Goal: Task Accomplishment & Management: Manage account settings

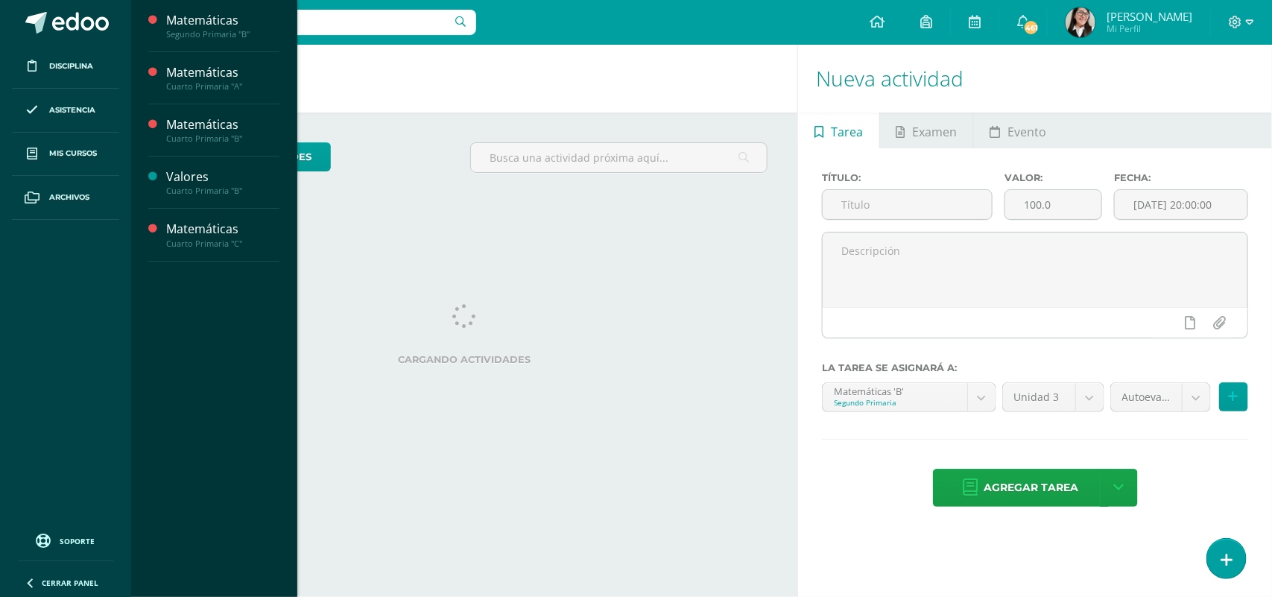
click at [227, 57] on span "Actividades" at bounding box center [211, 60] width 57 height 14
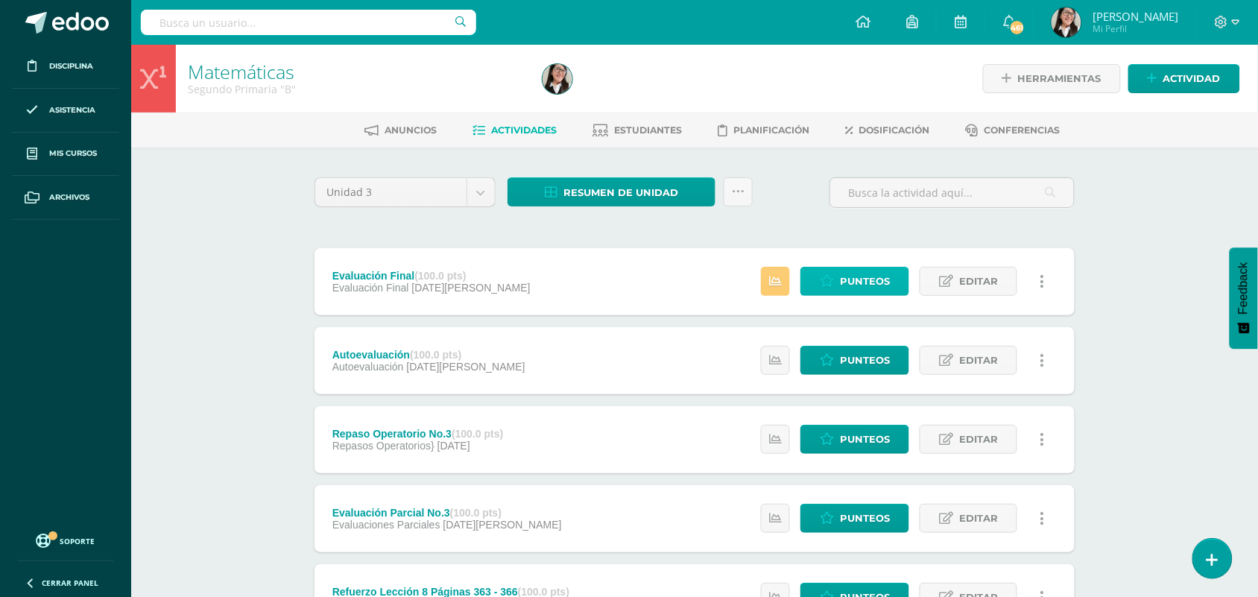
click at [837, 285] on link "Punteos" at bounding box center [855, 281] width 109 height 29
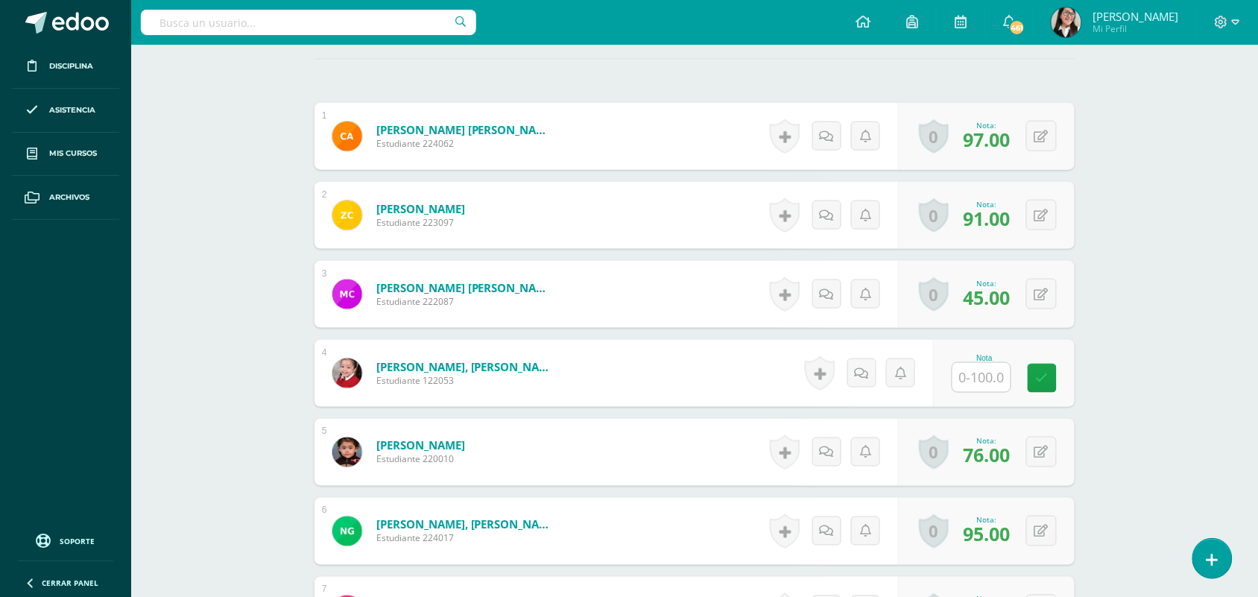
scroll to position [427, 0]
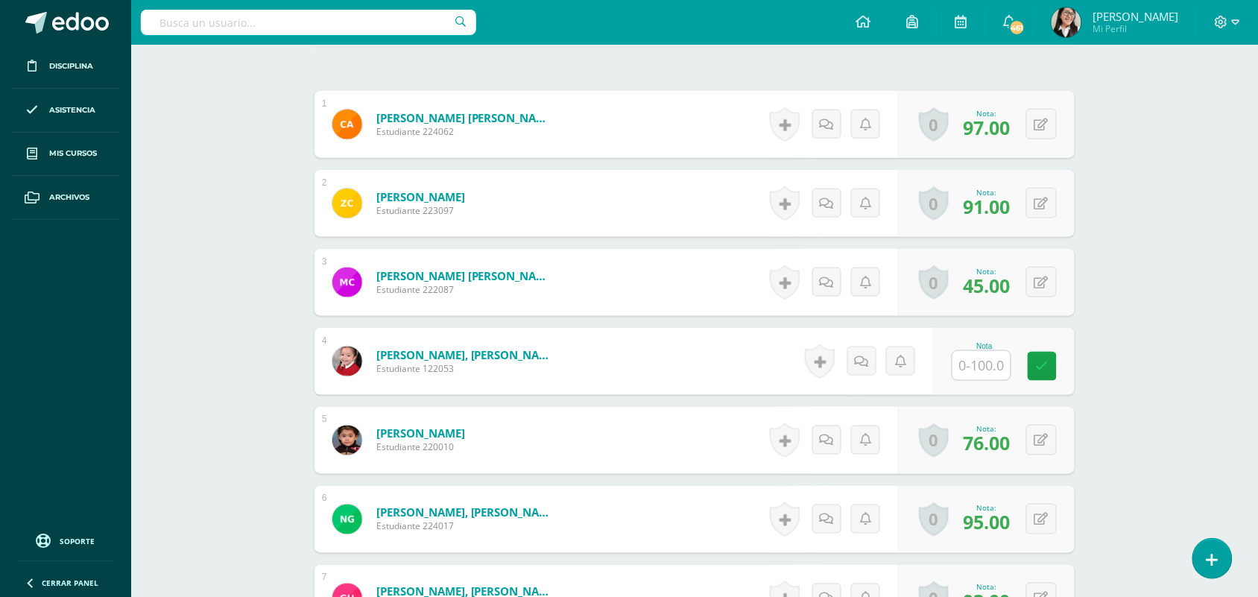
click at [967, 371] on input "text" at bounding box center [982, 365] width 58 height 29
type input "69"
click at [1045, 375] on link at bounding box center [1053, 367] width 30 height 30
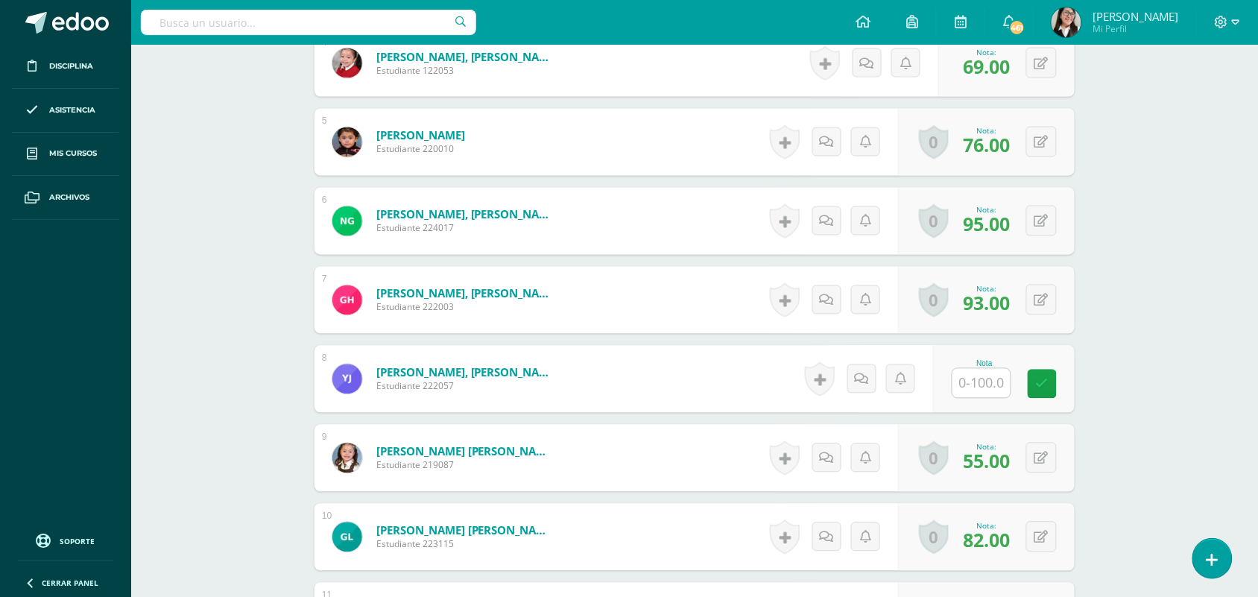
scroll to position [790, 0]
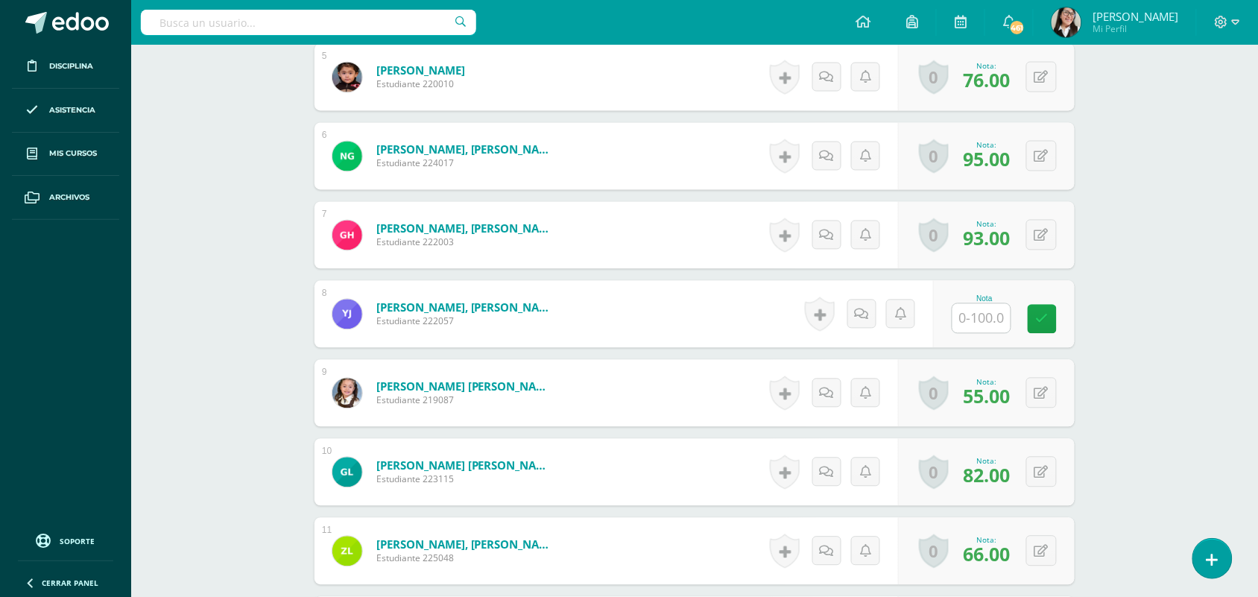
click at [974, 317] on input "text" at bounding box center [982, 318] width 58 height 29
type input "59"
click at [1058, 319] on icon at bounding box center [1053, 319] width 13 height 13
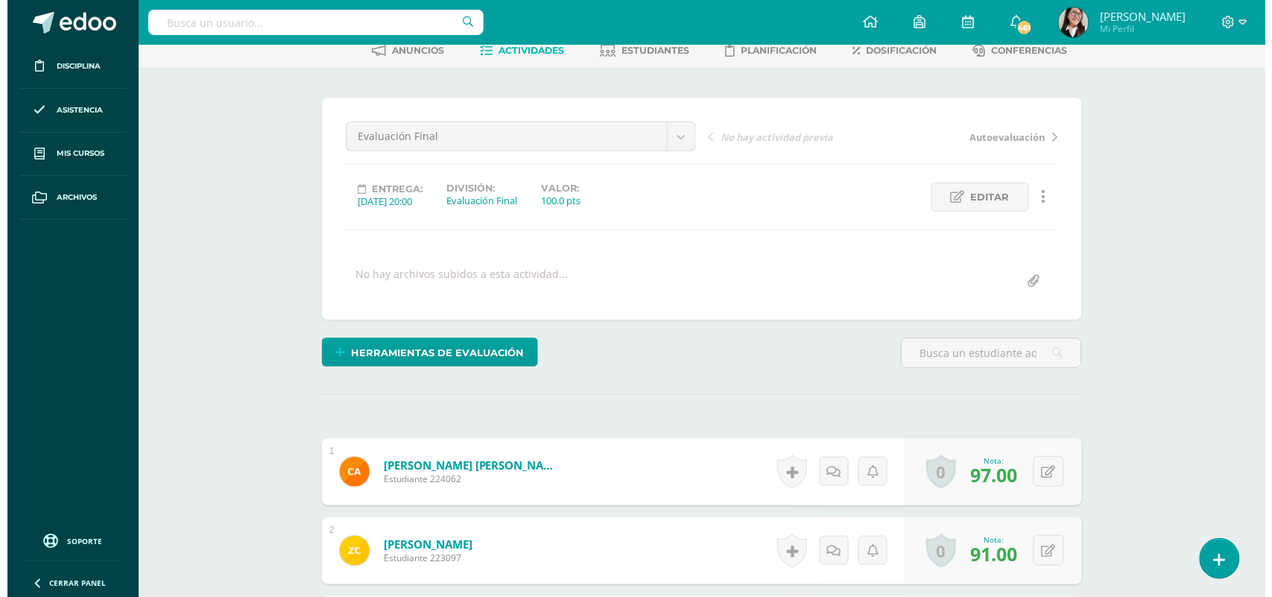
scroll to position [95, 0]
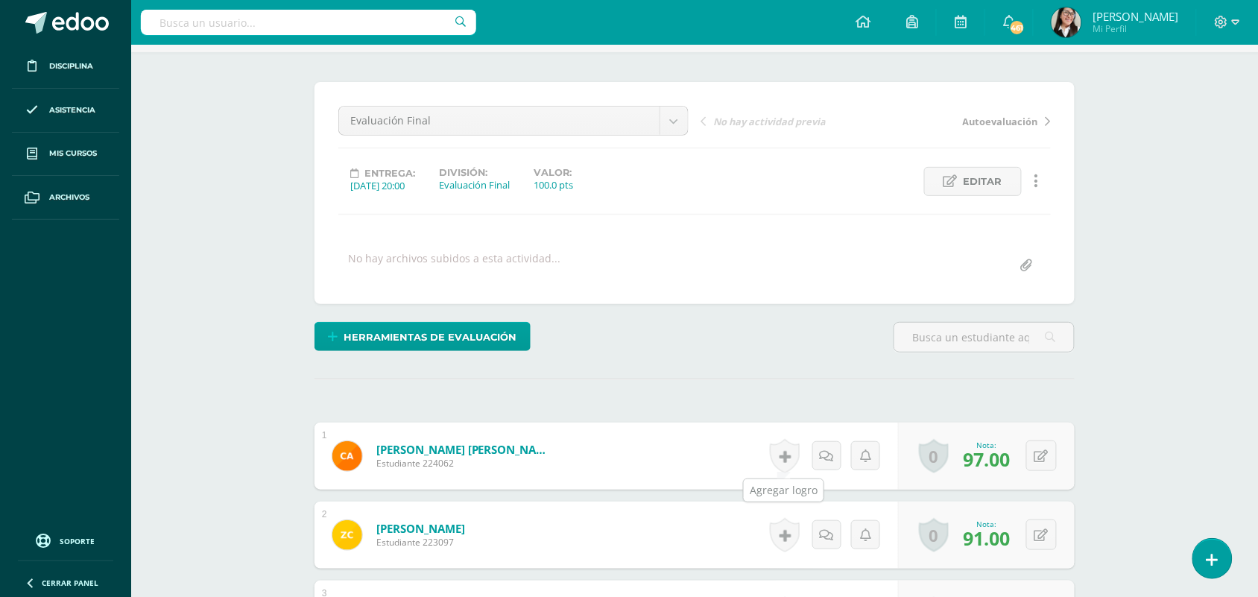
click at [777, 457] on link at bounding box center [785, 456] width 30 height 34
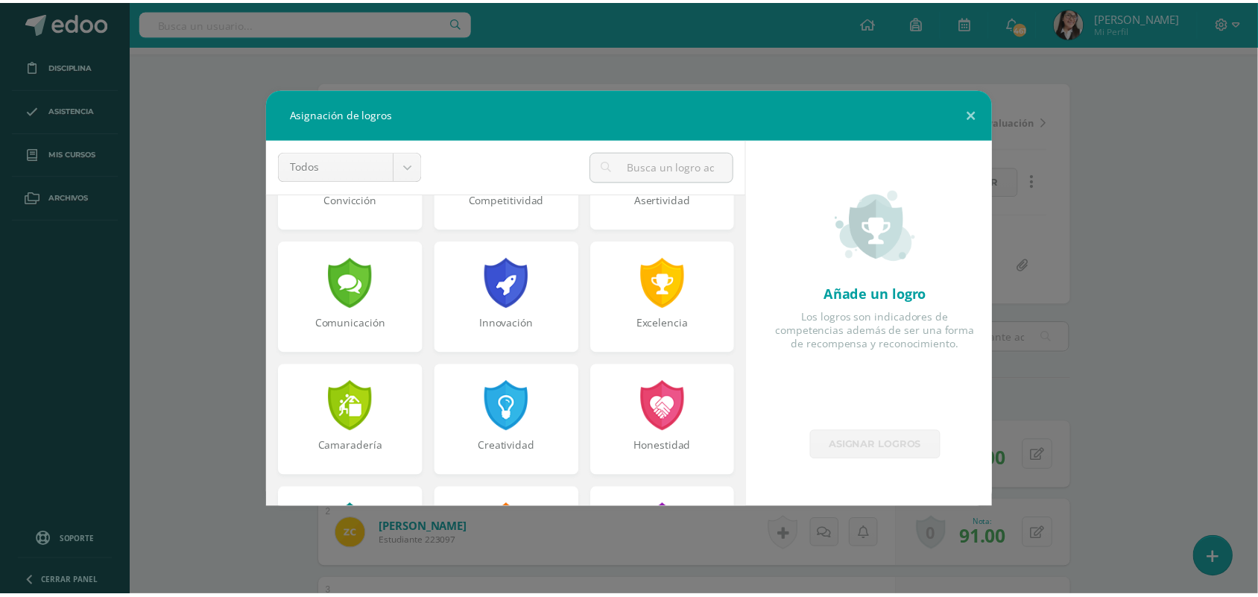
scroll to position [335, 0]
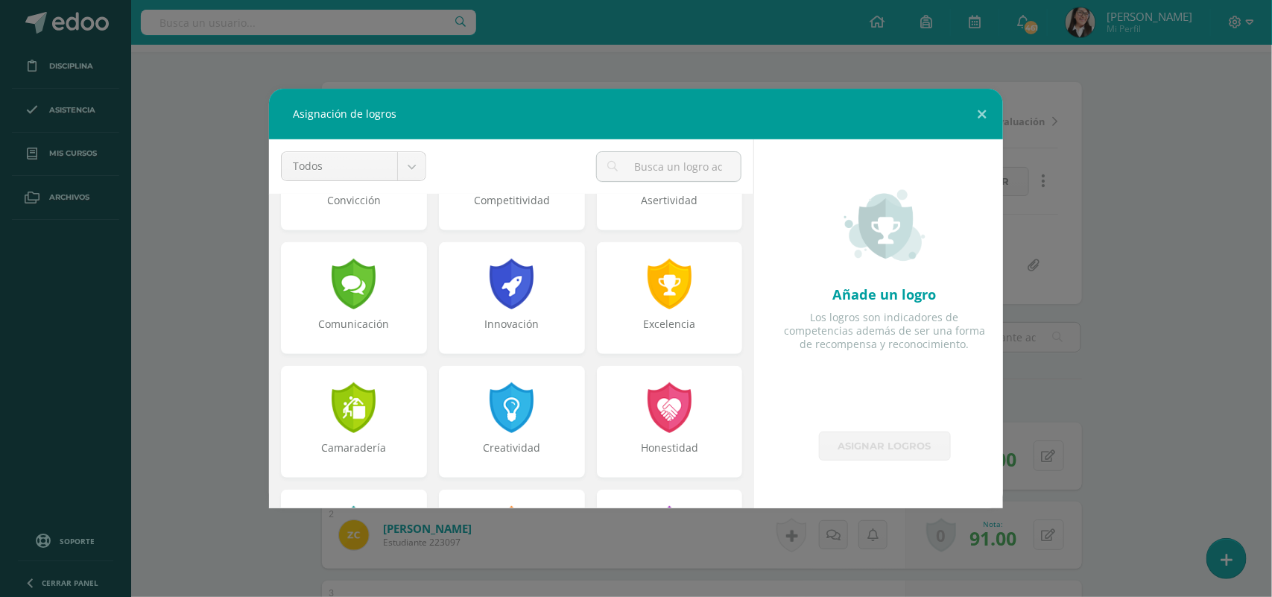
click at [672, 299] on div at bounding box center [670, 284] width 48 height 51
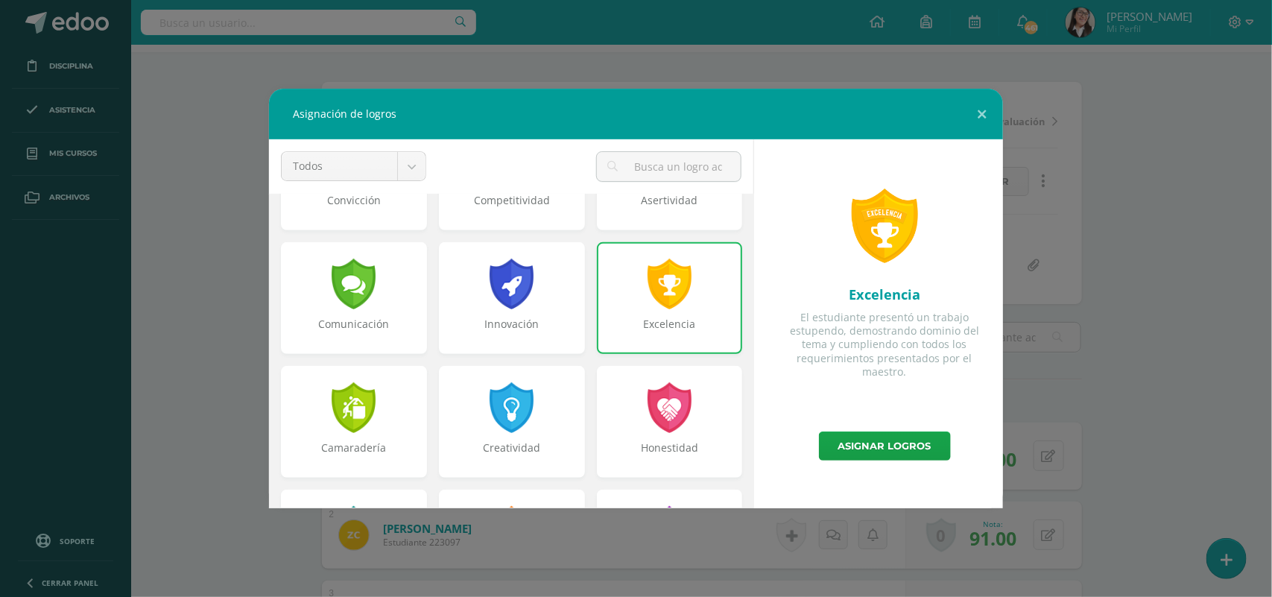
click at [906, 449] on link "Asignar logros" at bounding box center [885, 446] width 132 height 29
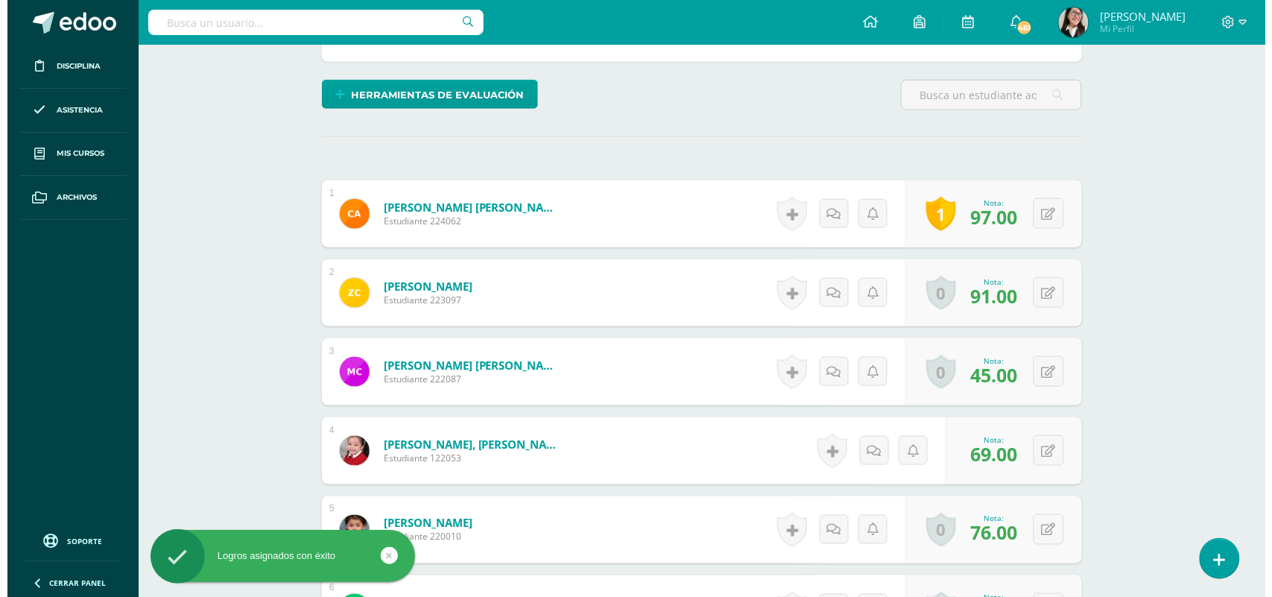
scroll to position [370, 0]
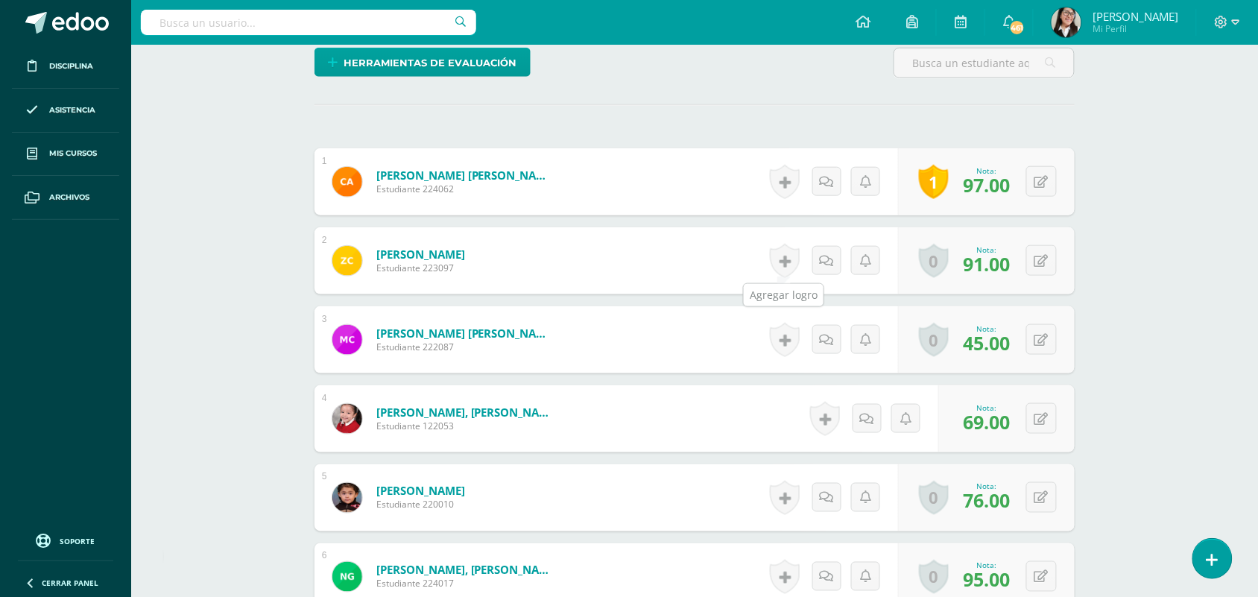
click at [779, 259] on link at bounding box center [785, 261] width 30 height 34
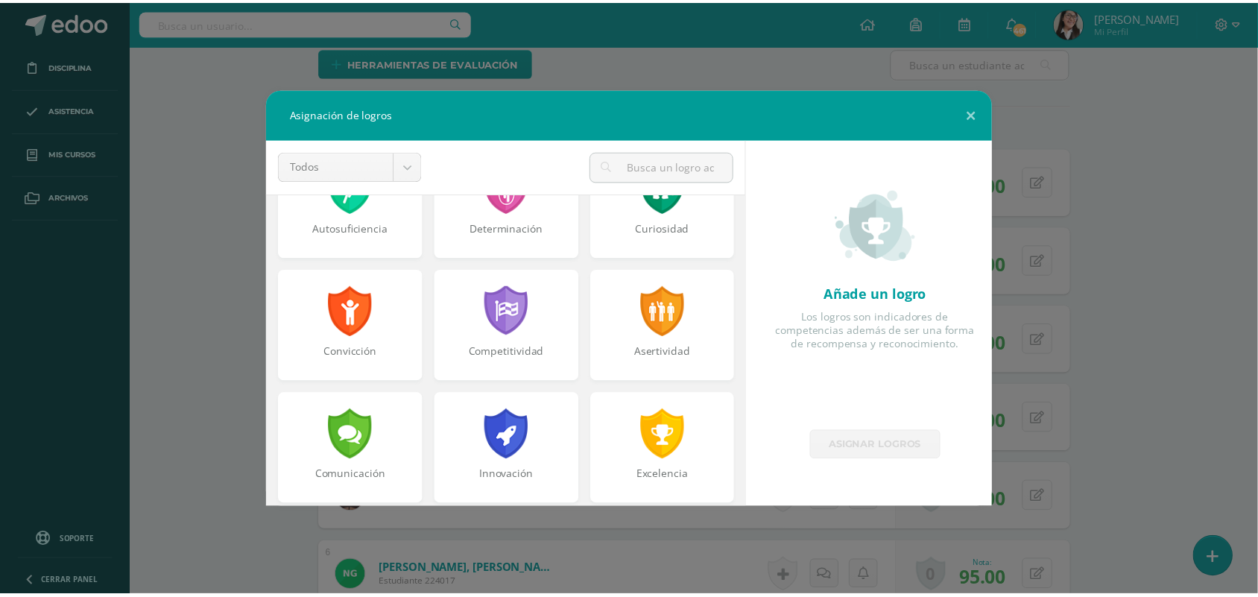
scroll to position [187, 0]
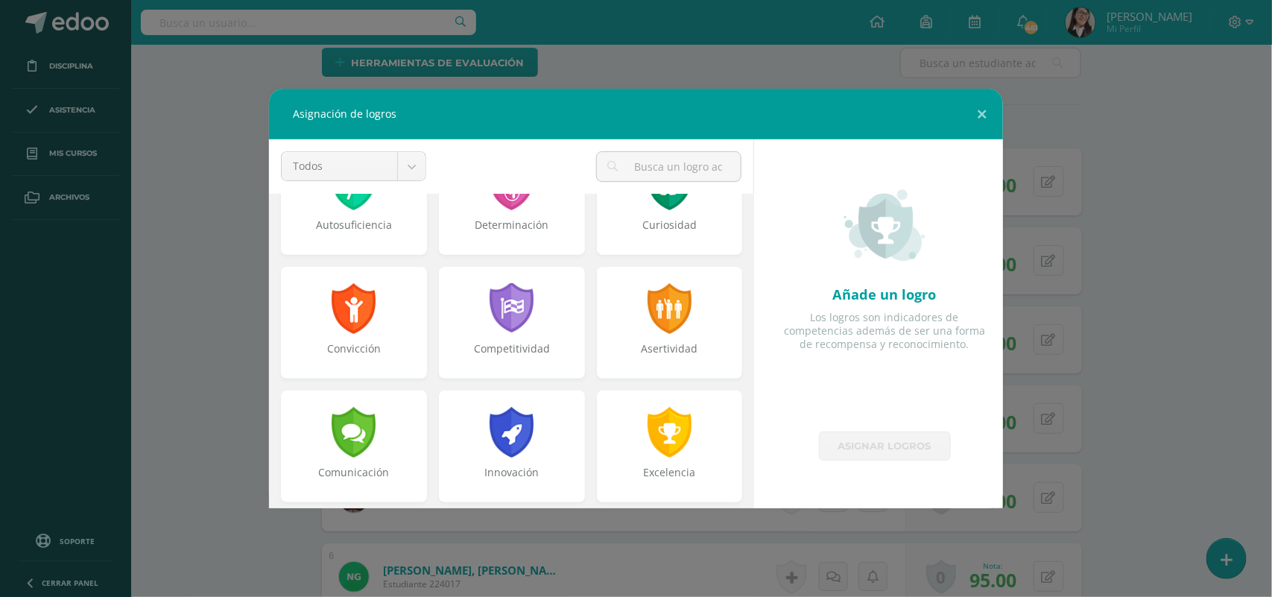
click at [646, 426] on div at bounding box center [670, 432] width 48 height 51
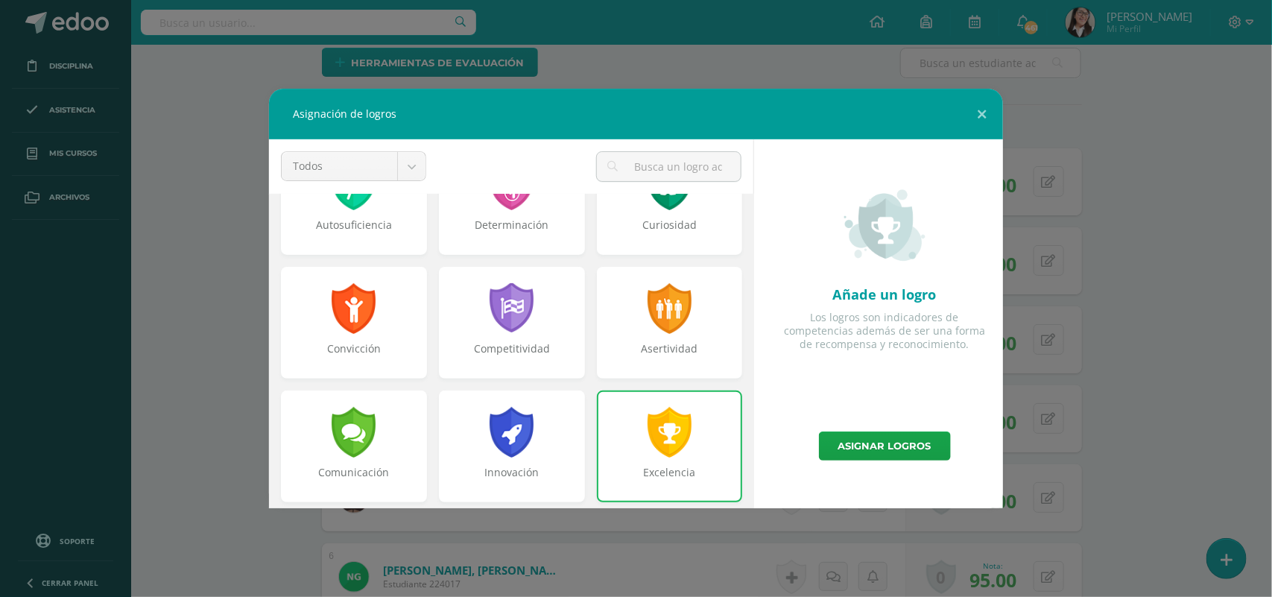
click at [903, 447] on link "Asignar logros" at bounding box center [885, 446] width 132 height 29
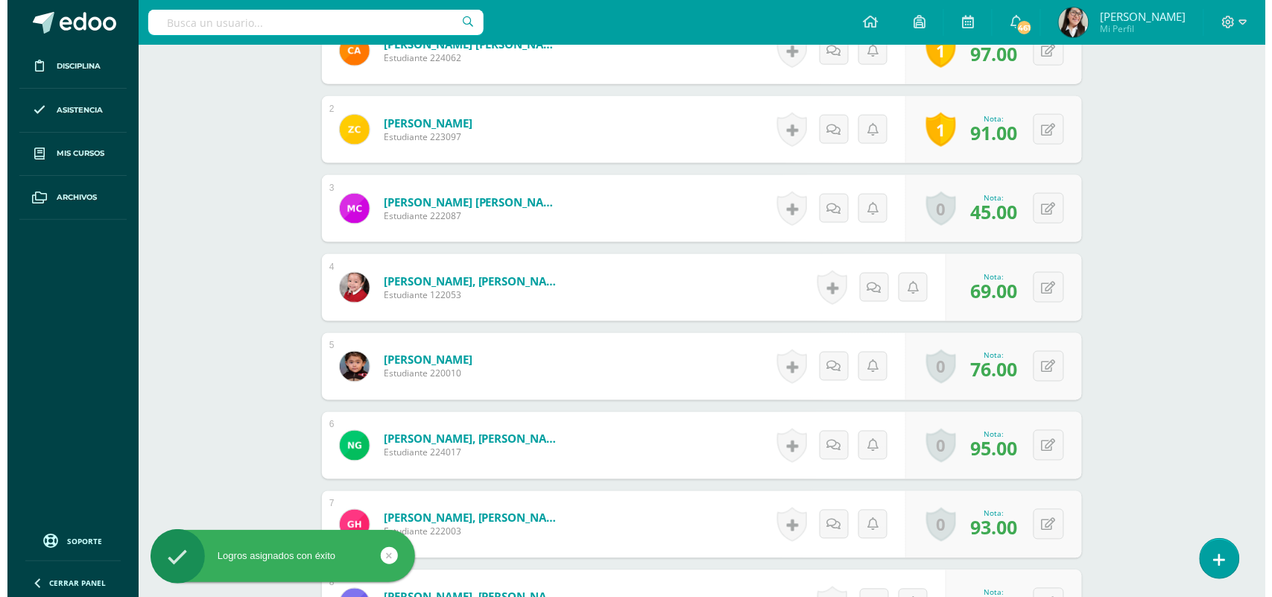
scroll to position [531, 0]
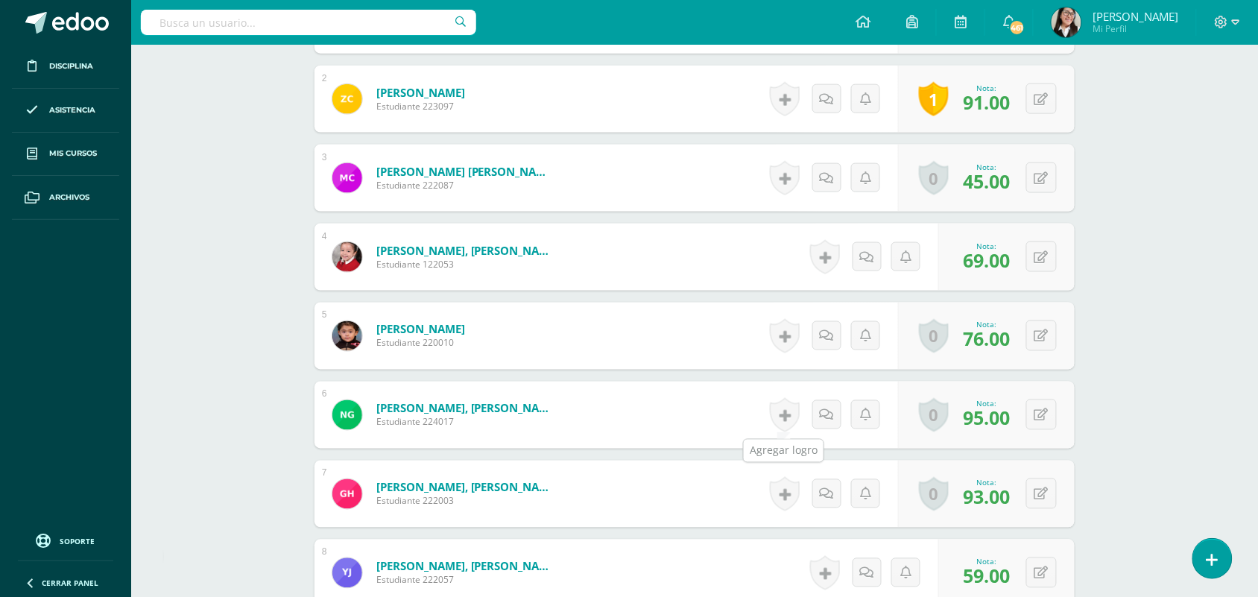
click at [794, 415] on link at bounding box center [785, 415] width 30 height 34
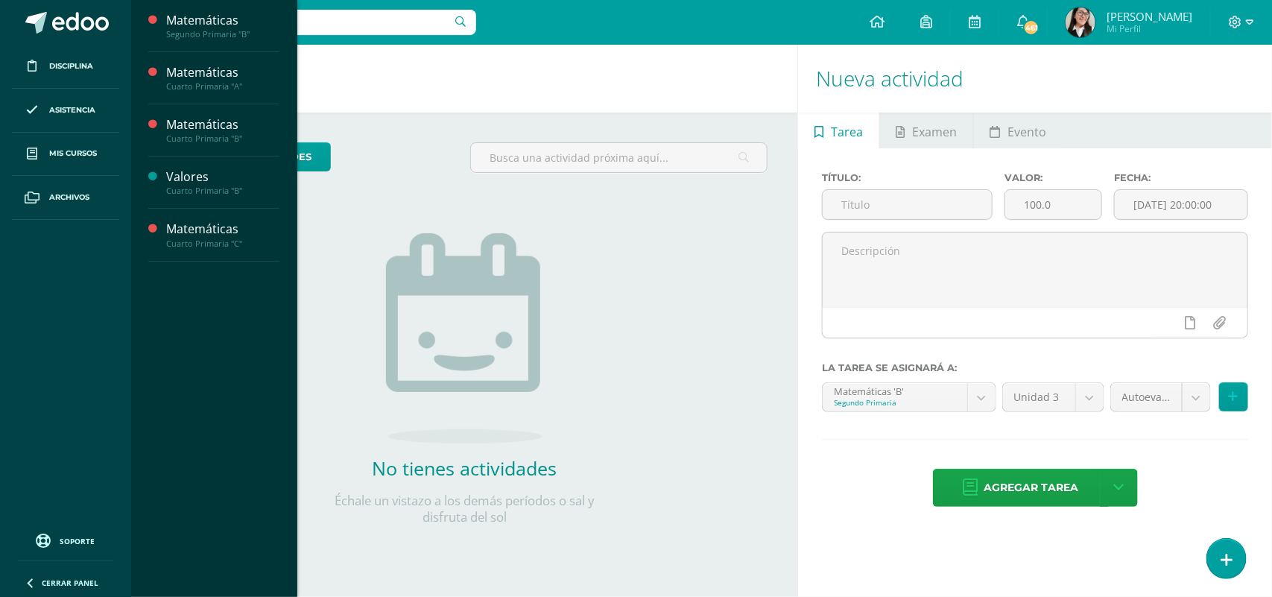
click at [221, 60] on span "Actividades" at bounding box center [211, 60] width 57 height 14
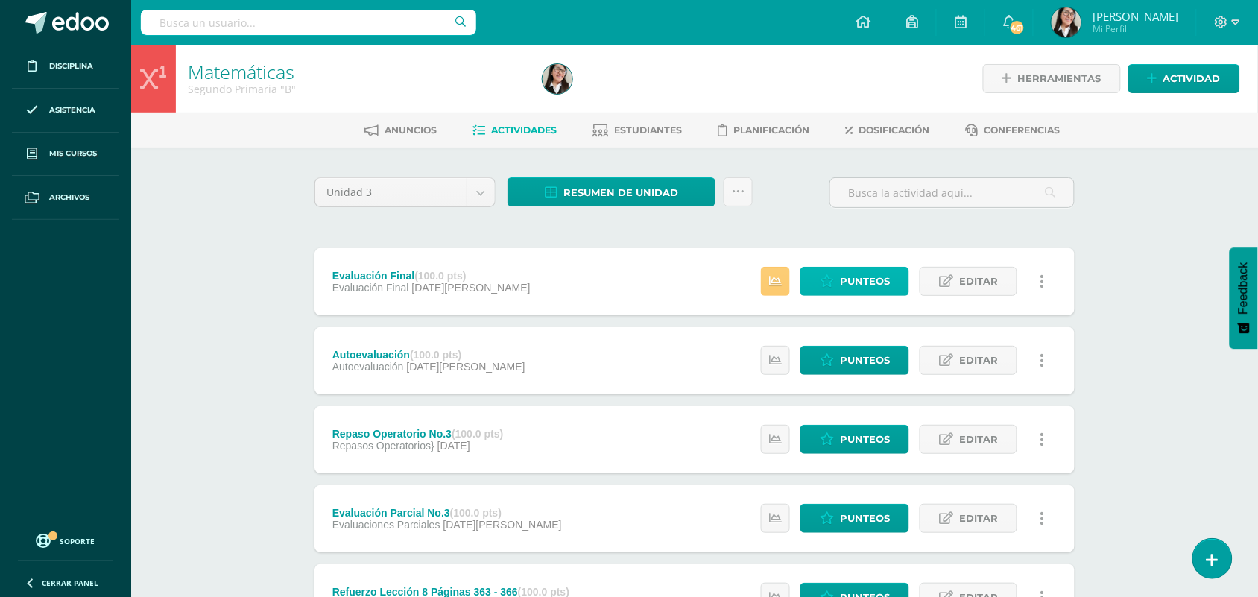
click at [832, 288] on link "Punteos" at bounding box center [855, 281] width 109 height 29
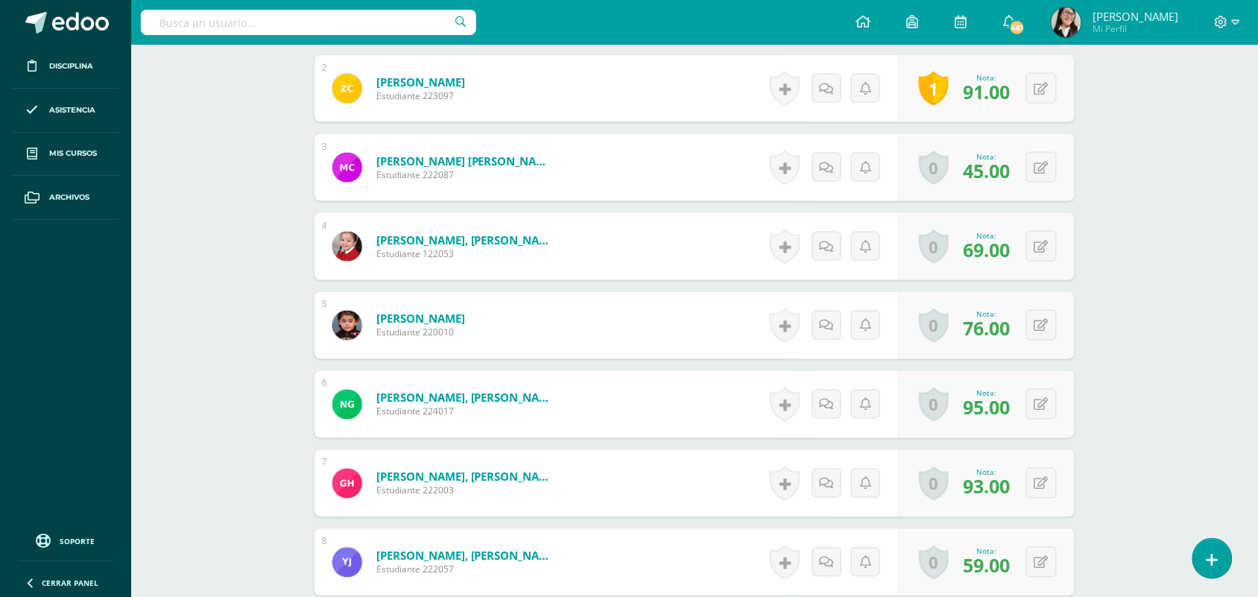
scroll to position [593, 0]
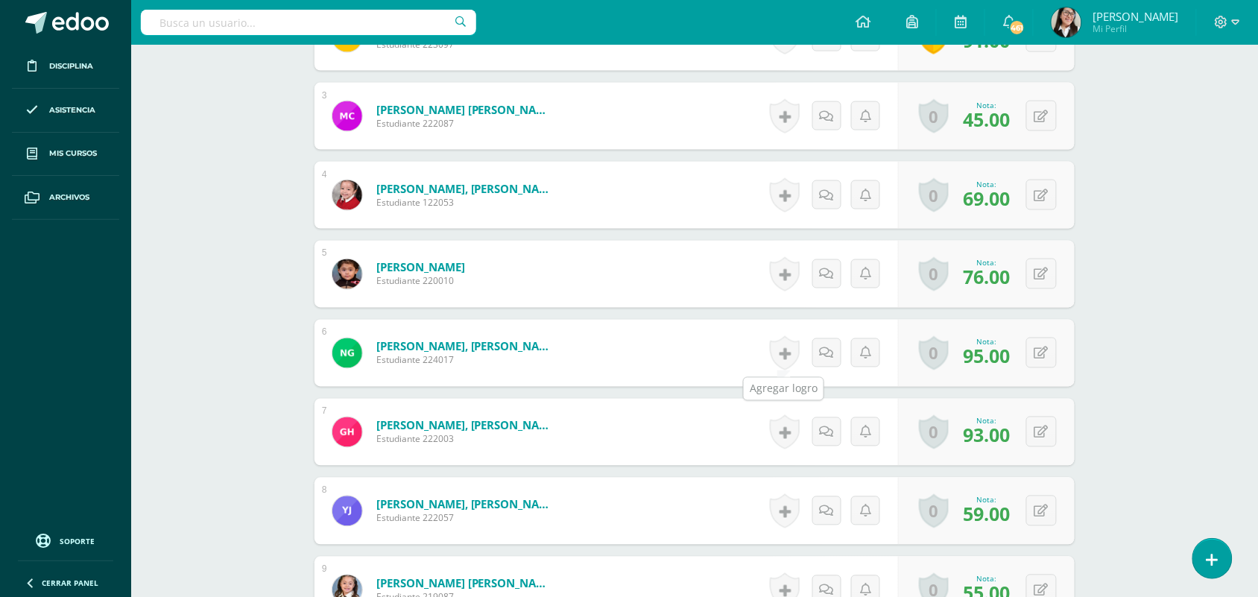
click at [785, 354] on link at bounding box center [785, 353] width 30 height 34
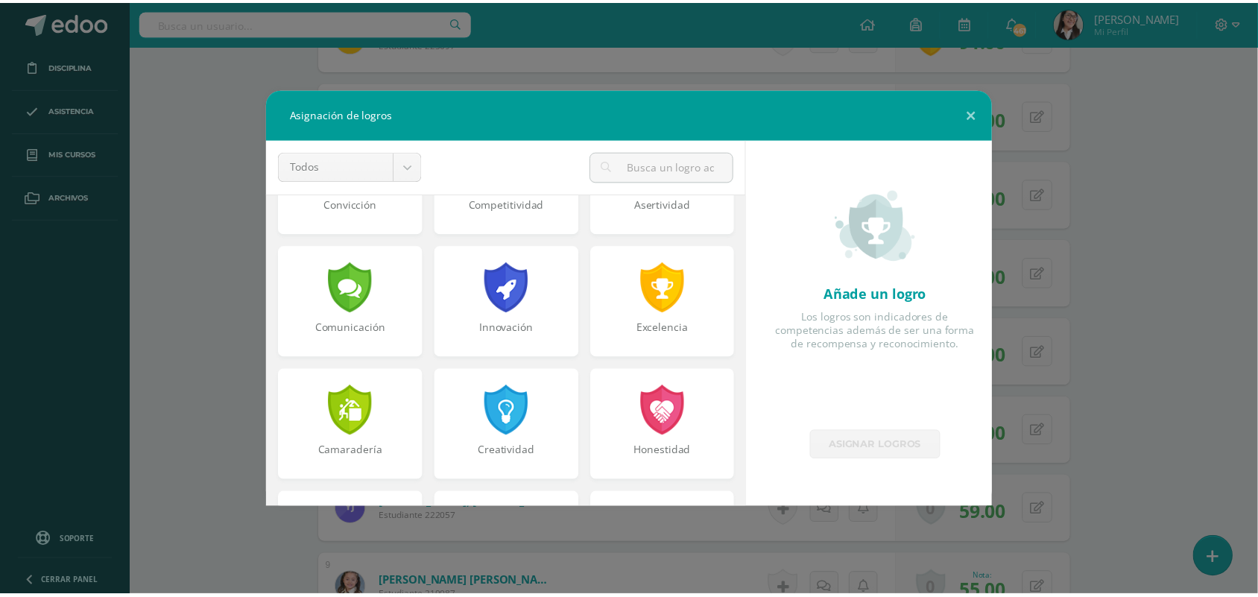
scroll to position [347, 0]
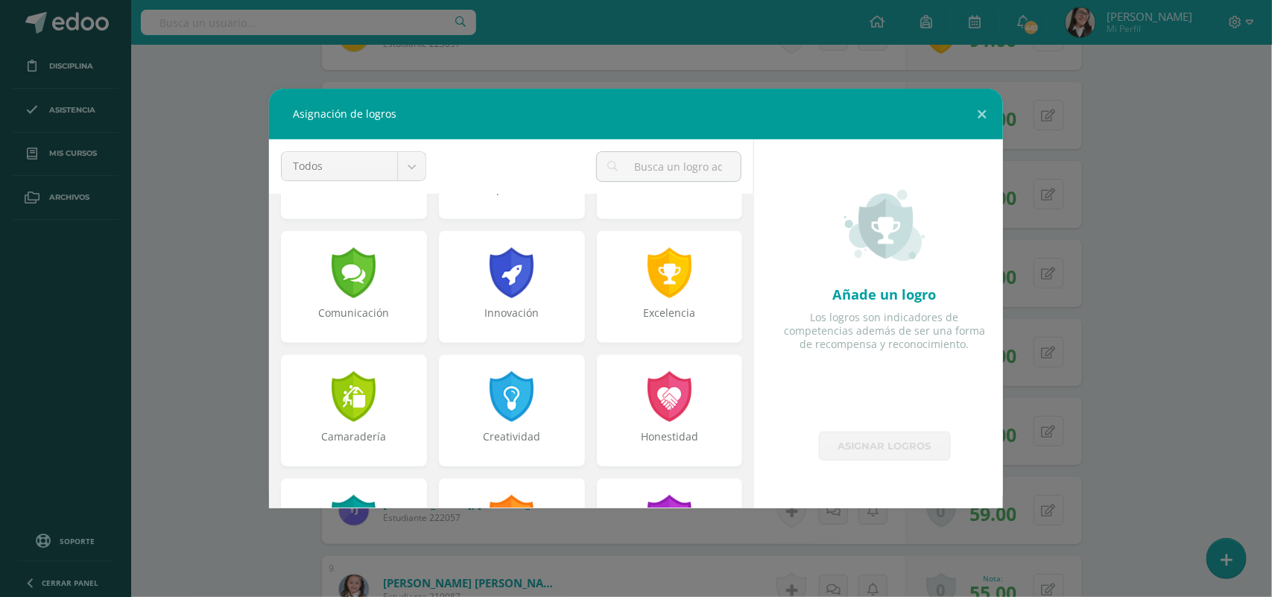
click at [643, 309] on div "Excelencia" at bounding box center [670, 321] width 143 height 30
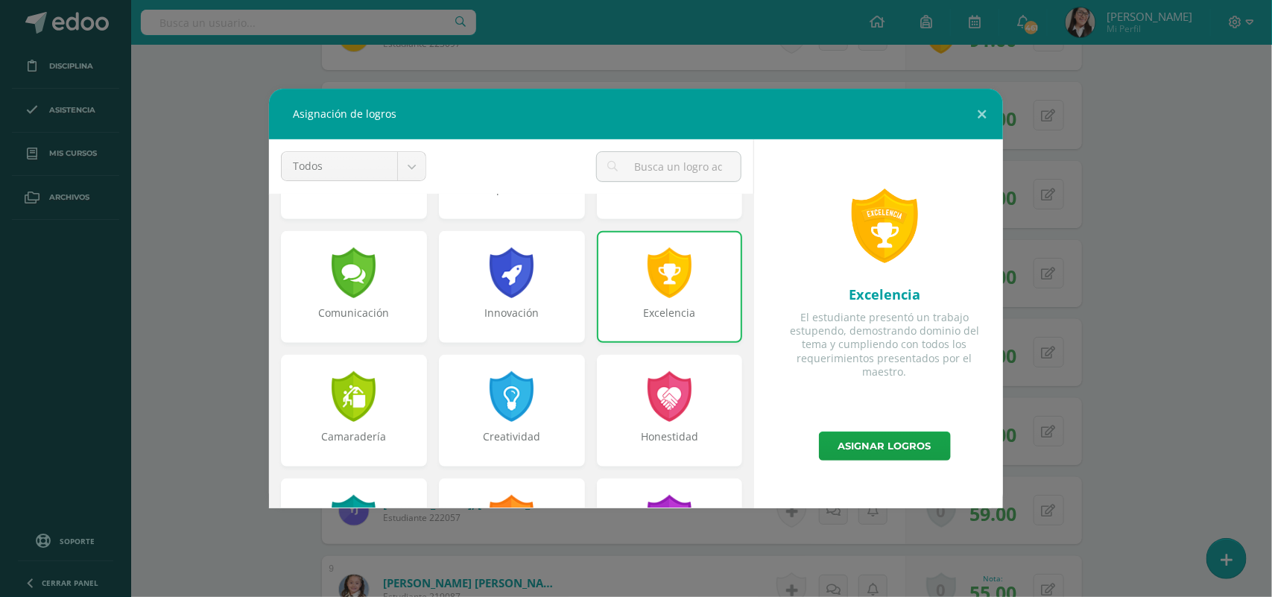
click at [897, 444] on link "Asignar logros" at bounding box center [885, 446] width 132 height 29
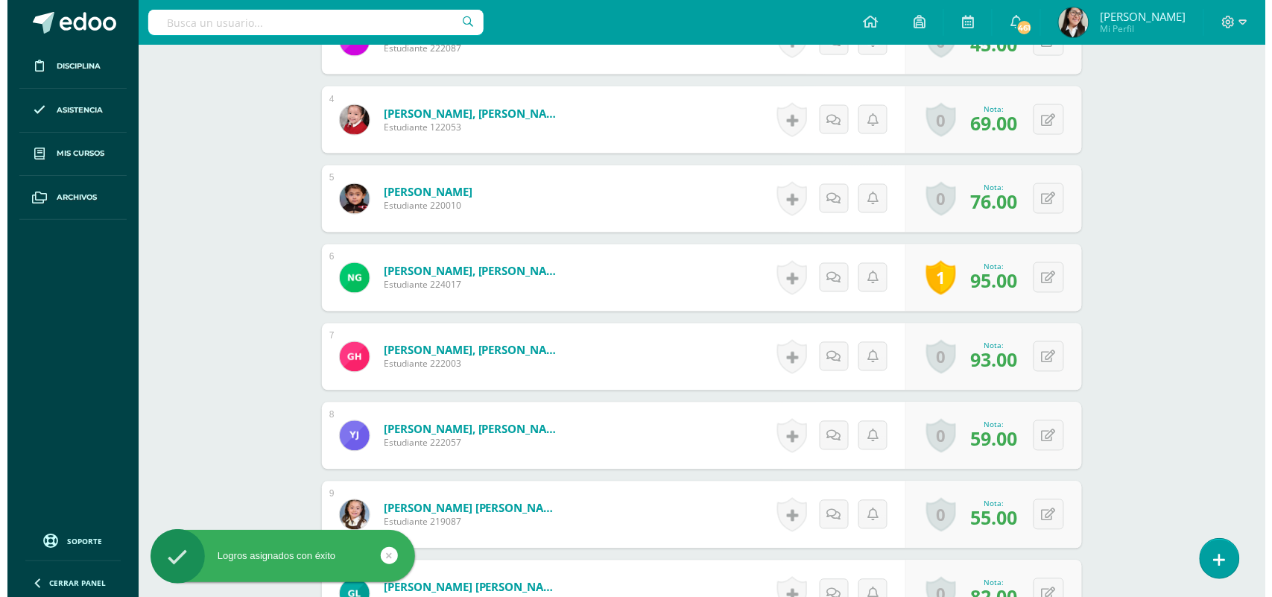
scroll to position [739, 0]
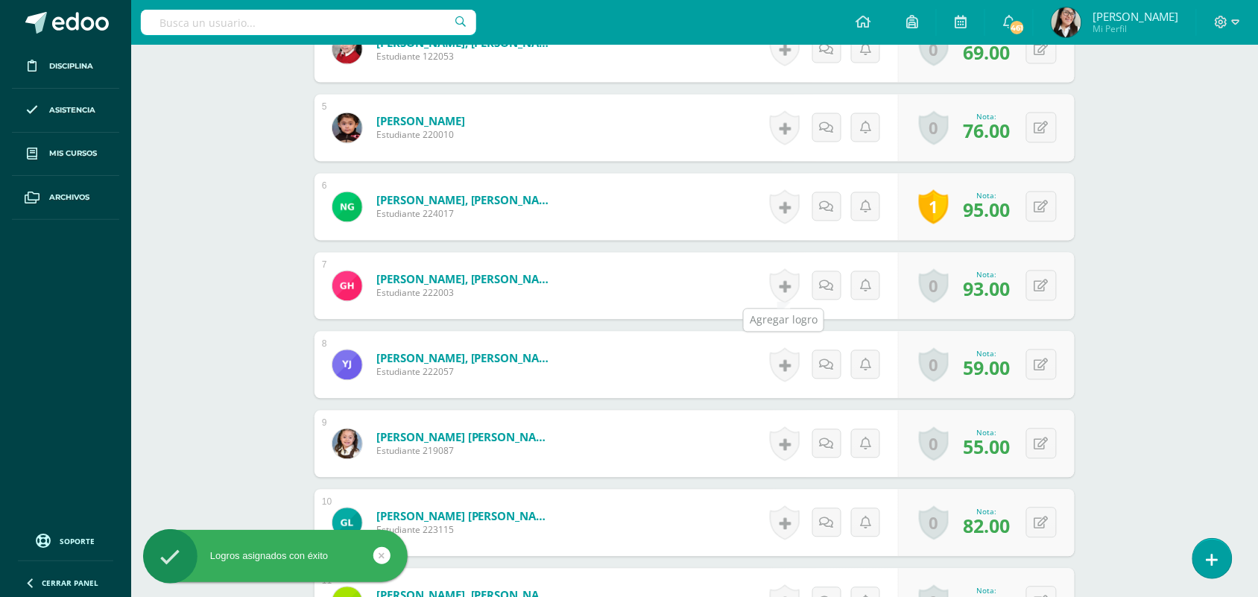
click at [780, 274] on link at bounding box center [785, 286] width 30 height 34
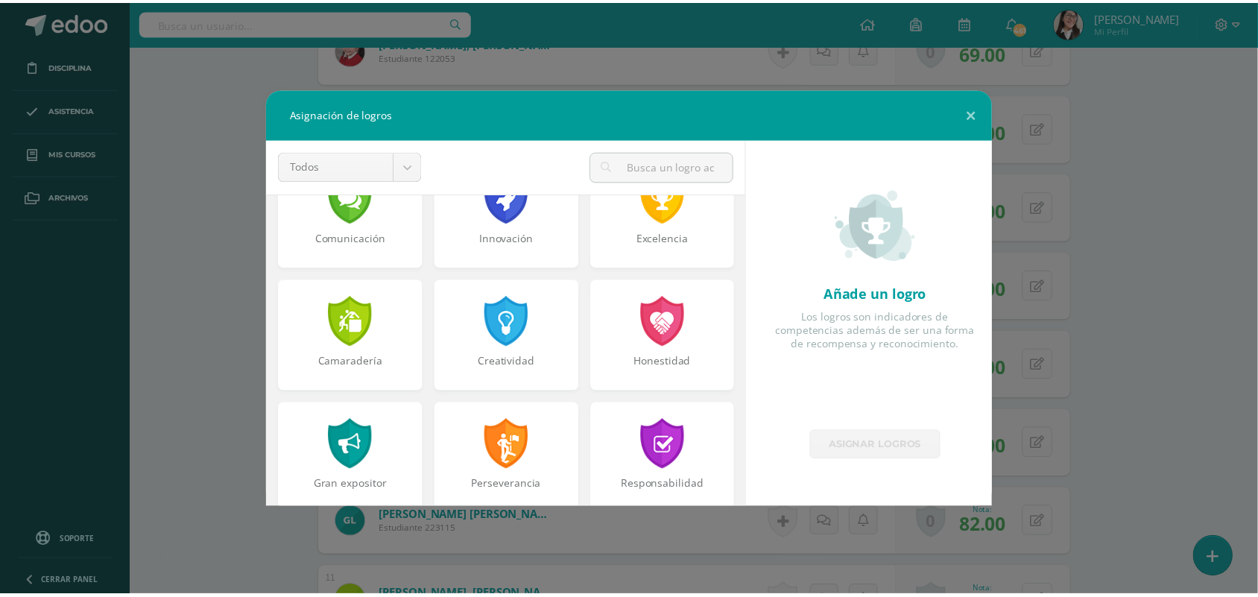
scroll to position [412, 0]
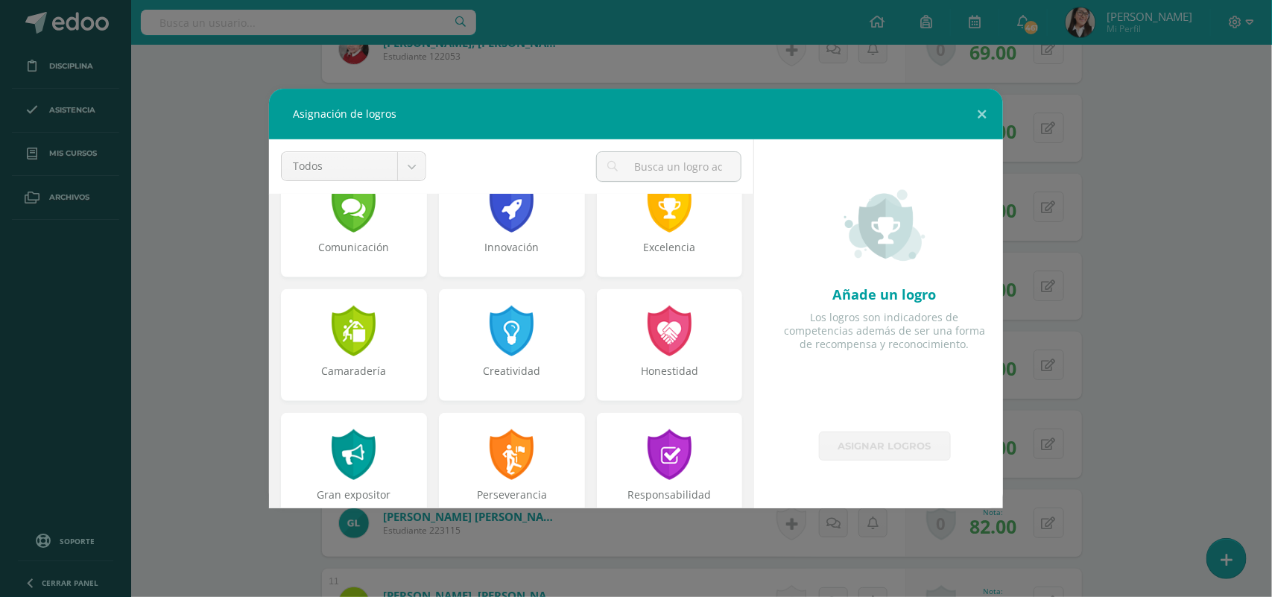
click at [660, 257] on div "Excelencia" at bounding box center [670, 255] width 143 height 30
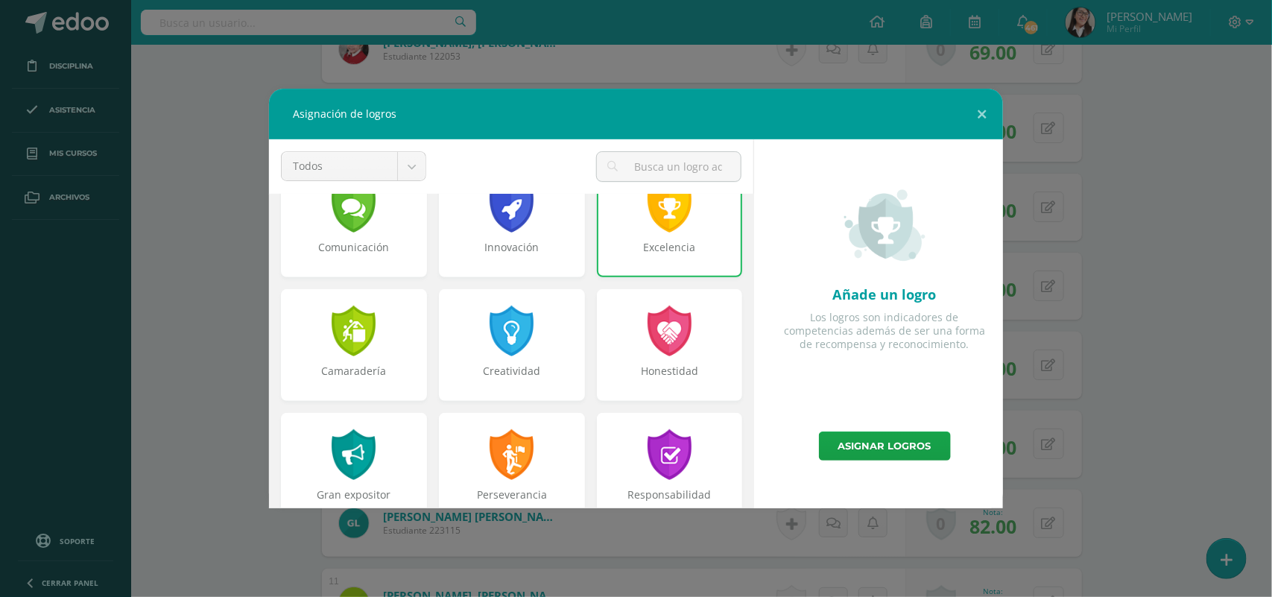
click at [880, 438] on link "Asignar logros" at bounding box center [885, 446] width 132 height 29
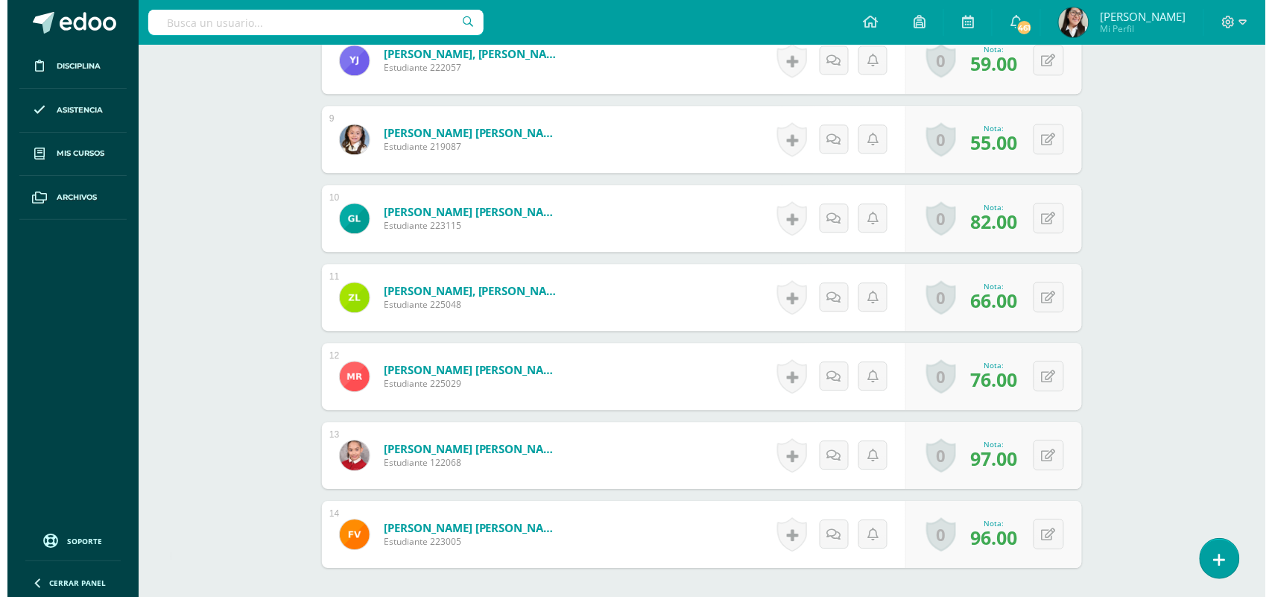
scroll to position [1078, 0]
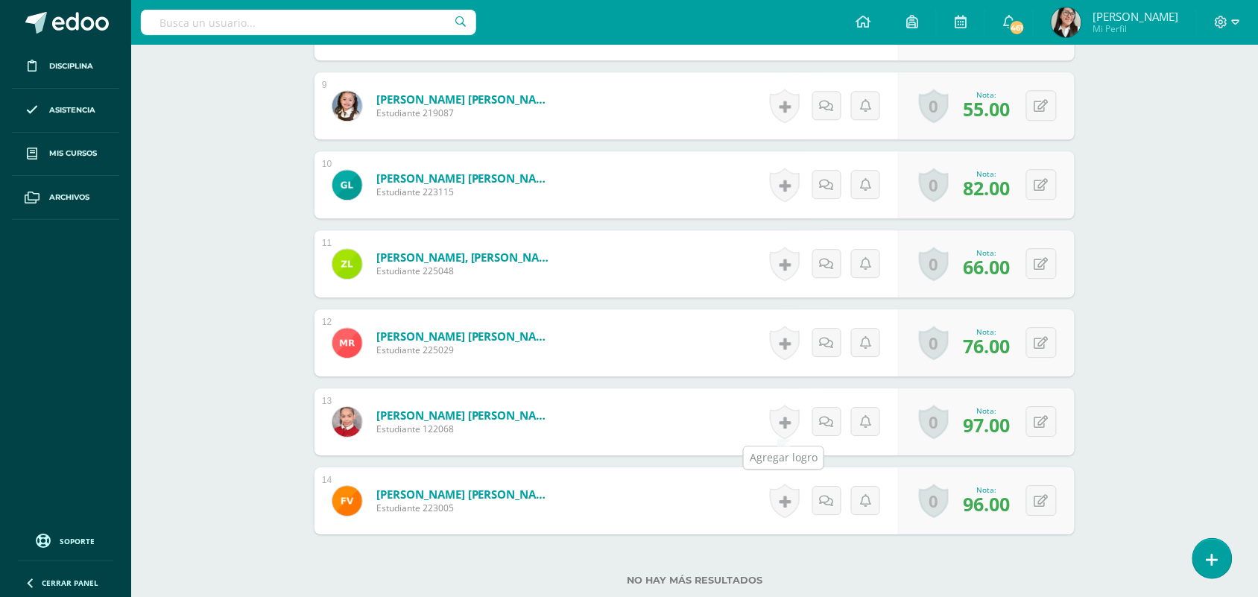
click at [784, 422] on link at bounding box center [785, 422] width 30 height 34
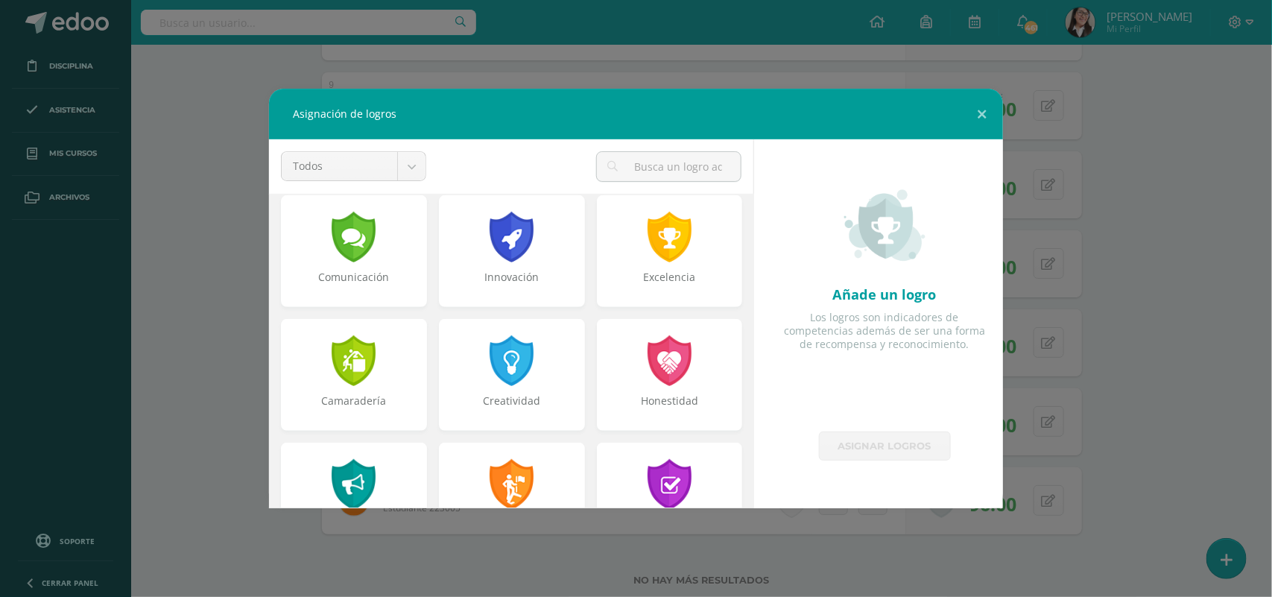
scroll to position [373, 0]
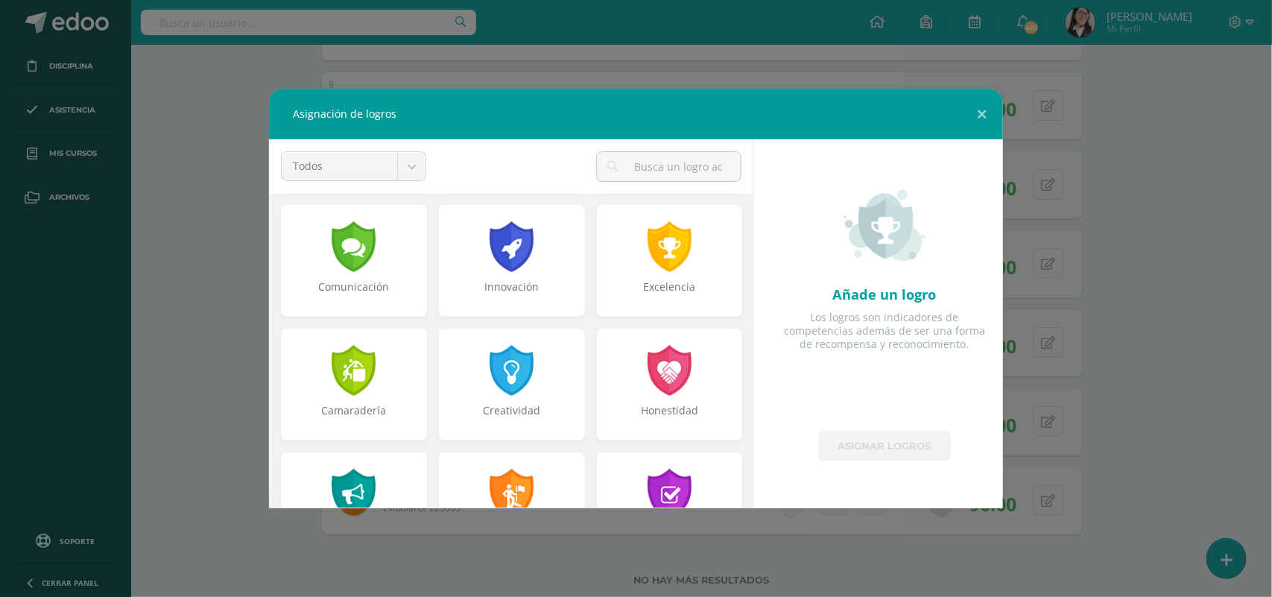
click at [682, 240] on div at bounding box center [670, 246] width 48 height 51
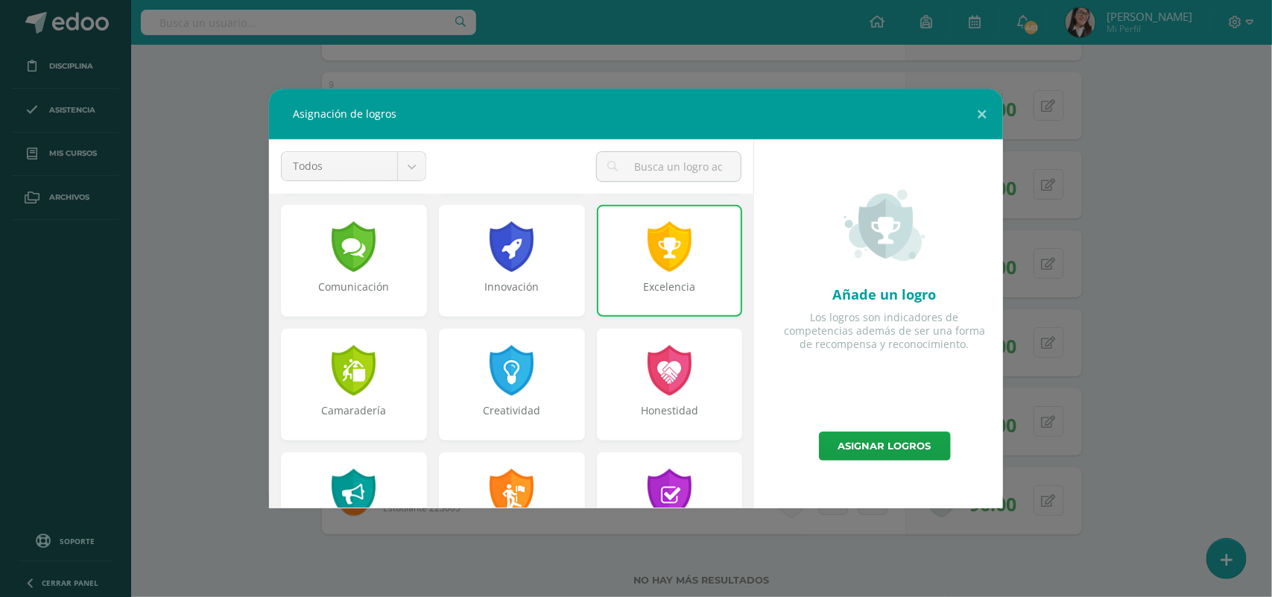
click at [884, 449] on link "Asignar logros" at bounding box center [885, 446] width 132 height 29
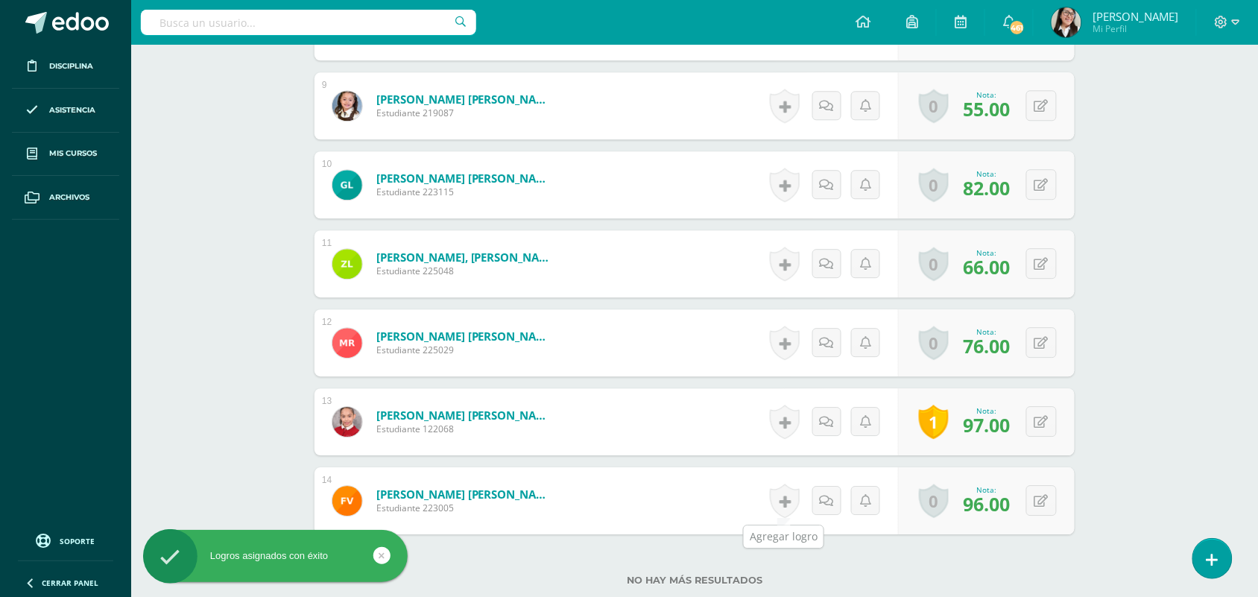
click at [780, 508] on link at bounding box center [785, 501] width 30 height 34
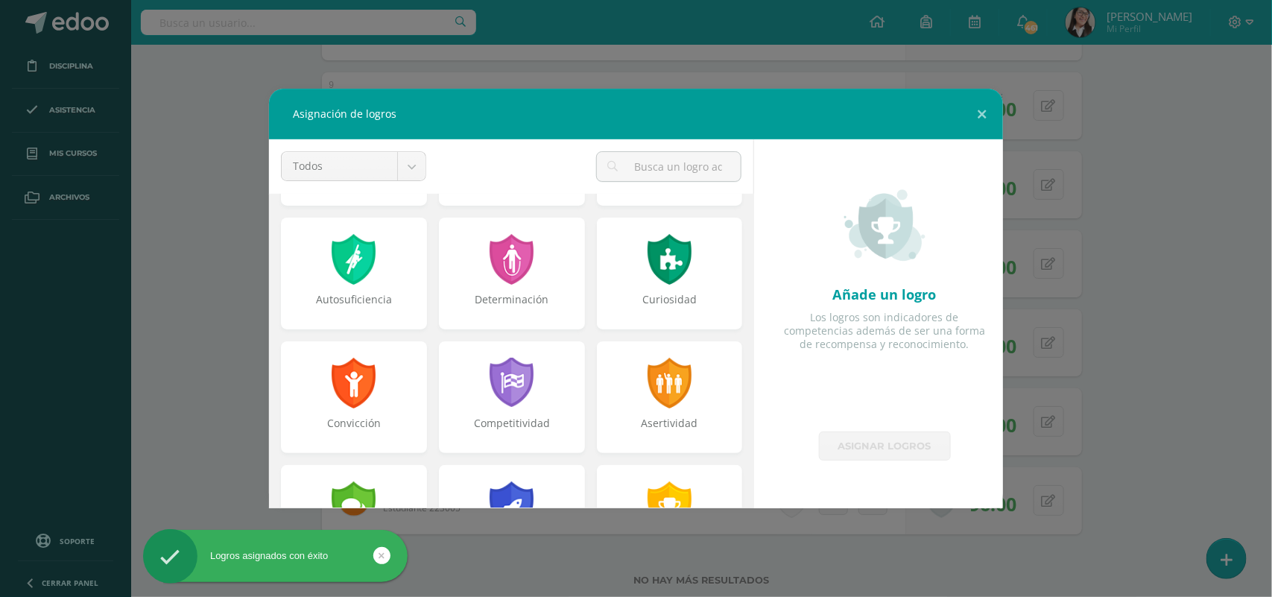
scroll to position [165, 0]
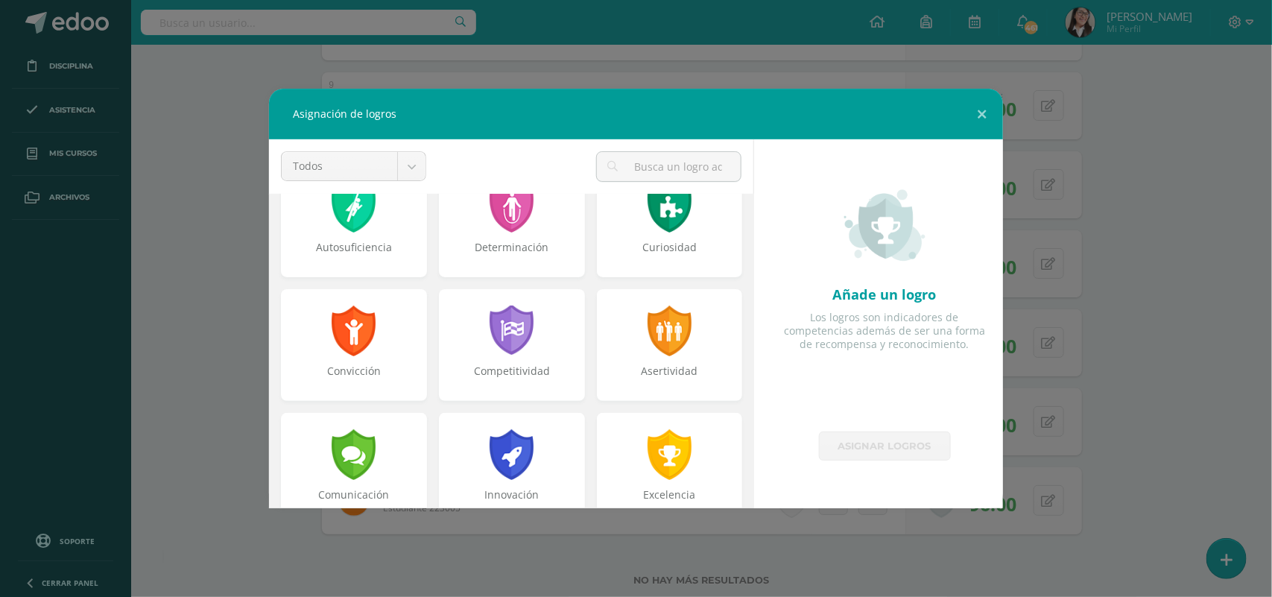
click at [686, 446] on div "Excelencia" at bounding box center [670, 469] width 146 height 112
click at [888, 452] on link "Asignar logros" at bounding box center [885, 446] width 132 height 29
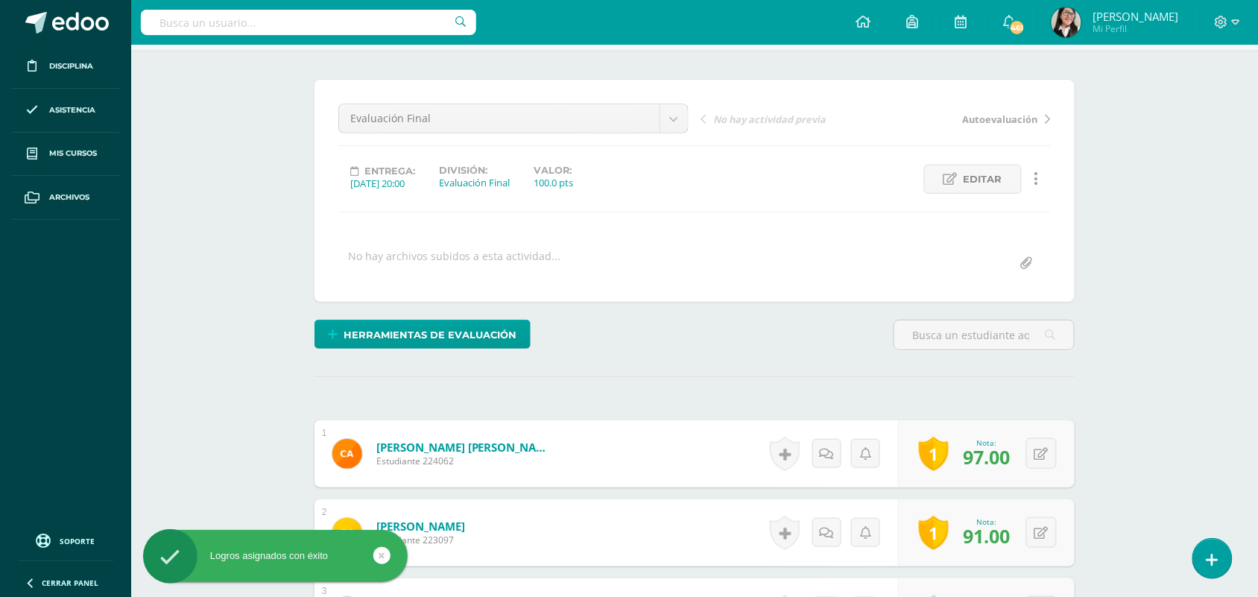
scroll to position [0, 0]
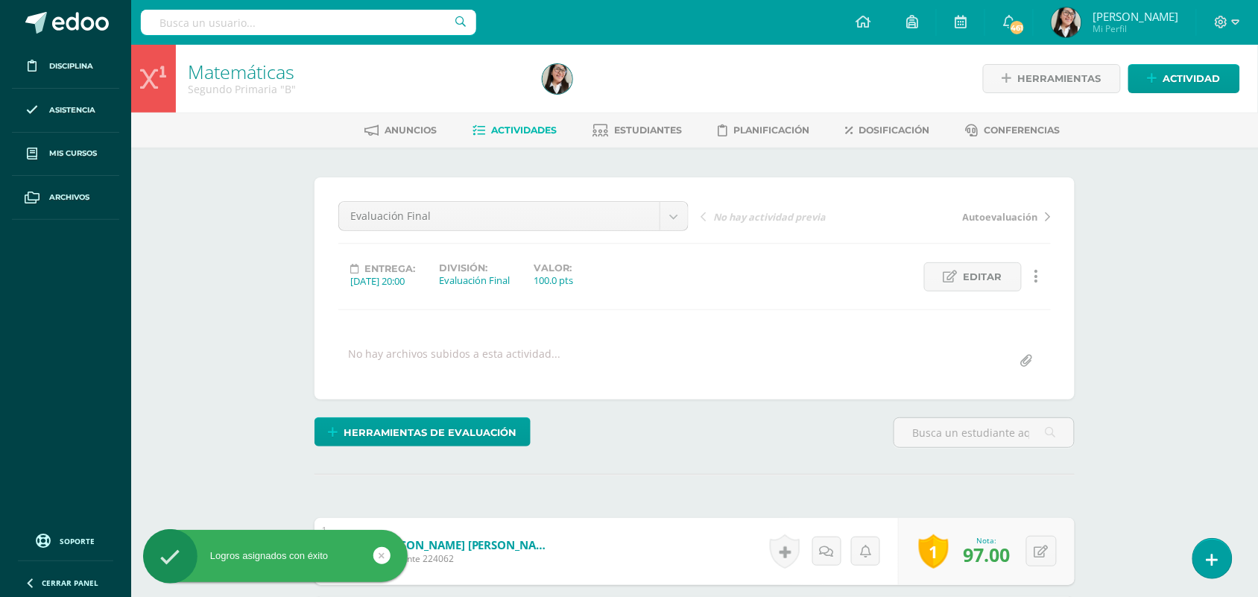
click at [509, 134] on span "Actividades" at bounding box center [525, 129] width 66 height 11
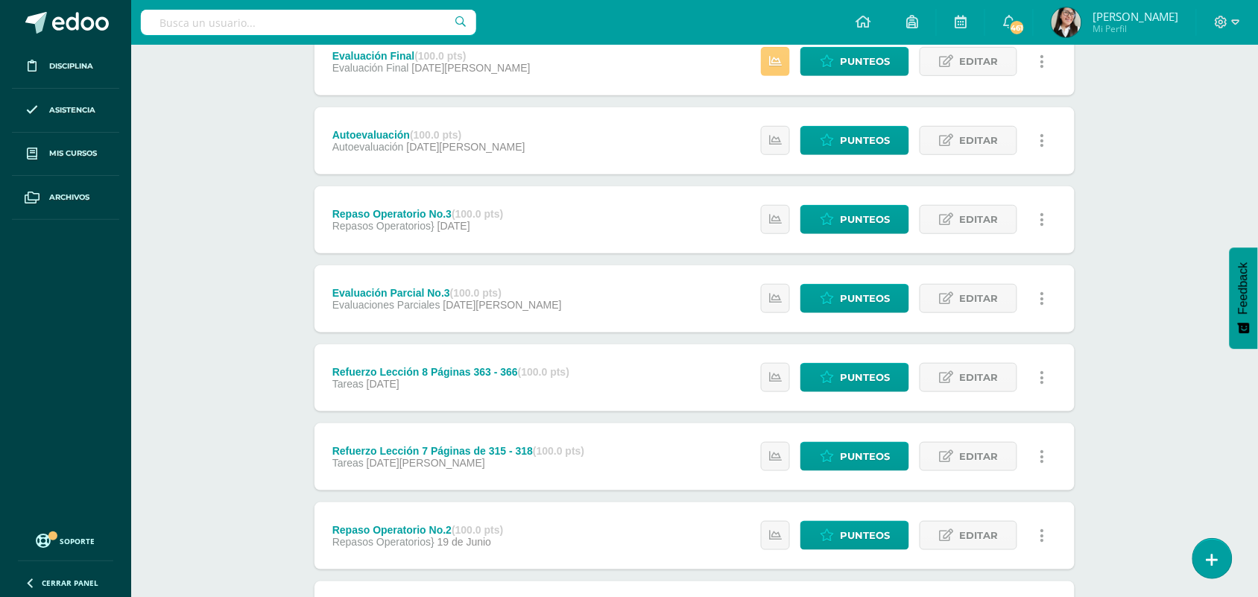
scroll to position [244, 0]
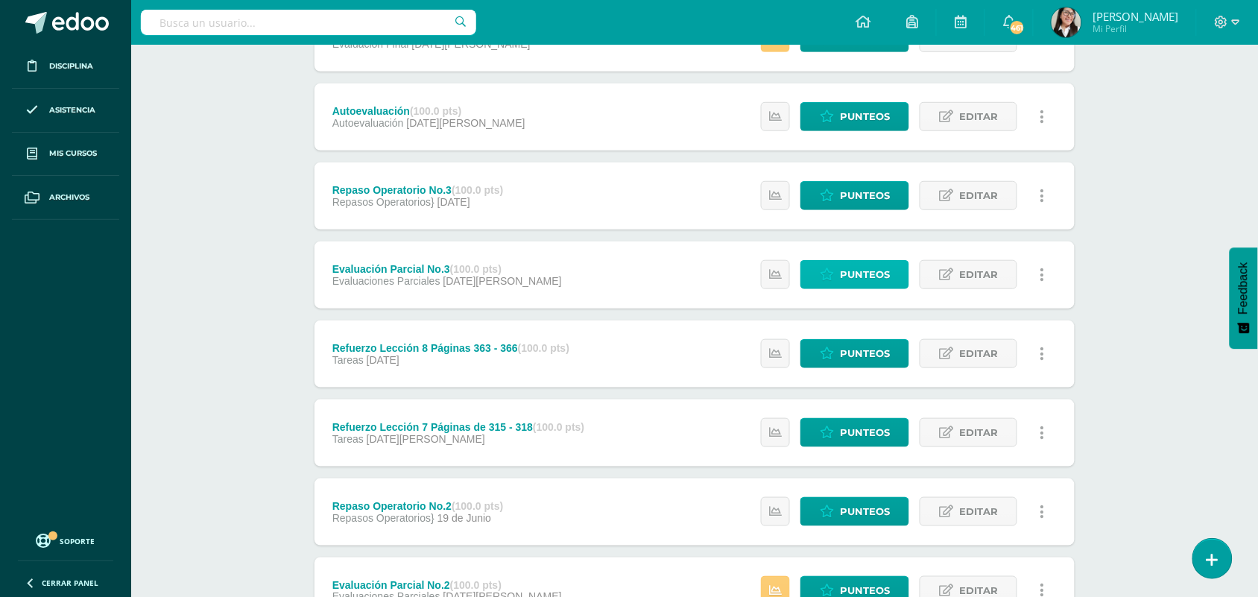
click at [844, 274] on span "Punteos" at bounding box center [865, 275] width 50 height 28
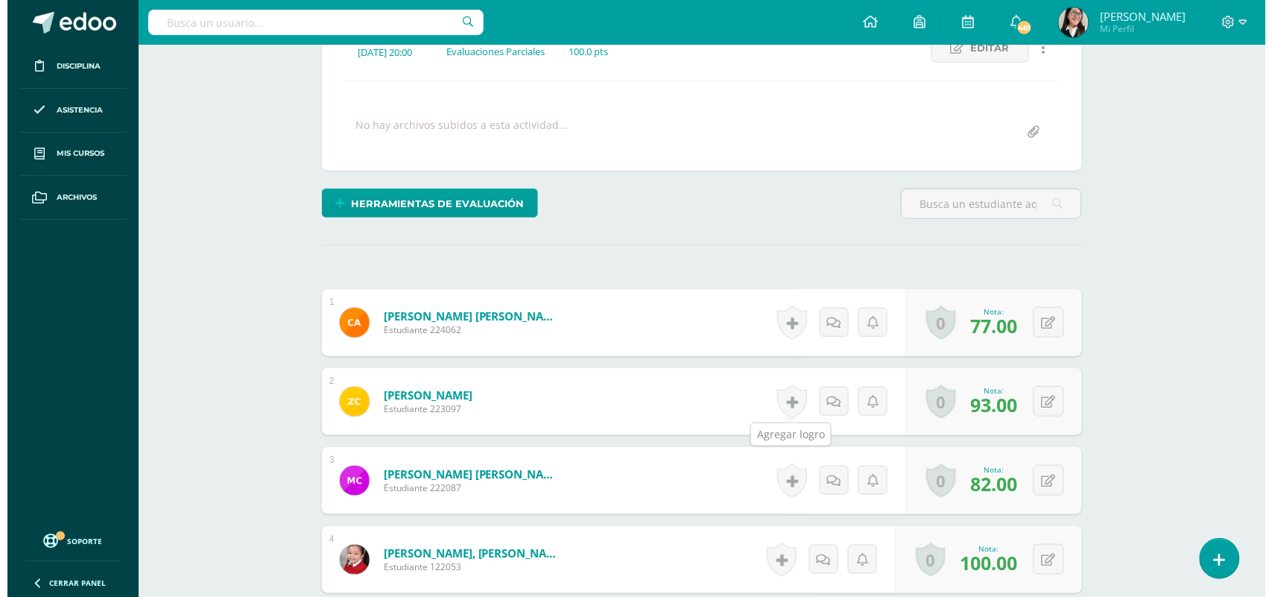
scroll to position [230, 0]
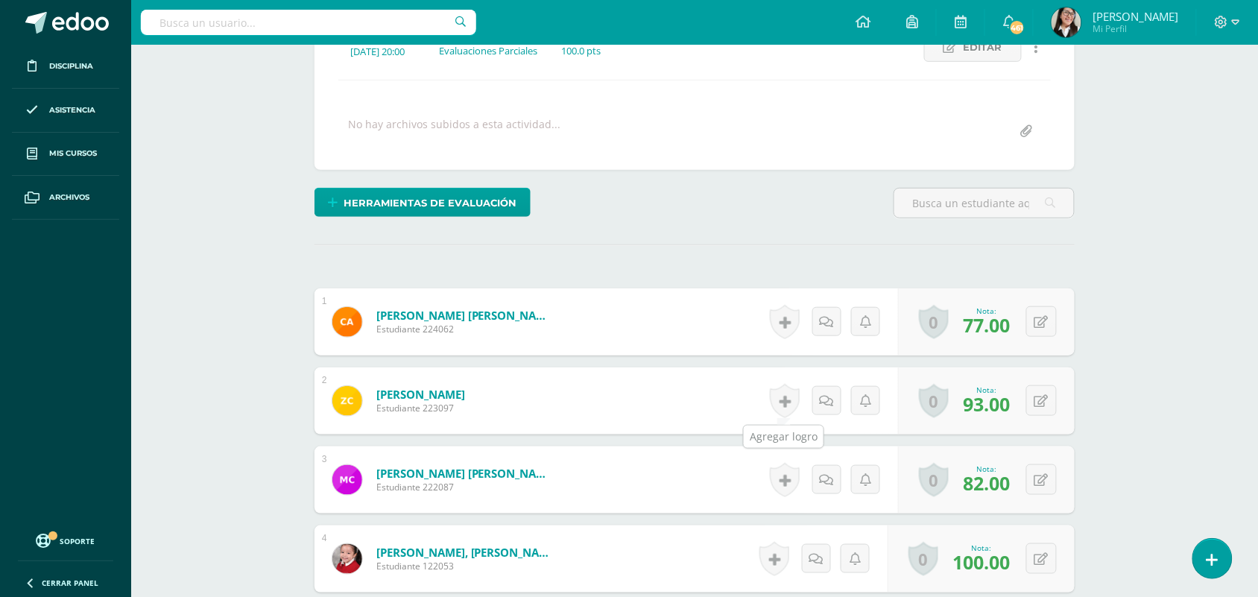
click at [780, 399] on link at bounding box center [785, 401] width 30 height 34
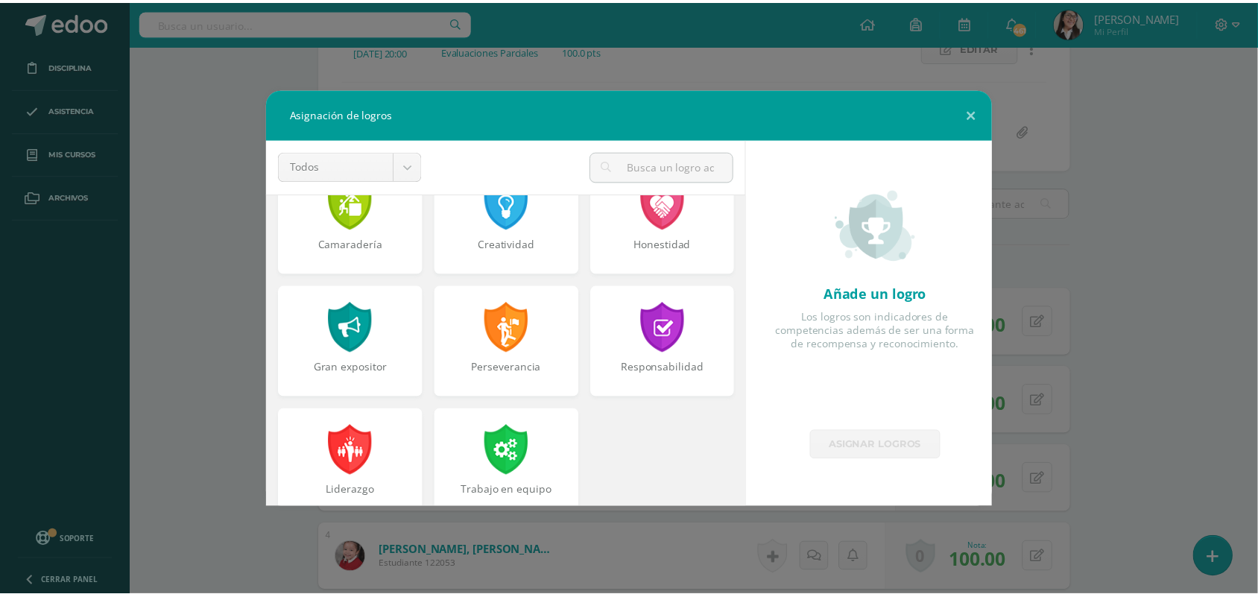
scroll to position [558, 0]
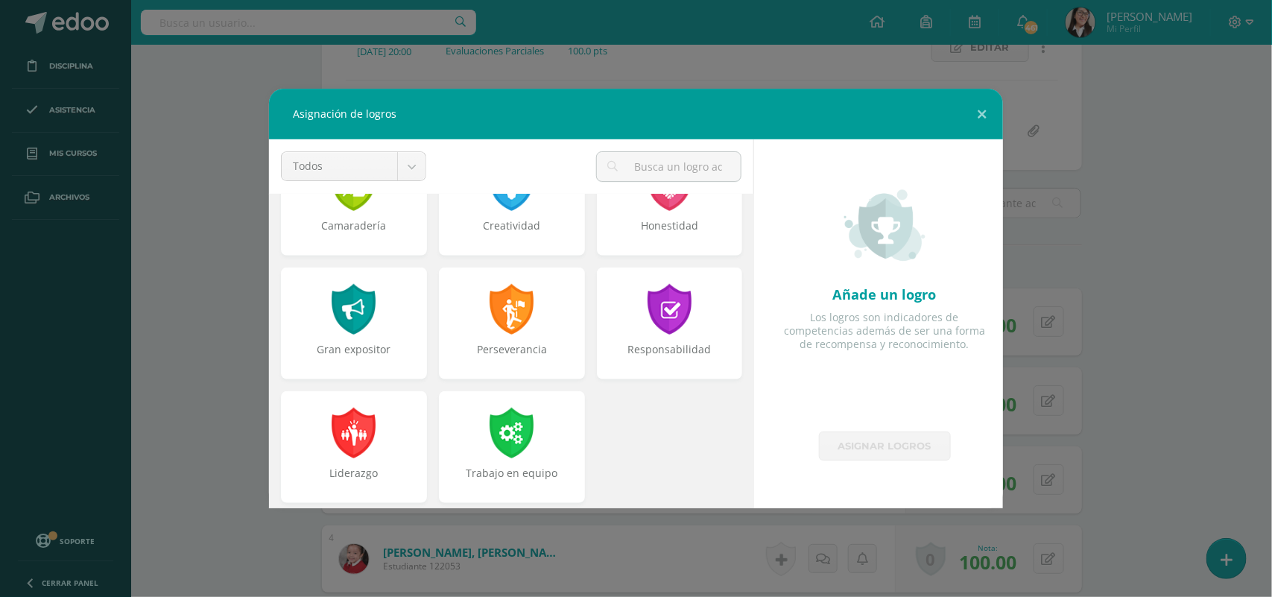
click at [534, 326] on div "Perseverancia" at bounding box center [512, 324] width 146 height 112
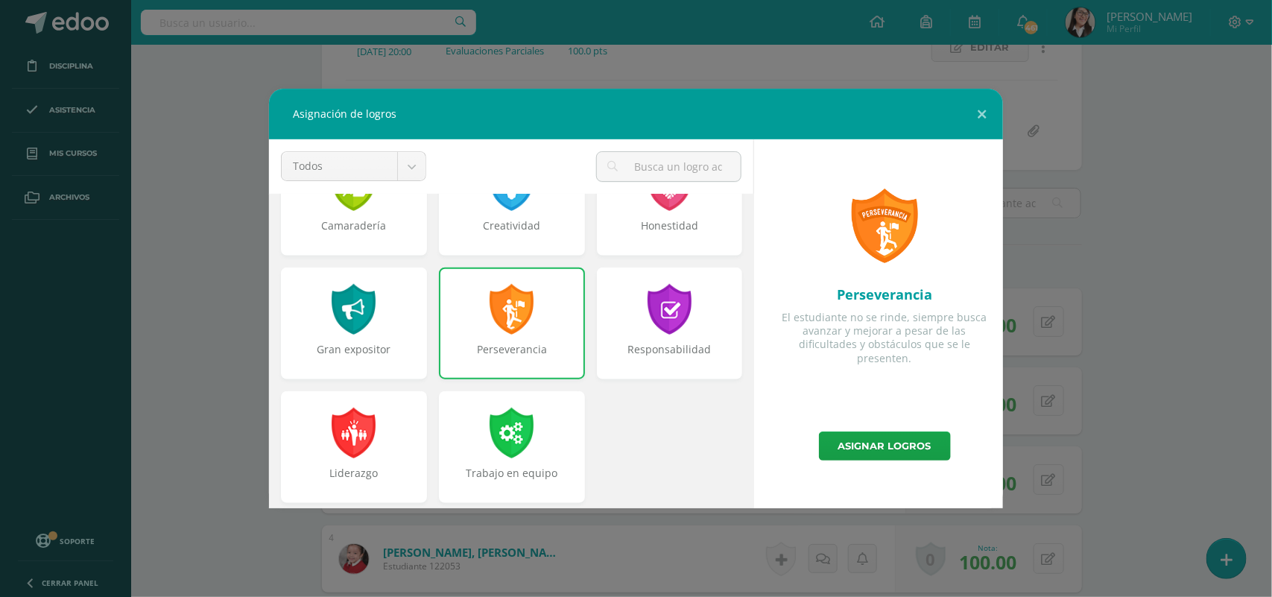
click at [868, 449] on link "Asignar logros" at bounding box center [885, 446] width 132 height 29
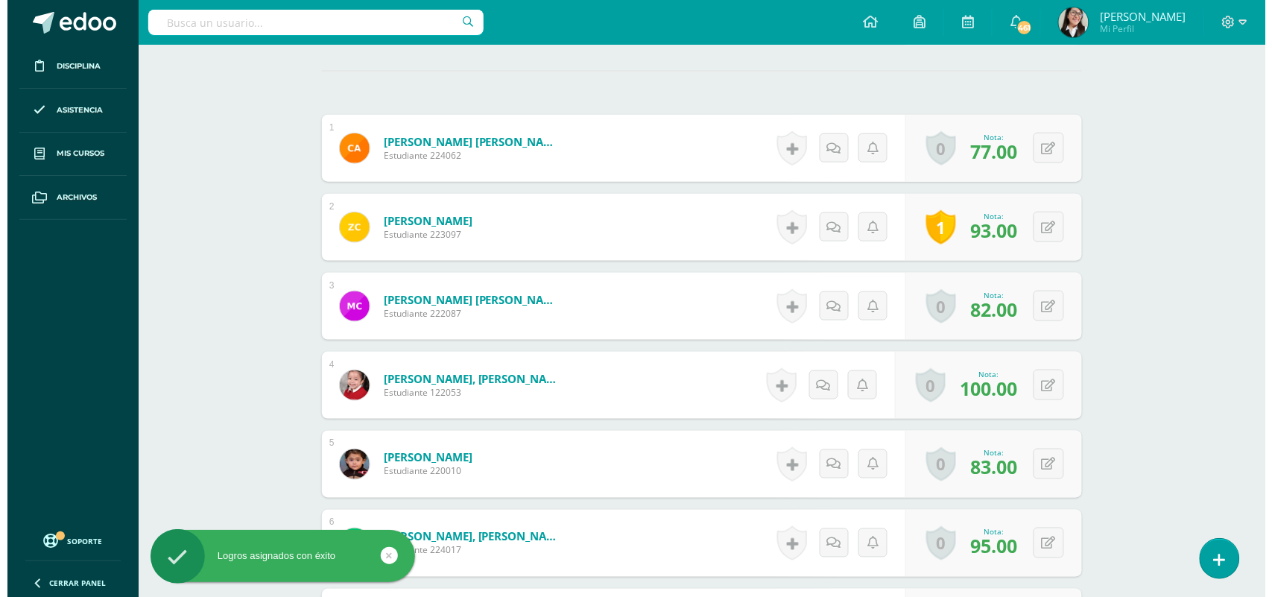
scroll to position [404, 0]
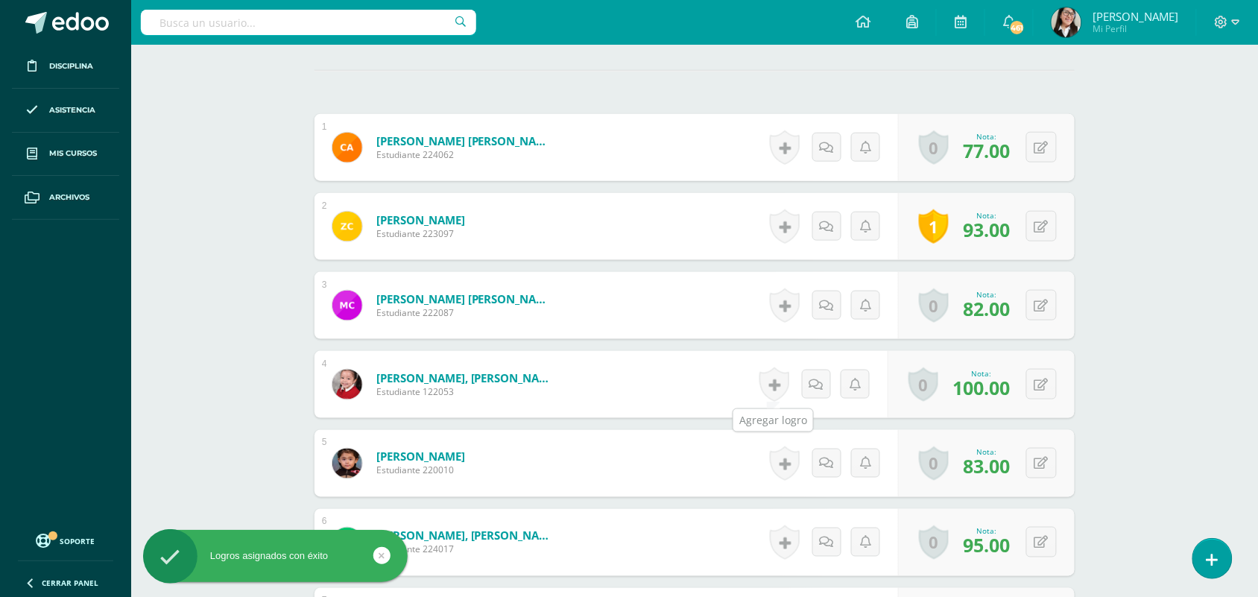
click at [762, 389] on link at bounding box center [775, 384] width 30 height 34
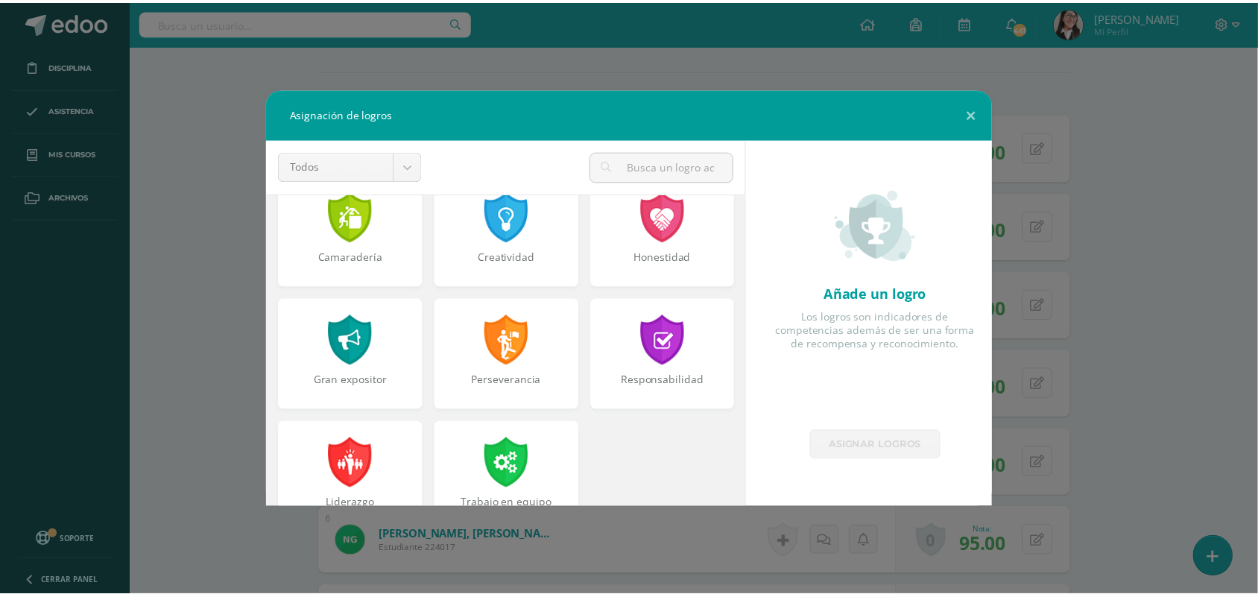
scroll to position [527, 0]
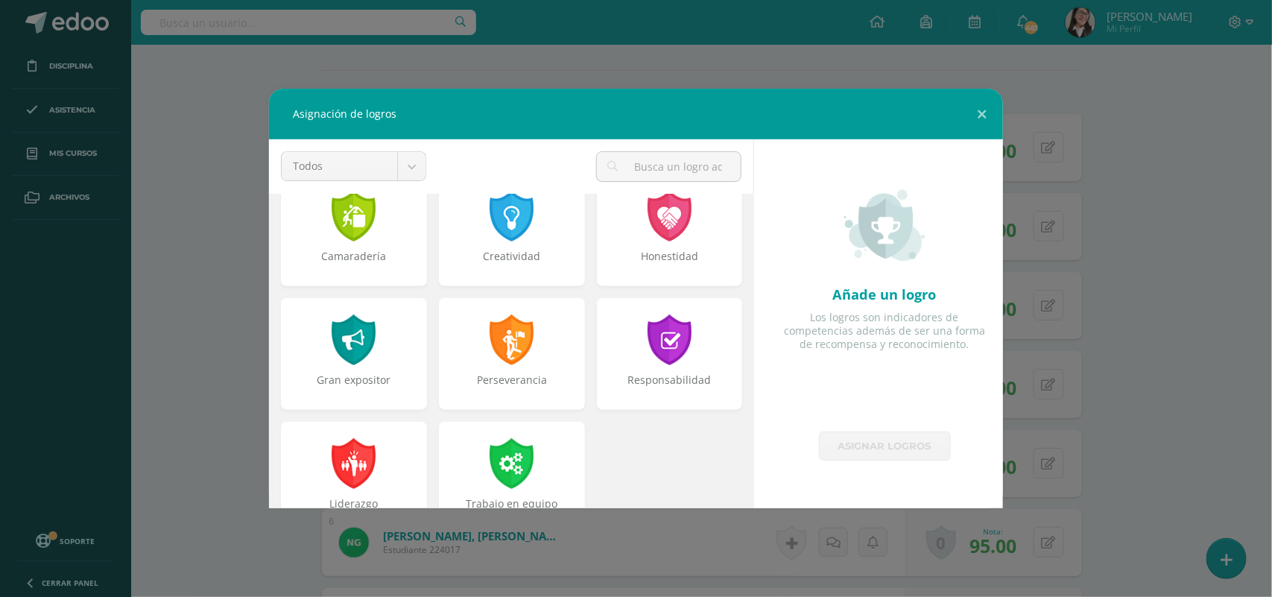
click at [519, 367] on div "Perseverancia" at bounding box center [512, 354] width 146 height 112
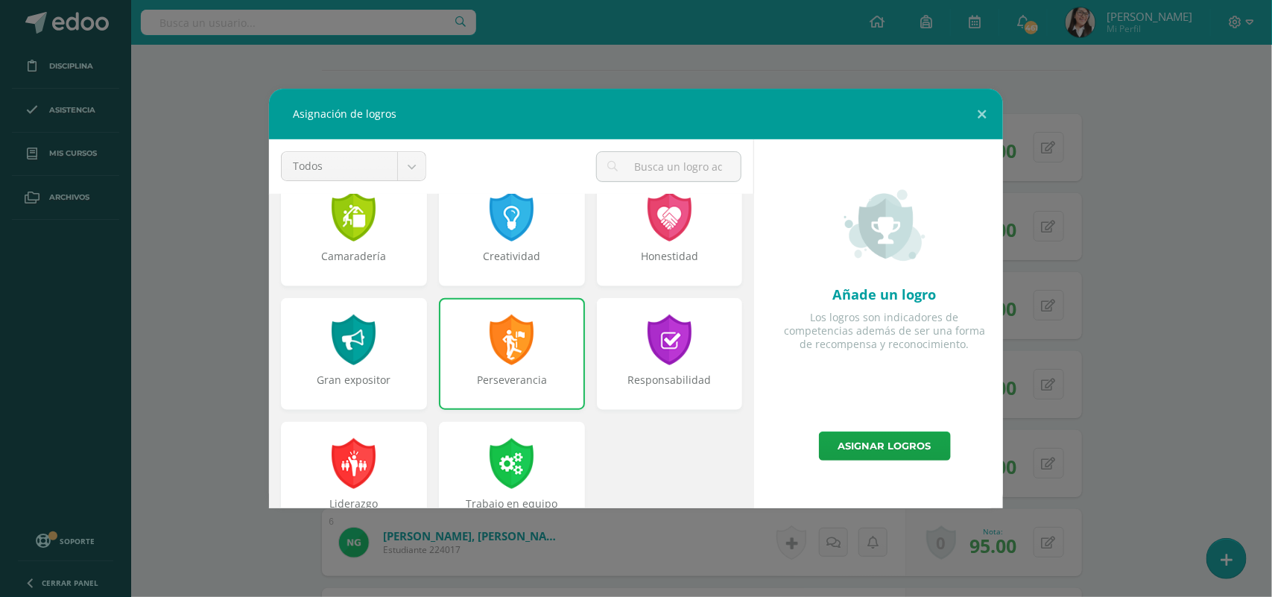
click at [861, 448] on link "Asignar logros" at bounding box center [885, 446] width 132 height 29
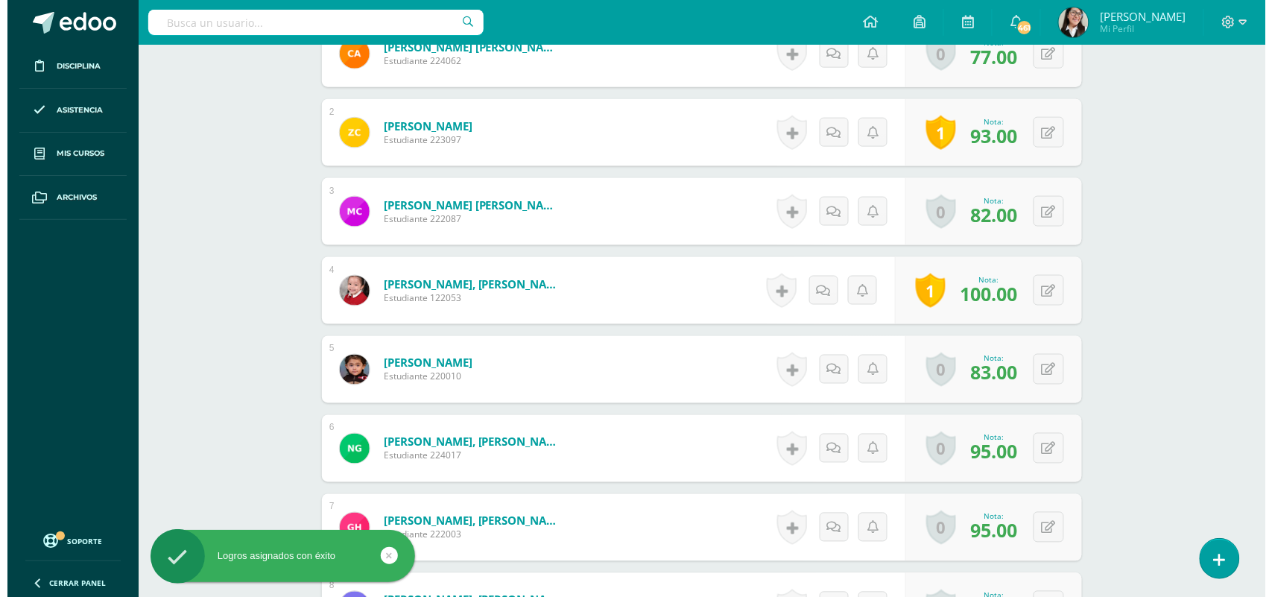
scroll to position [500, 0]
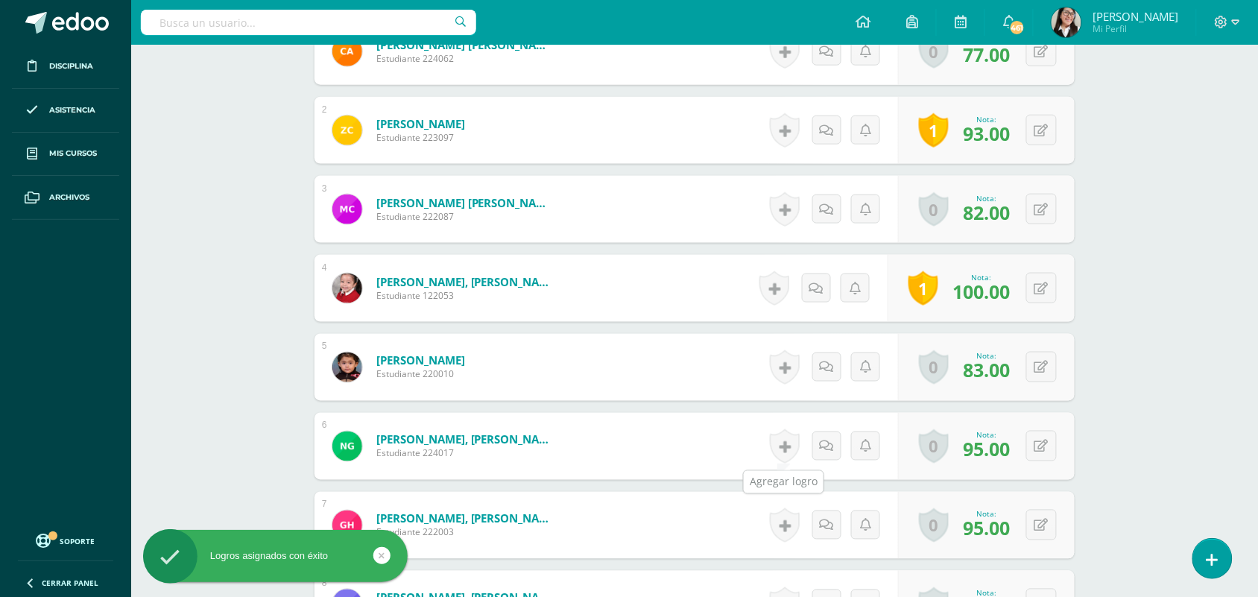
click at [781, 449] on link at bounding box center [785, 446] width 30 height 34
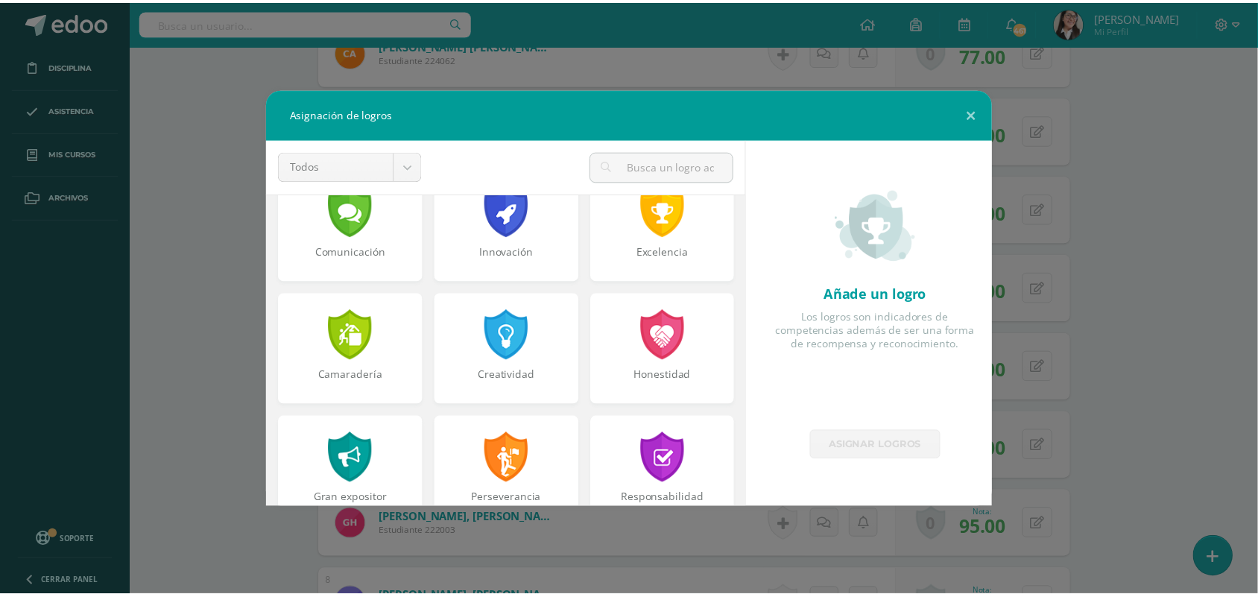
scroll to position [427, 0]
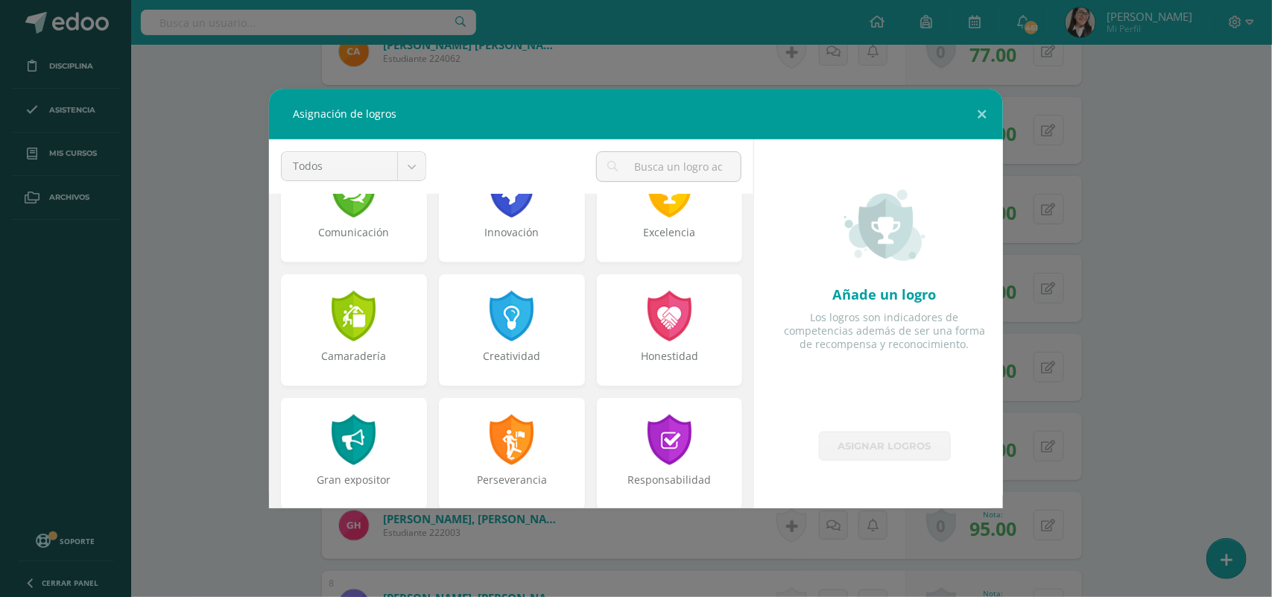
click at [513, 461] on div at bounding box center [512, 439] width 48 height 51
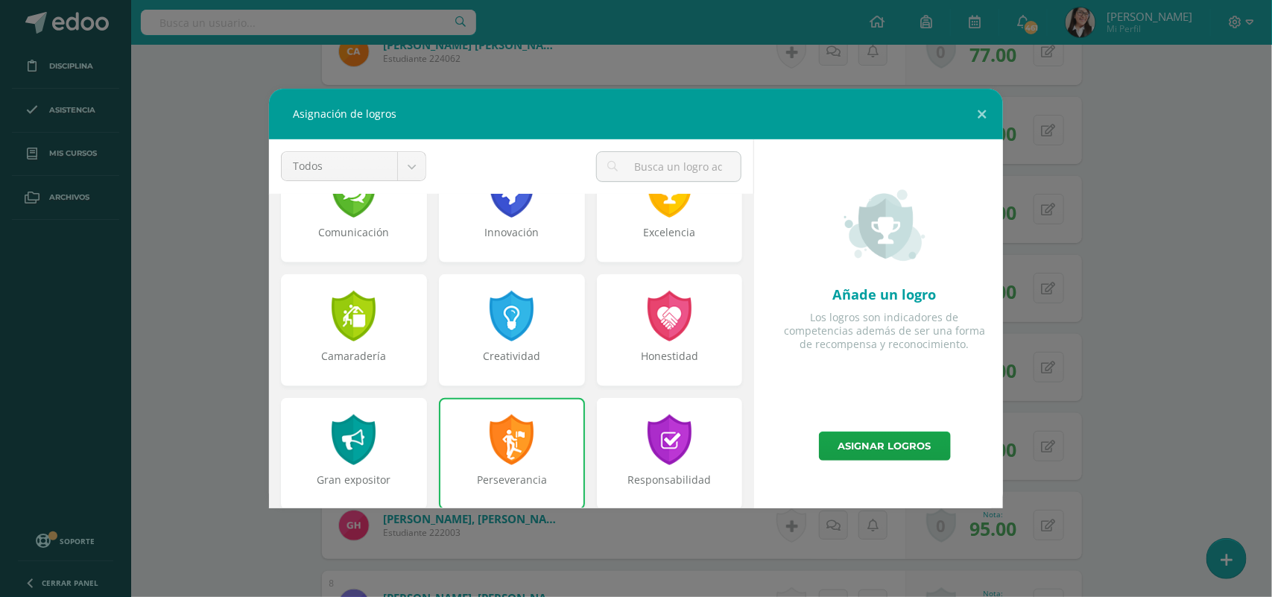
click at [878, 442] on link "Asignar logros" at bounding box center [885, 446] width 132 height 29
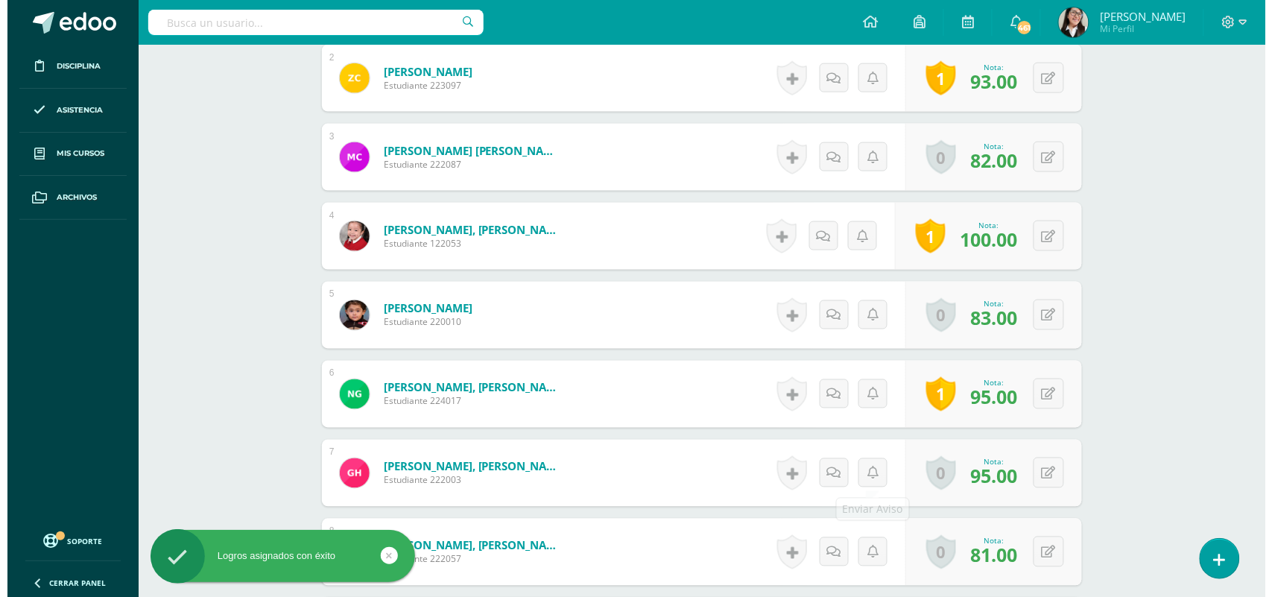
scroll to position [576, 0]
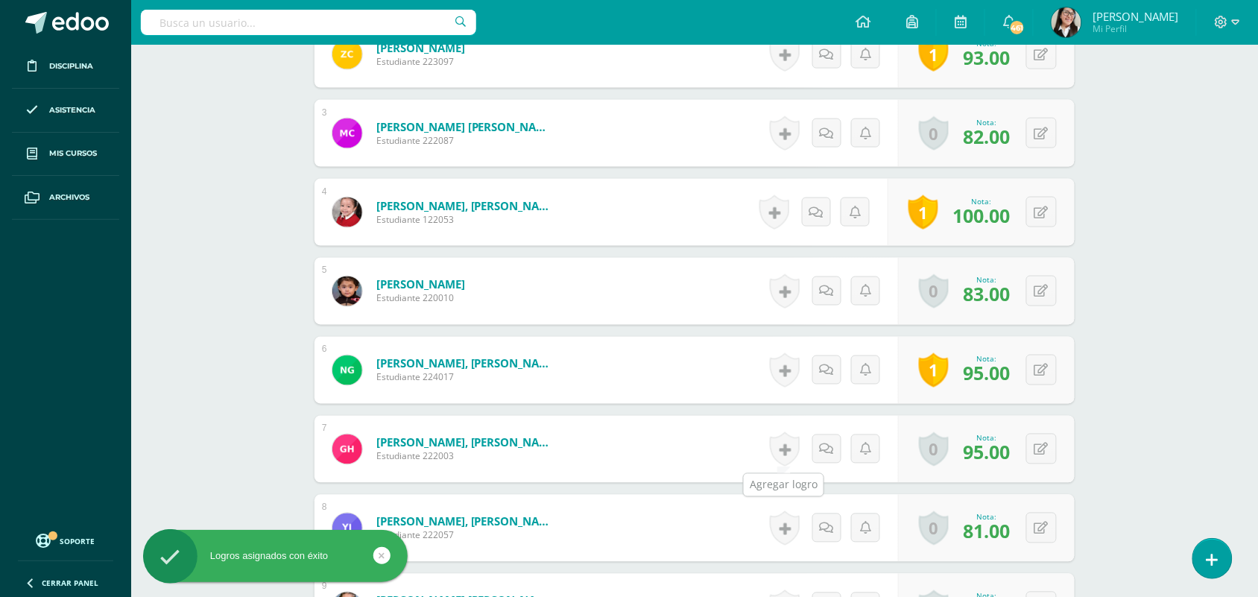
click at [789, 455] on link at bounding box center [785, 449] width 30 height 34
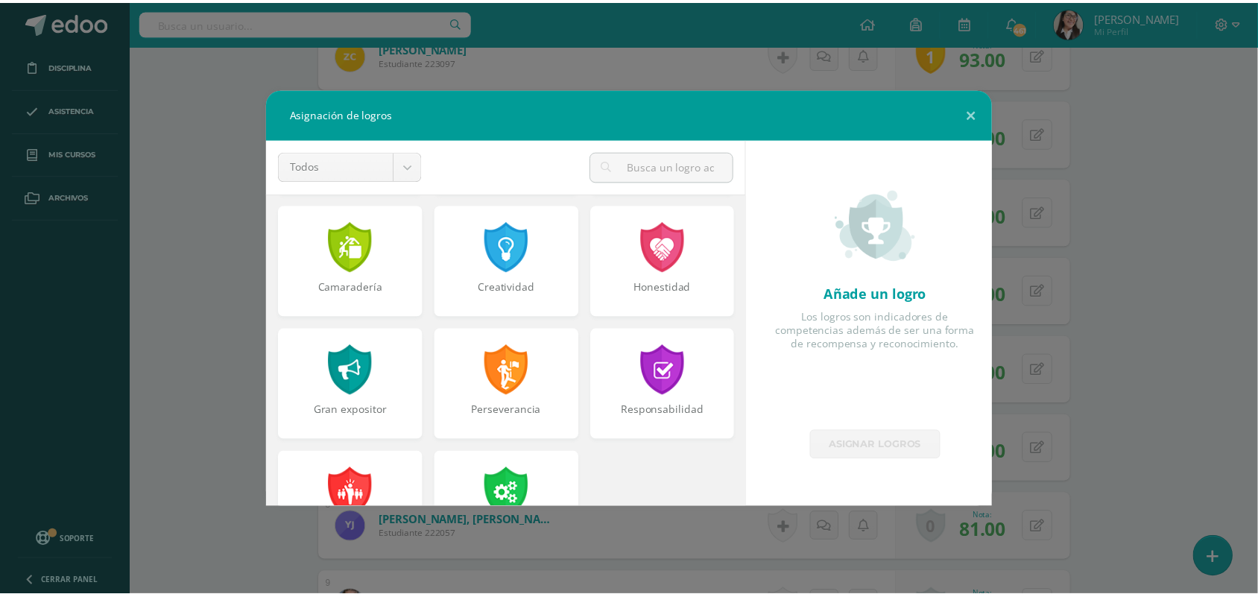
scroll to position [519, 0]
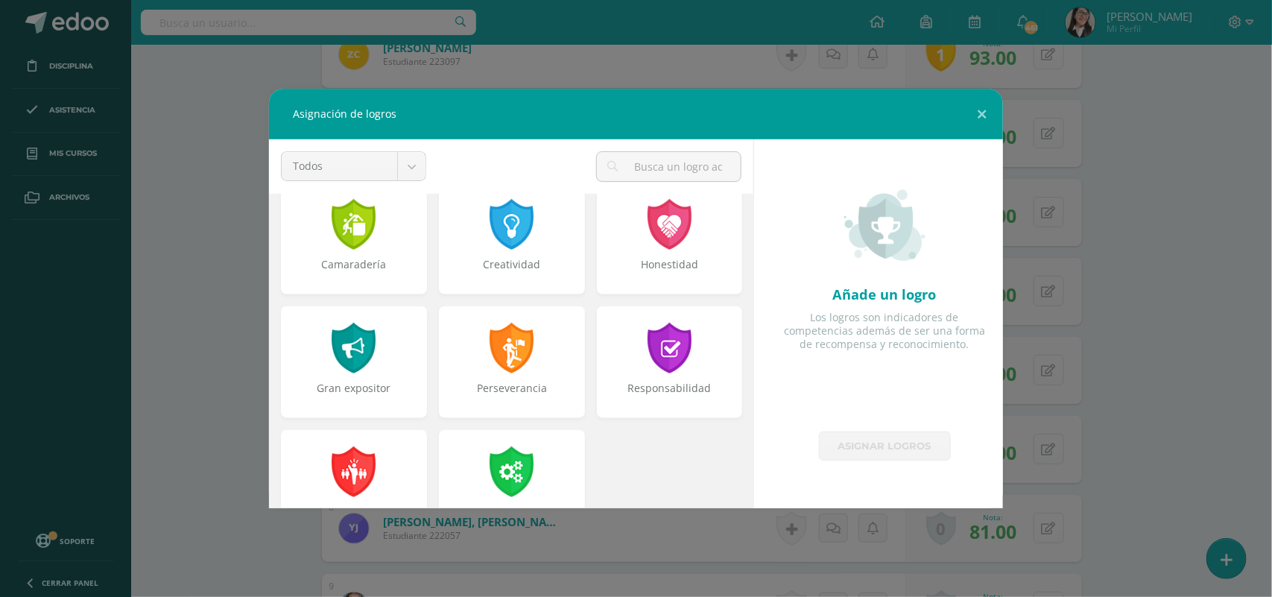
click at [565, 391] on div "Perseverancia" at bounding box center [512, 396] width 143 height 30
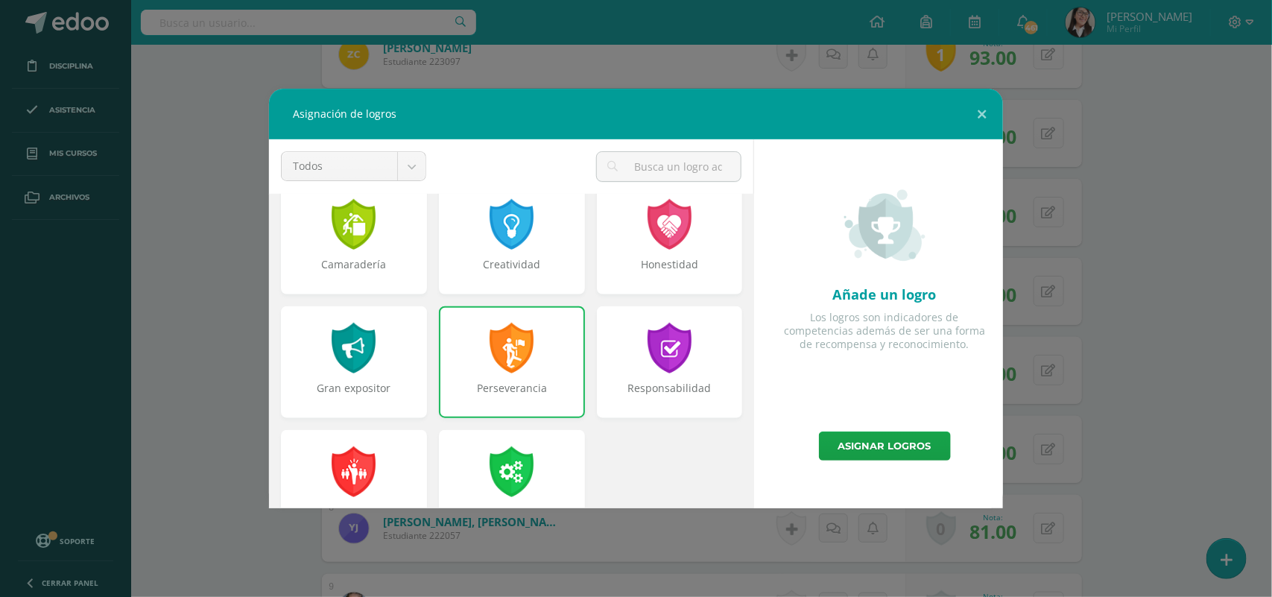
click at [899, 442] on link "Asignar logros" at bounding box center [885, 446] width 132 height 29
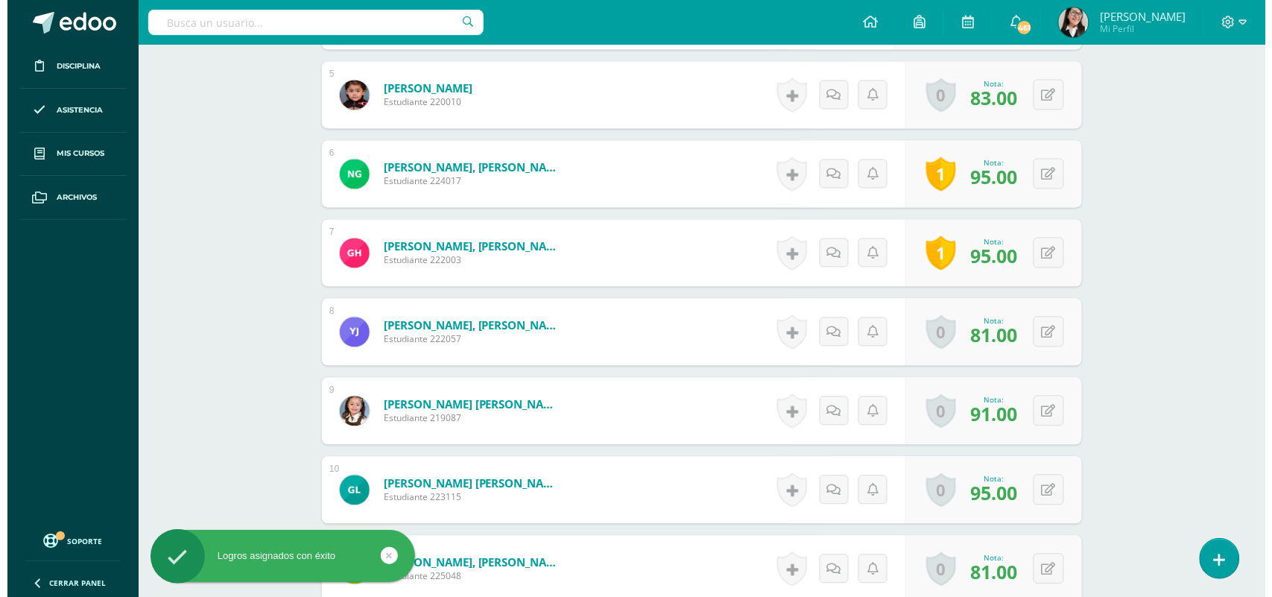
scroll to position [776, 0]
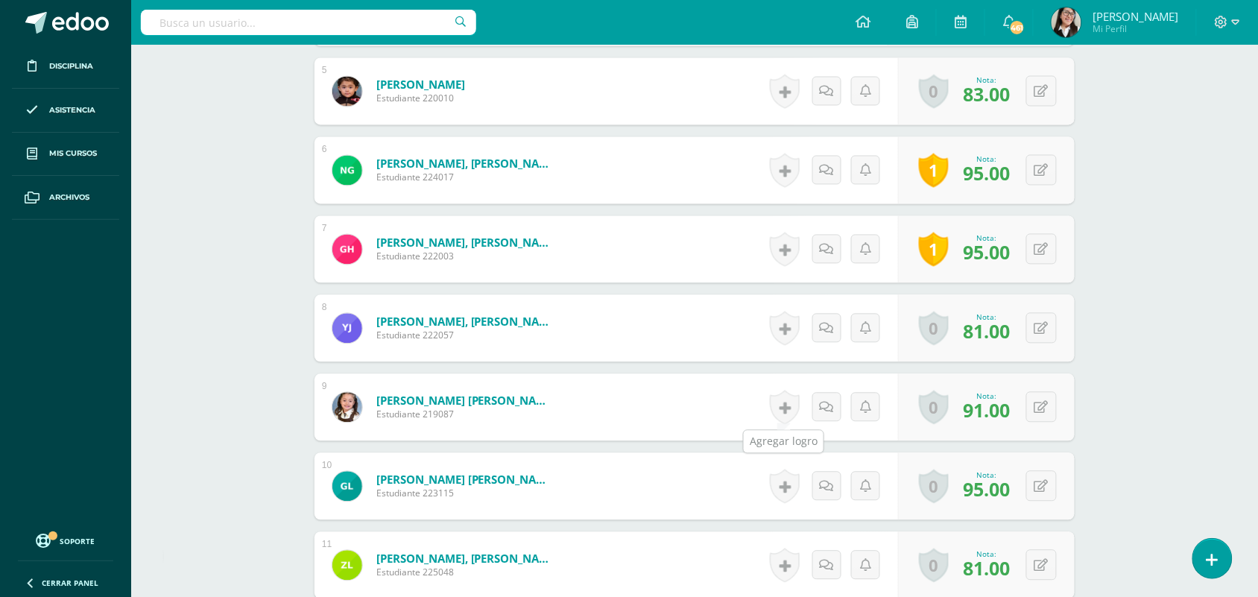
click at [780, 410] on link at bounding box center [785, 408] width 30 height 34
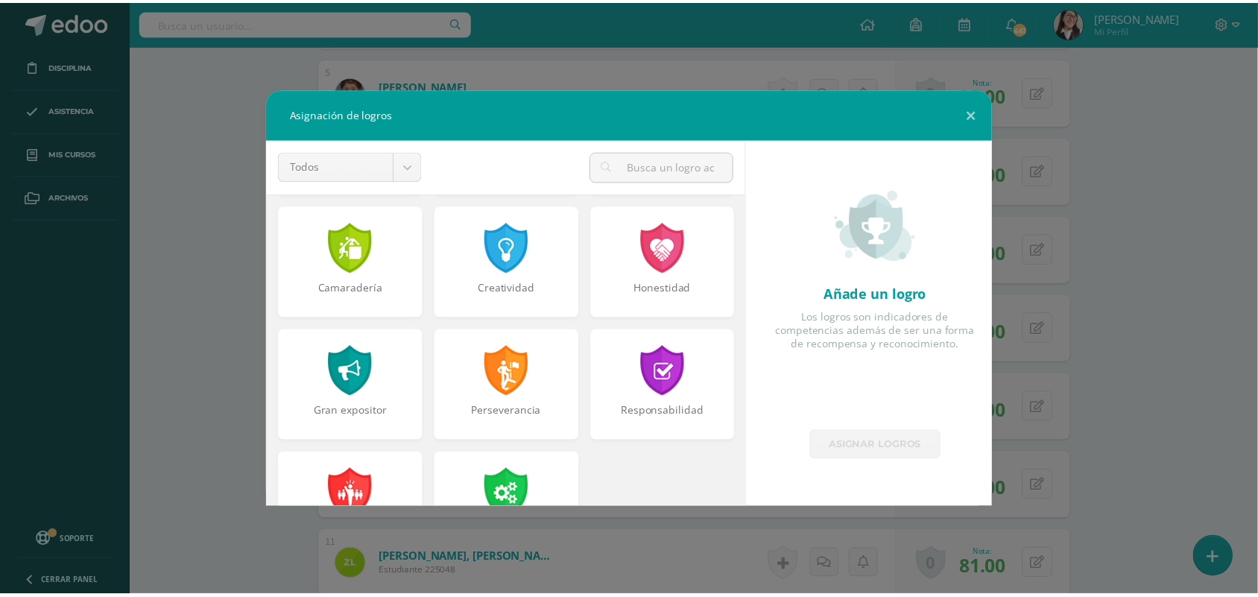
scroll to position [523, 0]
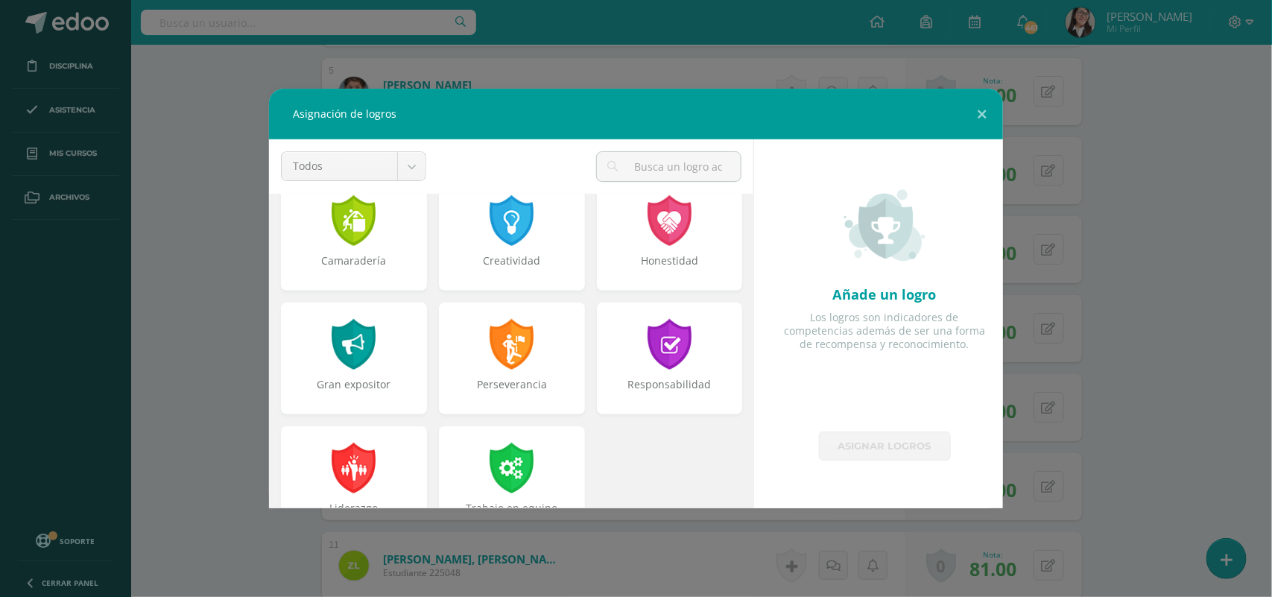
click at [534, 381] on div "Perseverancia" at bounding box center [512, 392] width 143 height 30
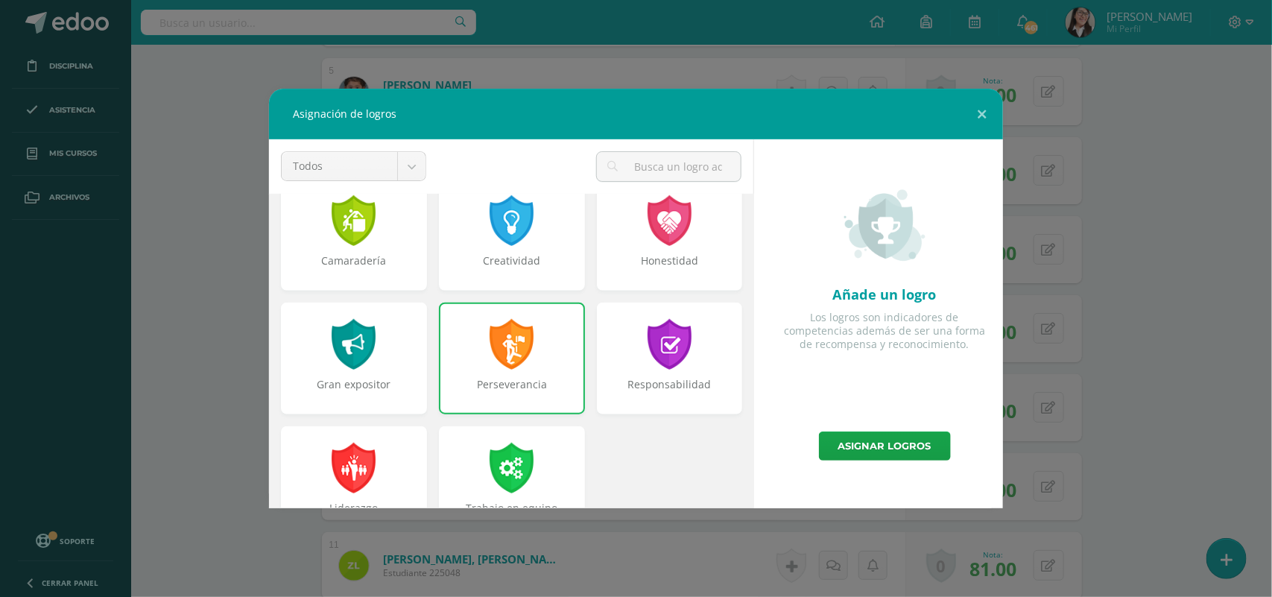
click at [903, 446] on link "Asignar logros" at bounding box center [885, 446] width 132 height 29
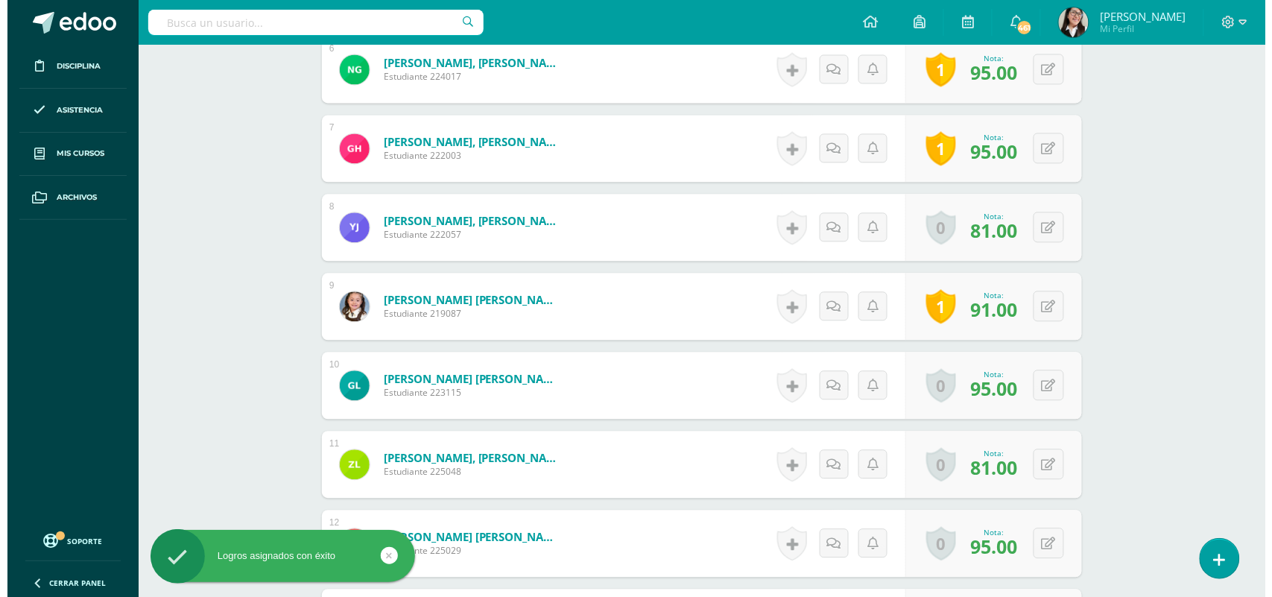
scroll to position [880, 0]
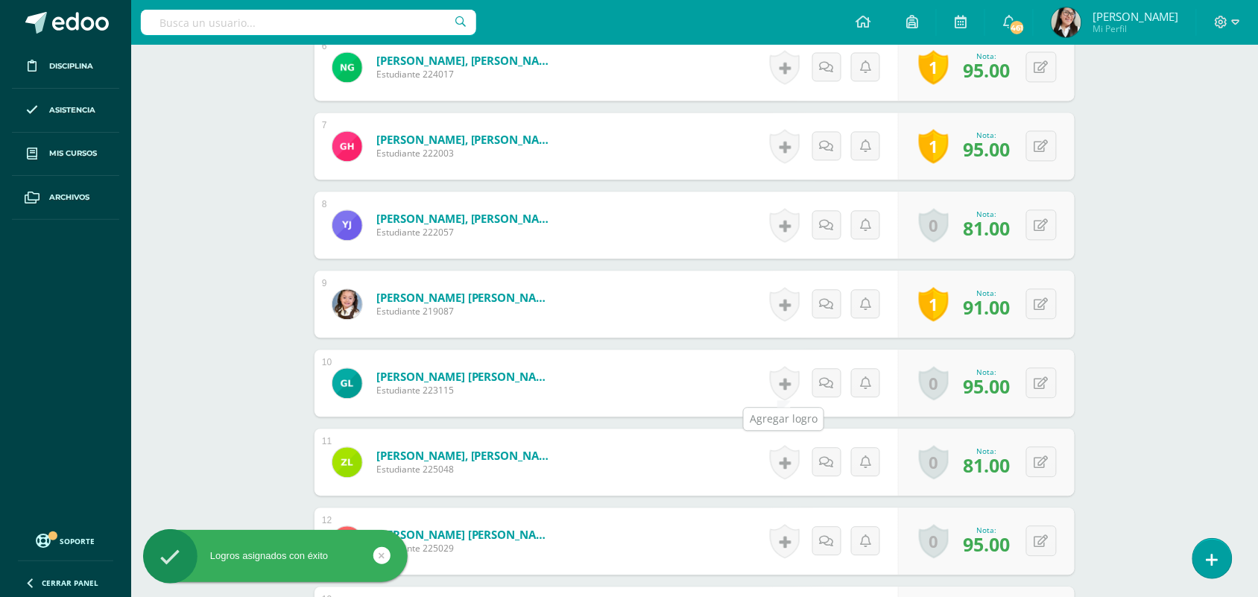
click at [788, 395] on link at bounding box center [785, 383] width 30 height 34
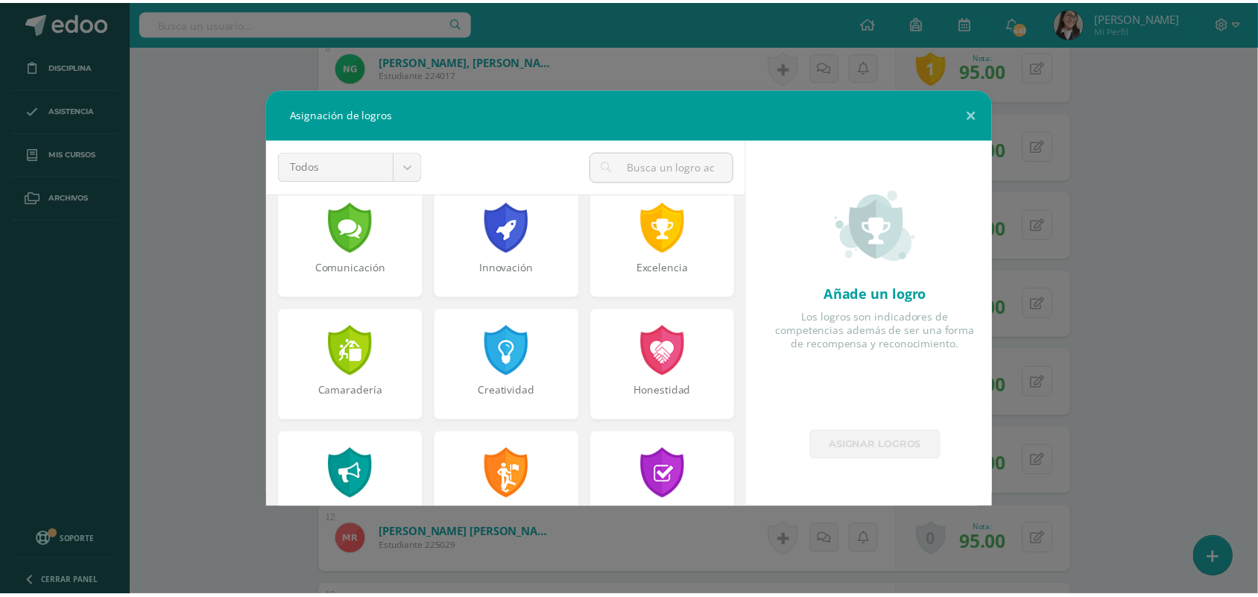
scroll to position [431, 0]
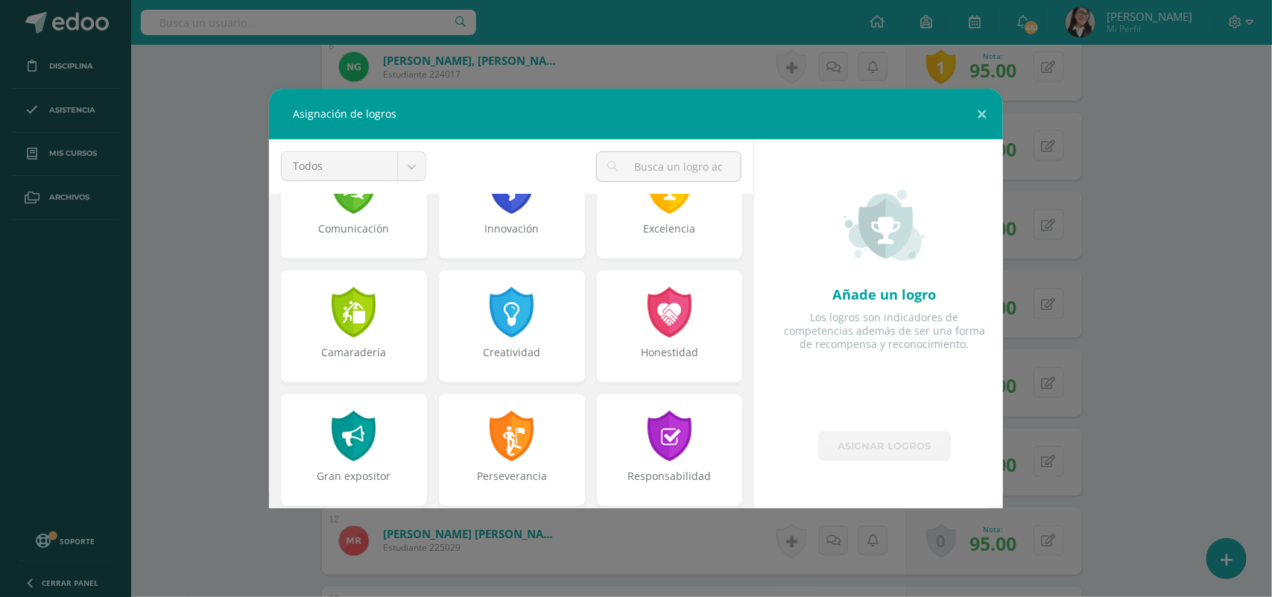
click at [557, 410] on div "Perseverancia" at bounding box center [512, 450] width 146 height 112
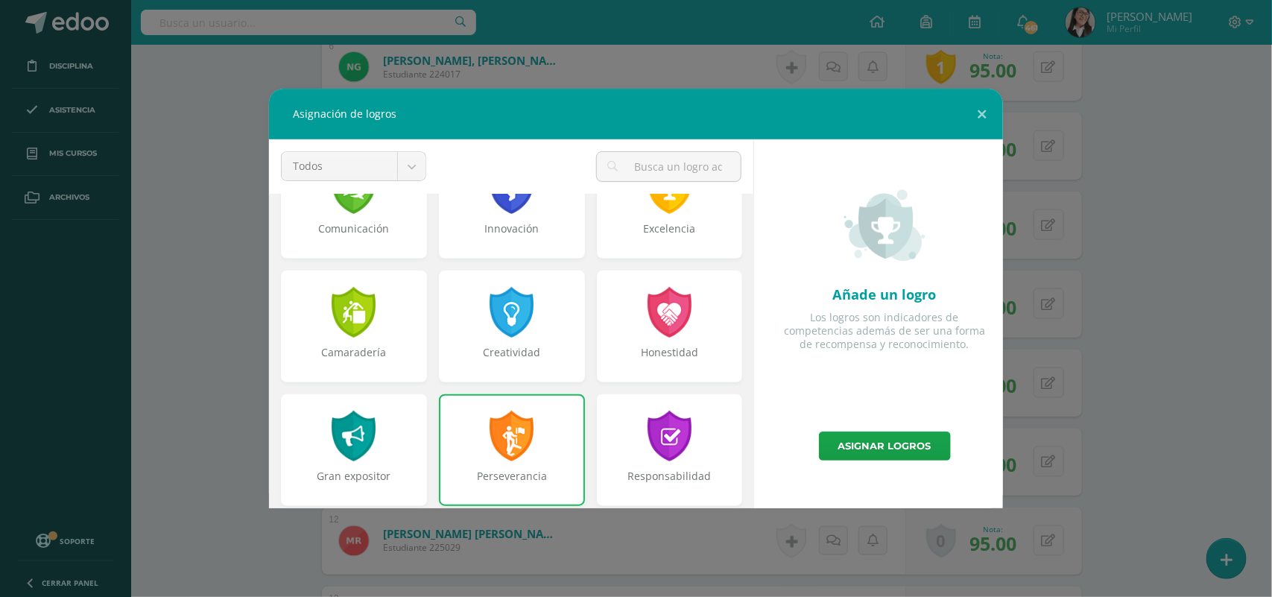
click at [915, 441] on link "Asignar logros" at bounding box center [885, 446] width 132 height 29
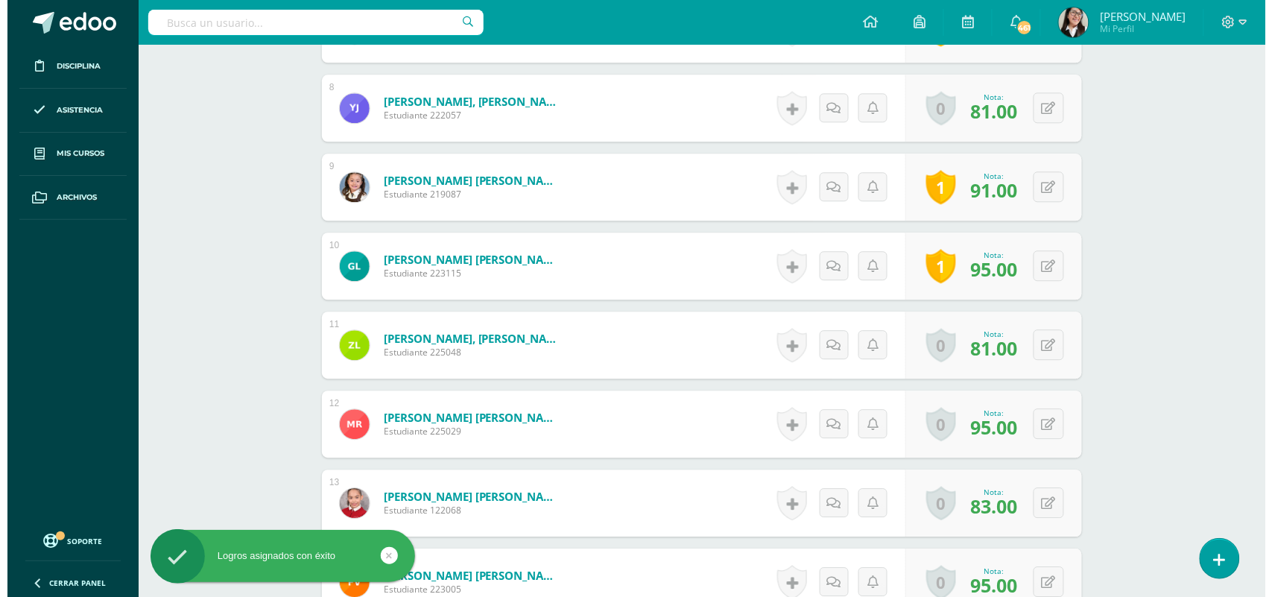
scroll to position [1042, 0]
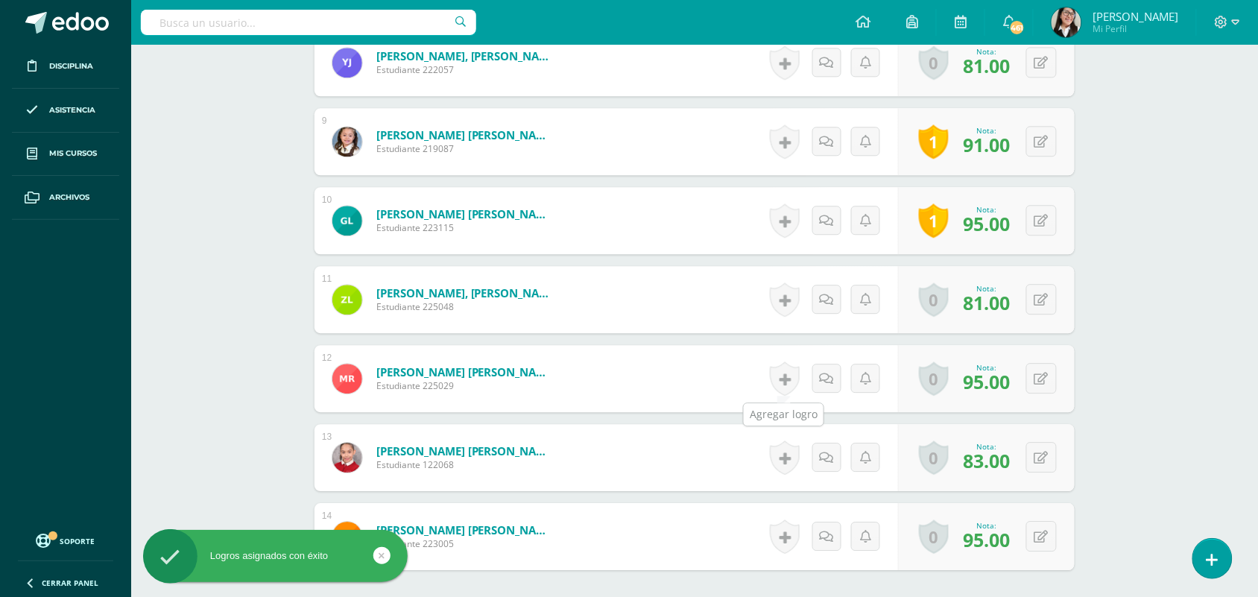
click at [783, 382] on link at bounding box center [785, 379] width 30 height 34
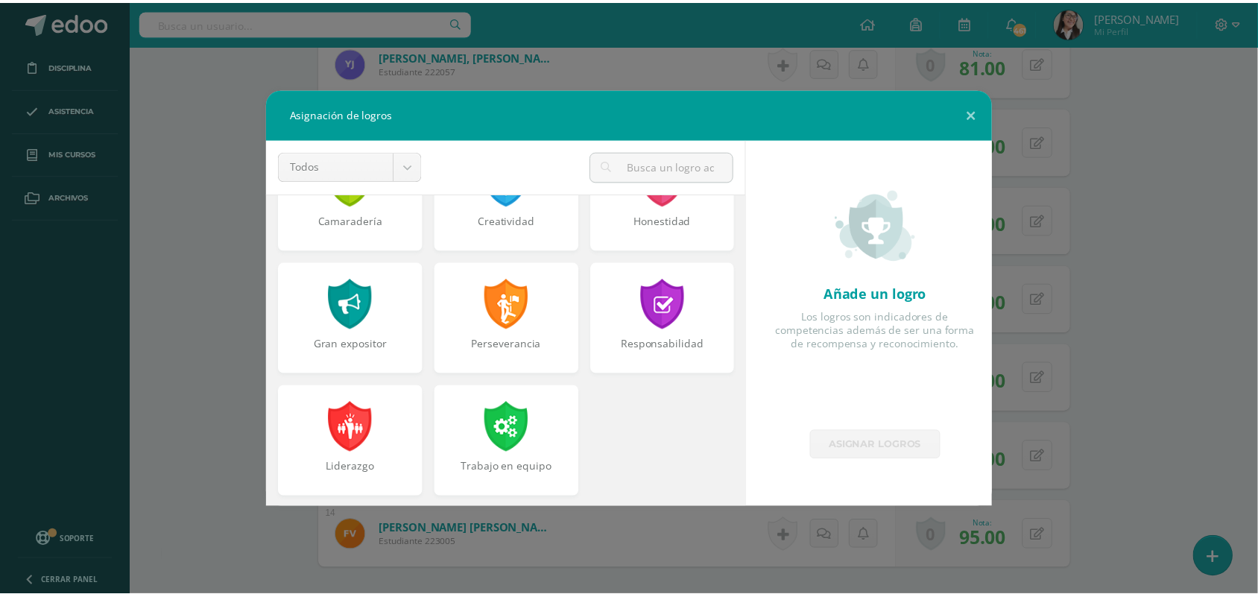
scroll to position [564, 0]
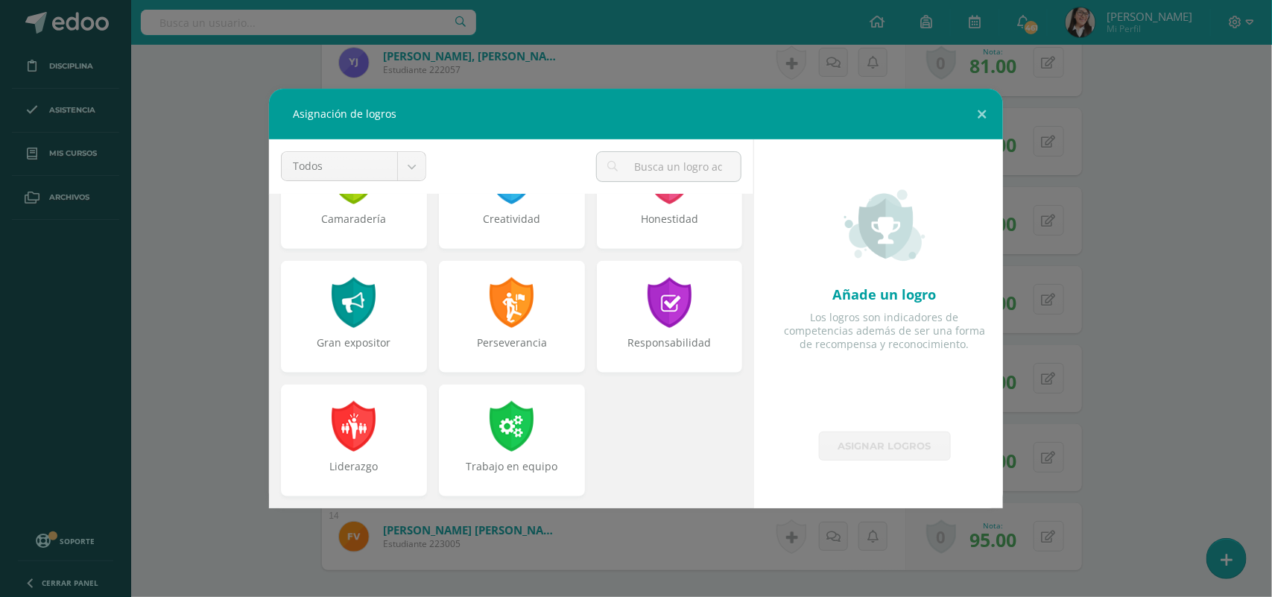
click at [559, 328] on div "Perseverancia" at bounding box center [512, 317] width 146 height 112
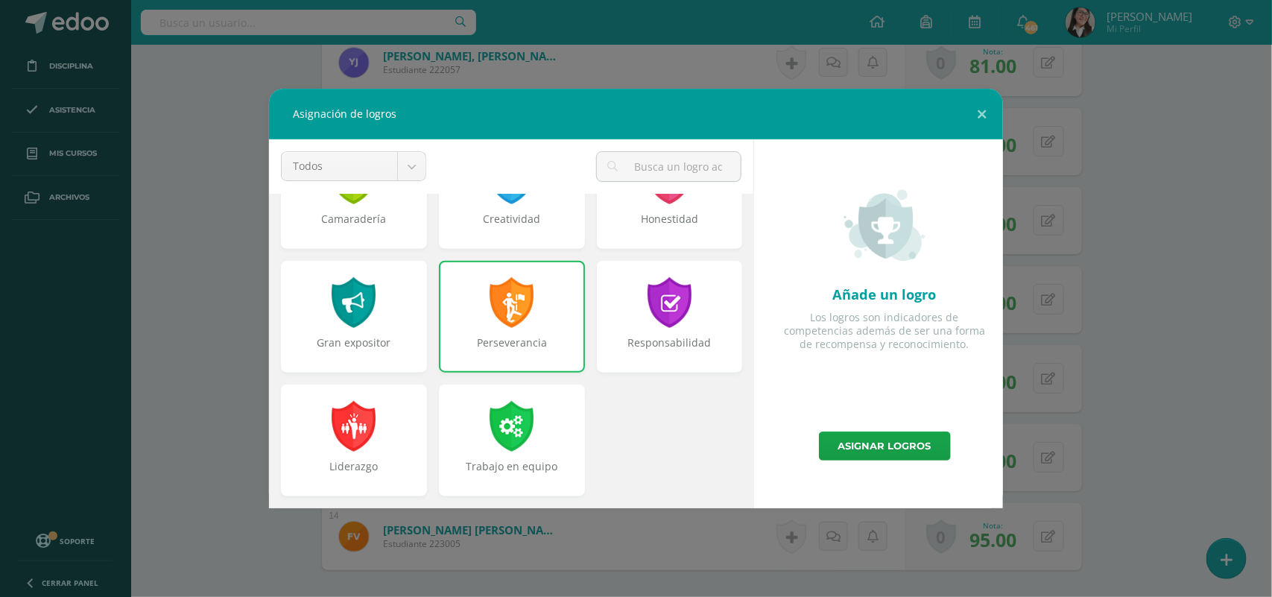
click at [858, 444] on link "Asignar logros" at bounding box center [885, 446] width 132 height 29
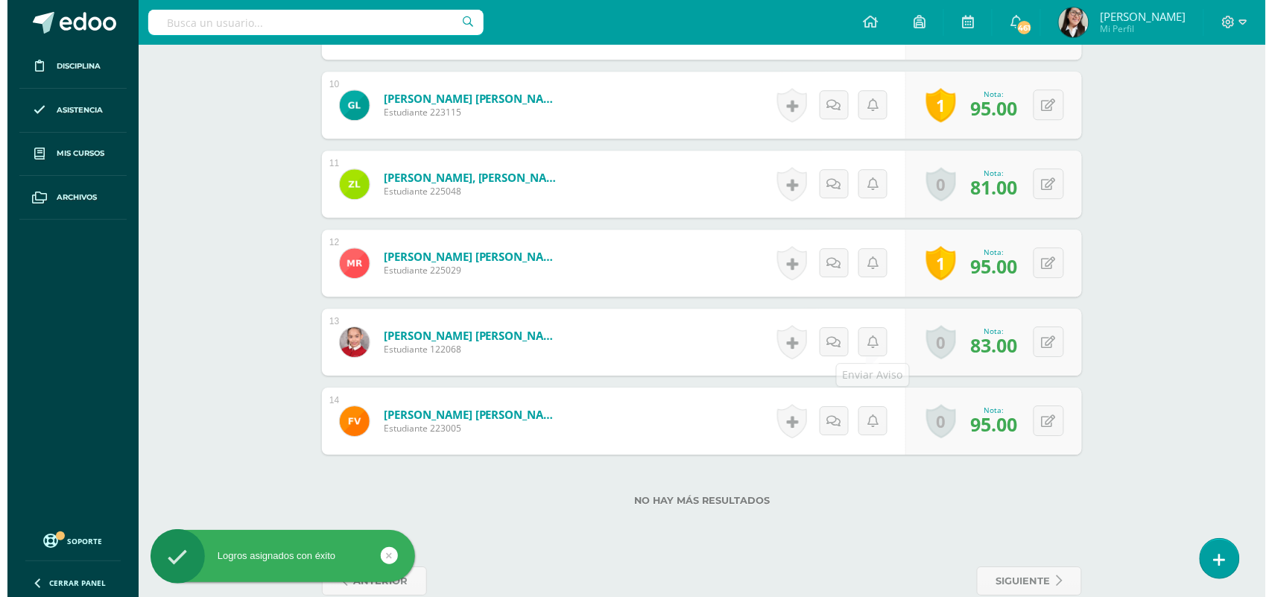
scroll to position [1170, 0]
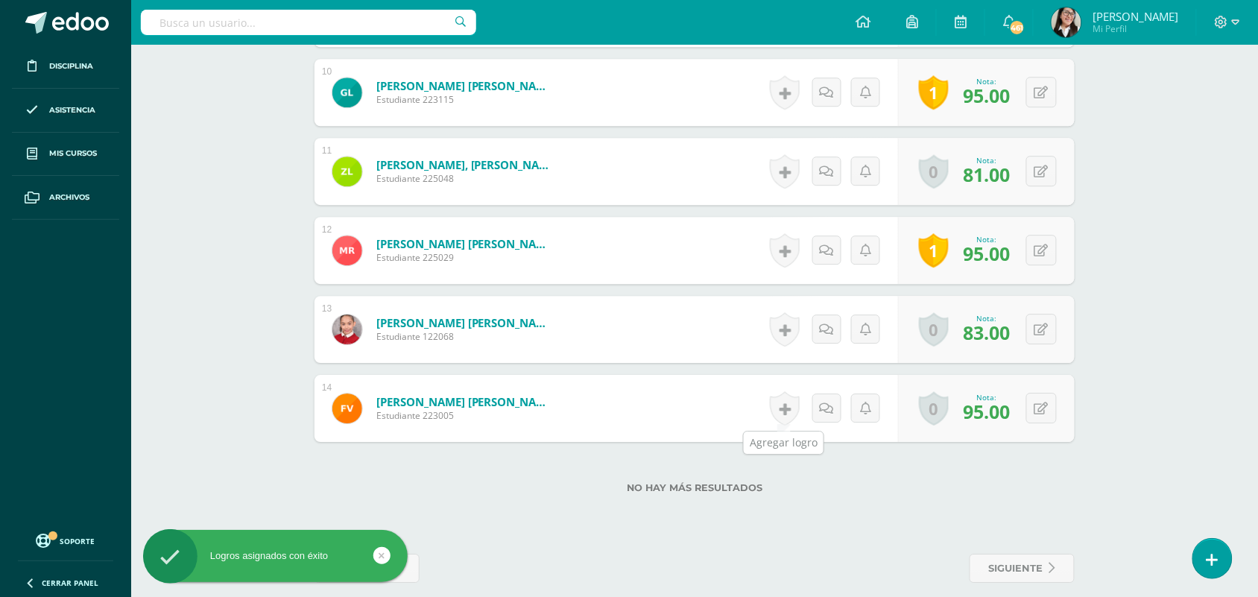
click at [783, 411] on link at bounding box center [785, 408] width 30 height 34
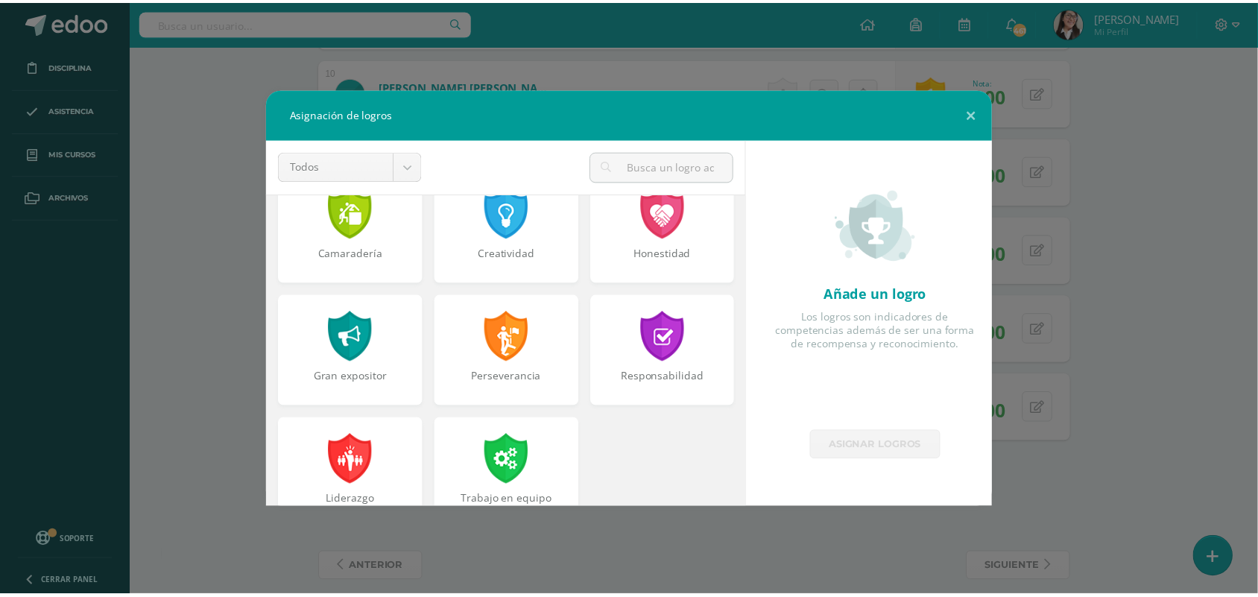
scroll to position [564, 0]
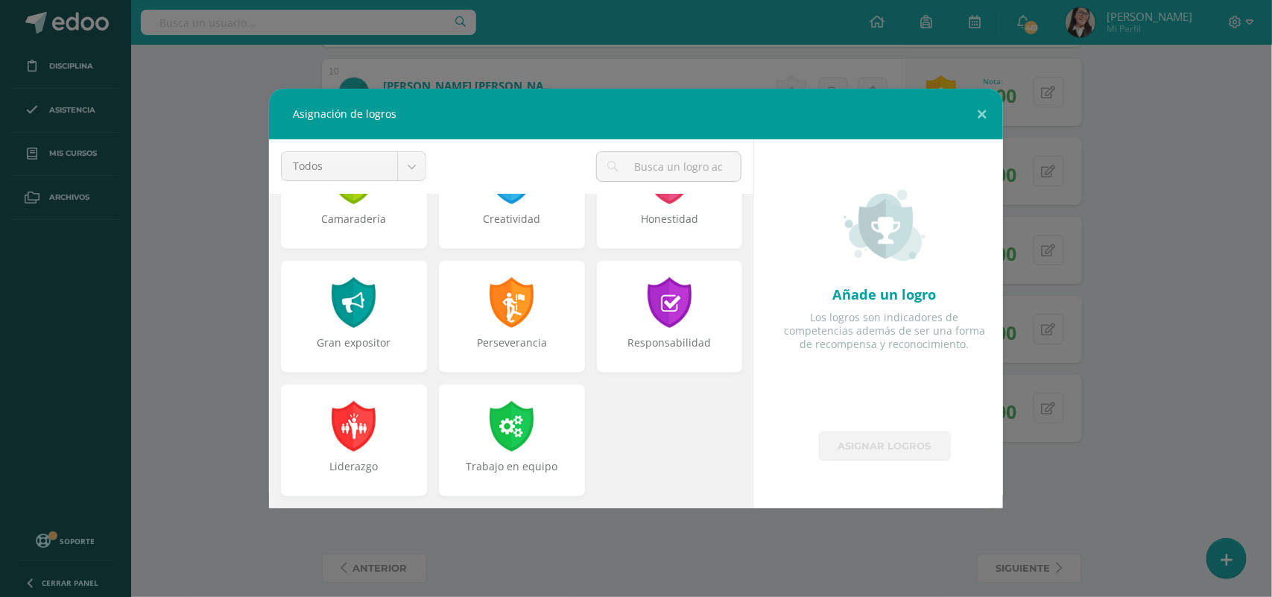
click at [557, 350] on div "Perseverancia" at bounding box center [512, 350] width 143 height 30
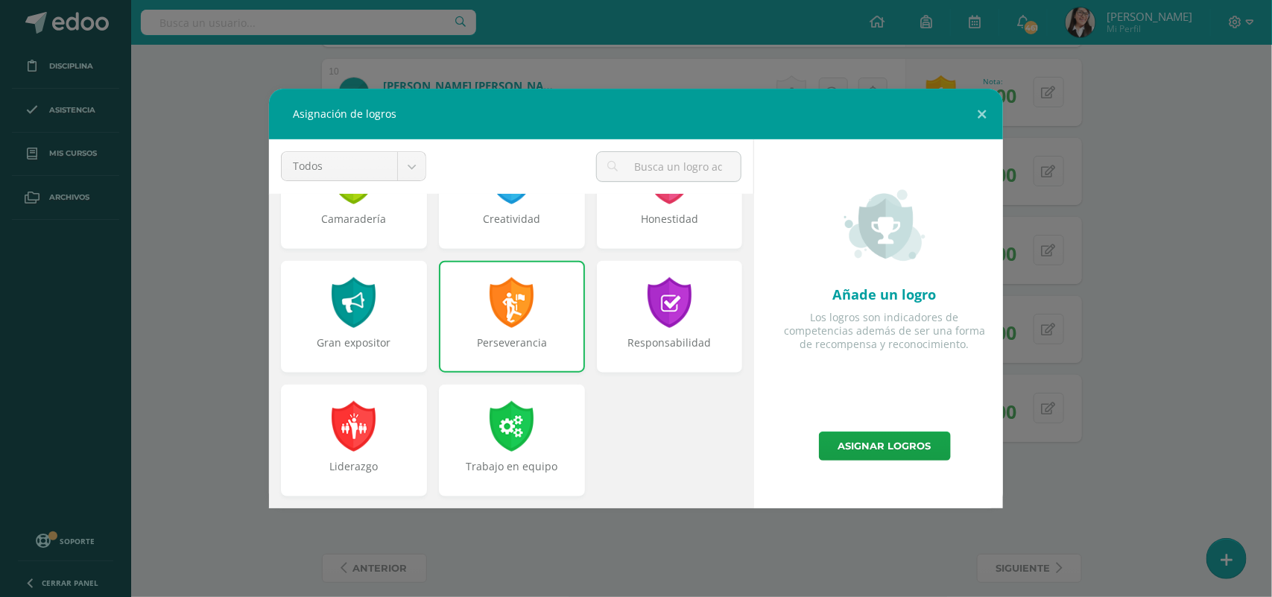
click at [892, 451] on link "Asignar logros" at bounding box center [885, 446] width 132 height 29
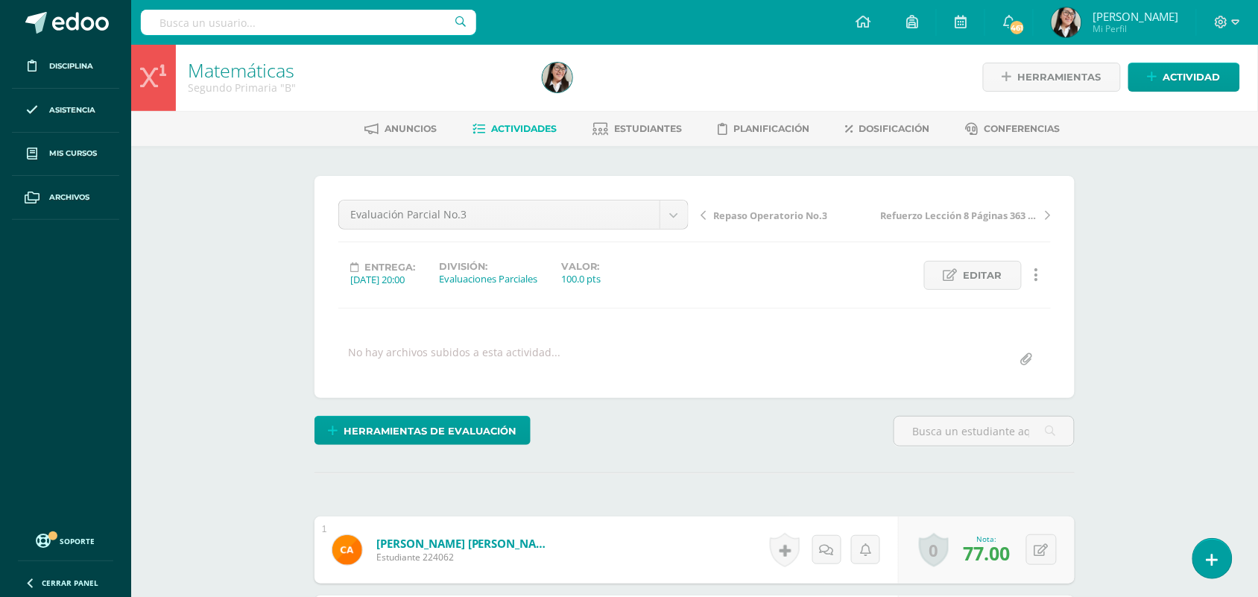
scroll to position [0, 0]
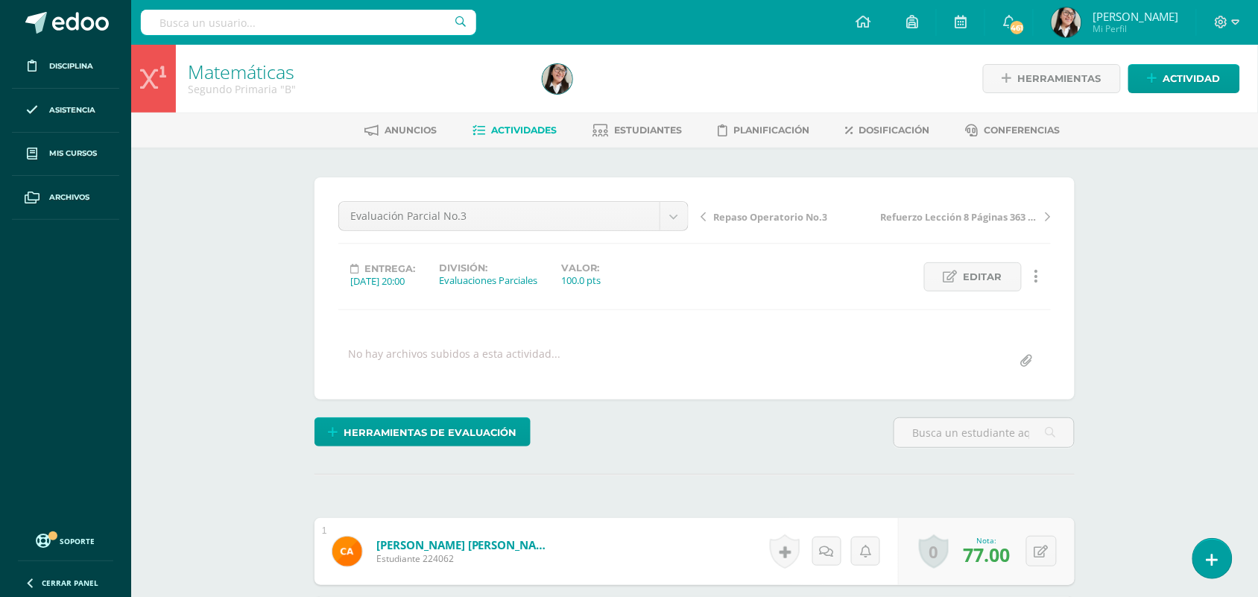
click at [496, 130] on span "Actividades" at bounding box center [525, 129] width 66 height 11
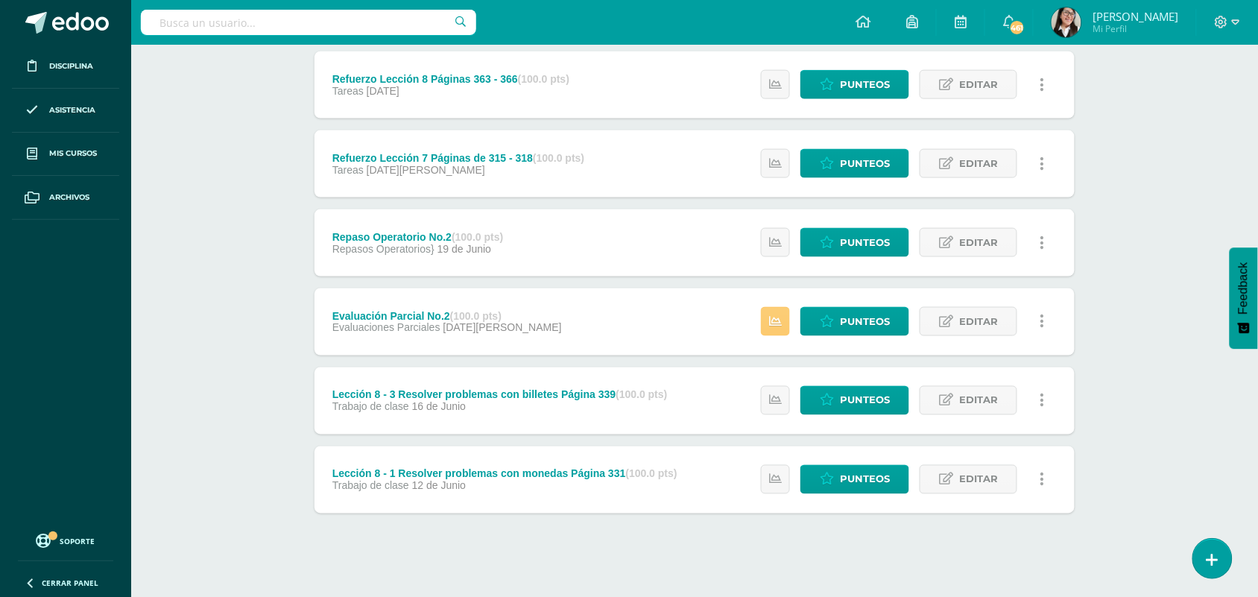
scroll to position [522, 0]
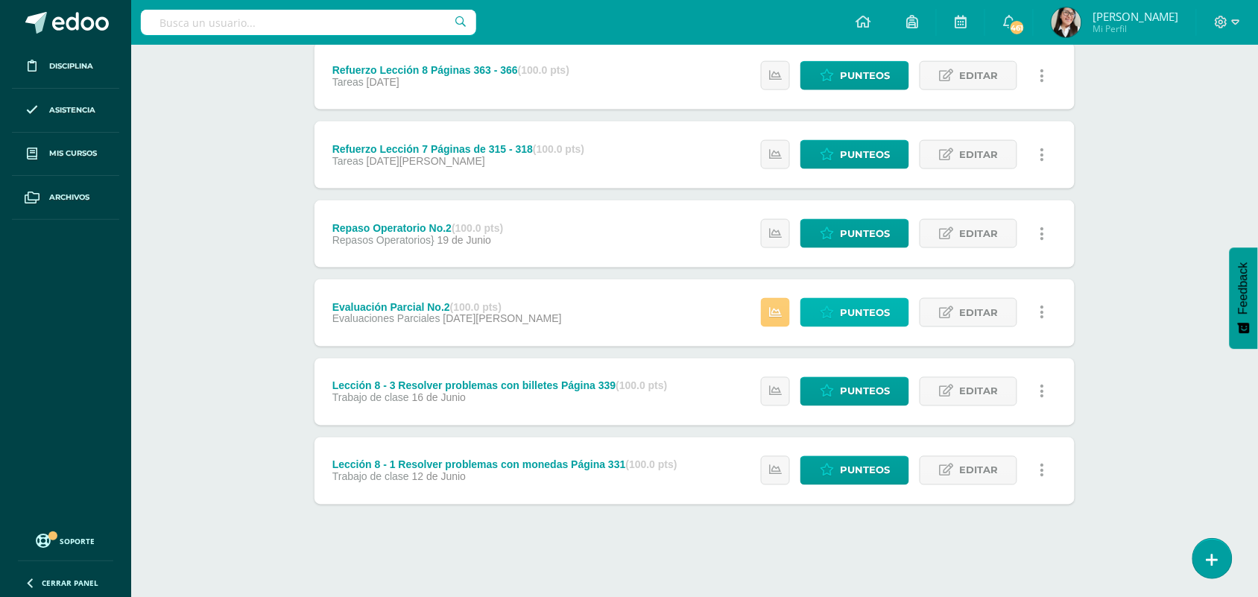
click at [863, 317] on span "Punteos" at bounding box center [865, 313] width 50 height 28
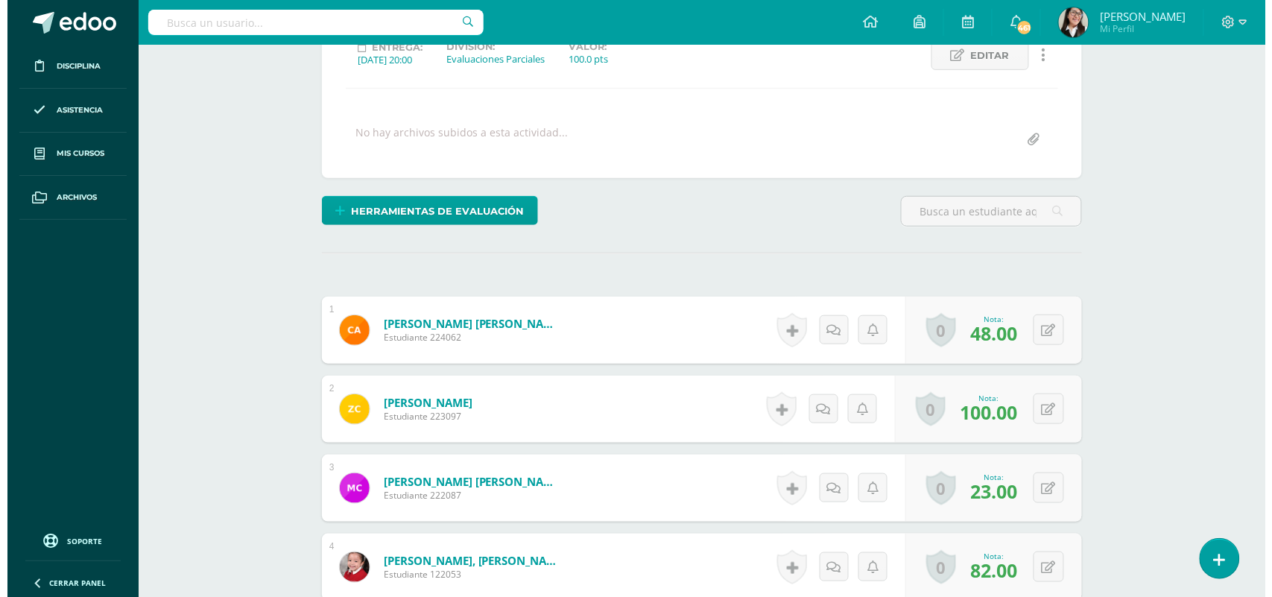
scroll to position [224, 0]
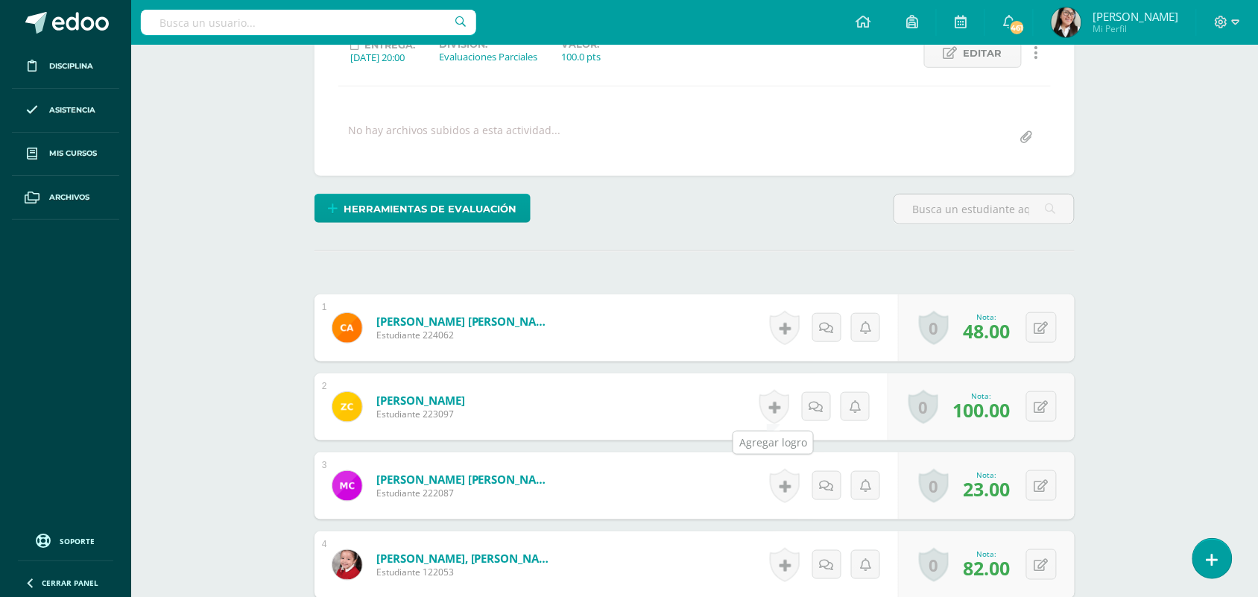
click at [775, 401] on link at bounding box center [775, 407] width 30 height 34
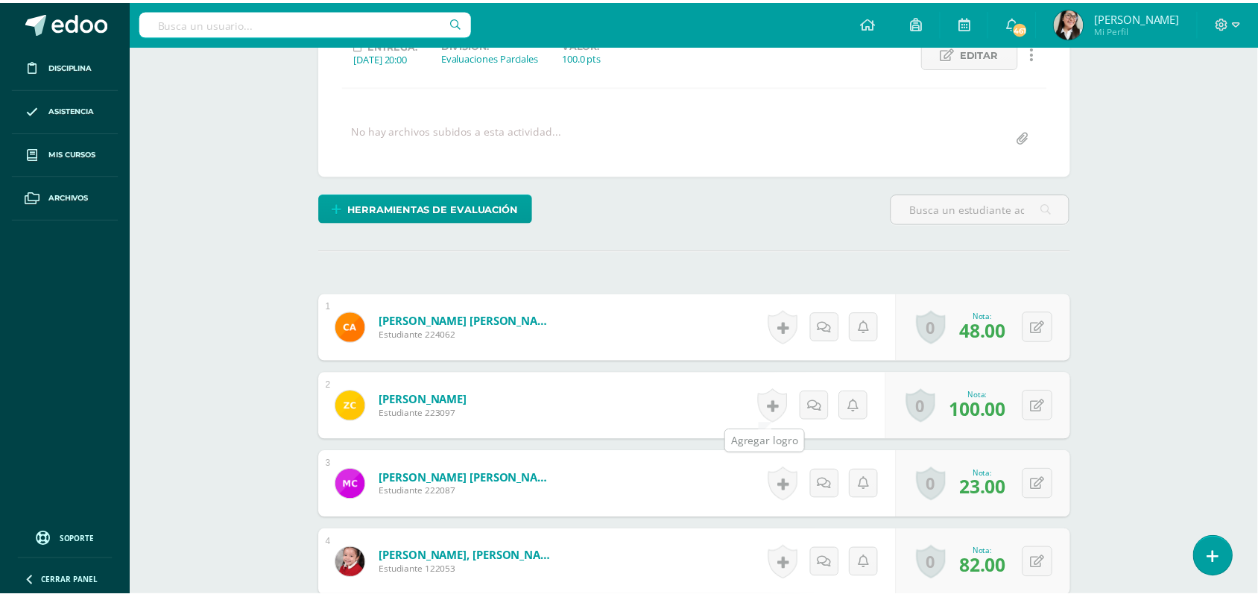
scroll to position [224, 0]
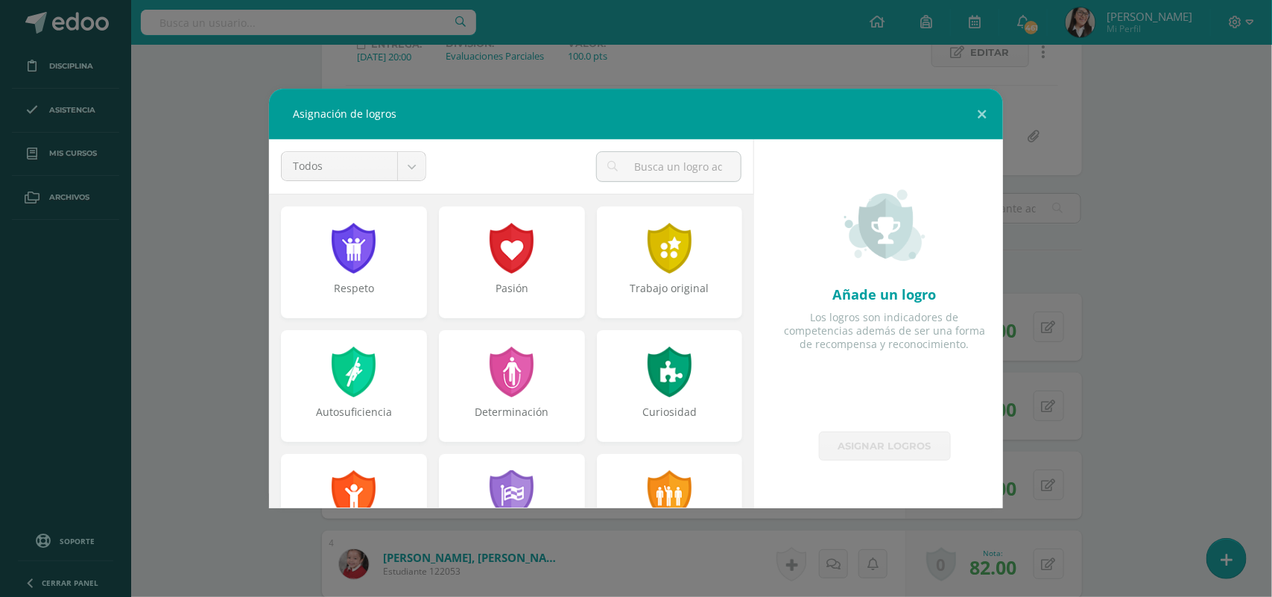
click at [542, 293] on div "Pasión" at bounding box center [512, 296] width 143 height 30
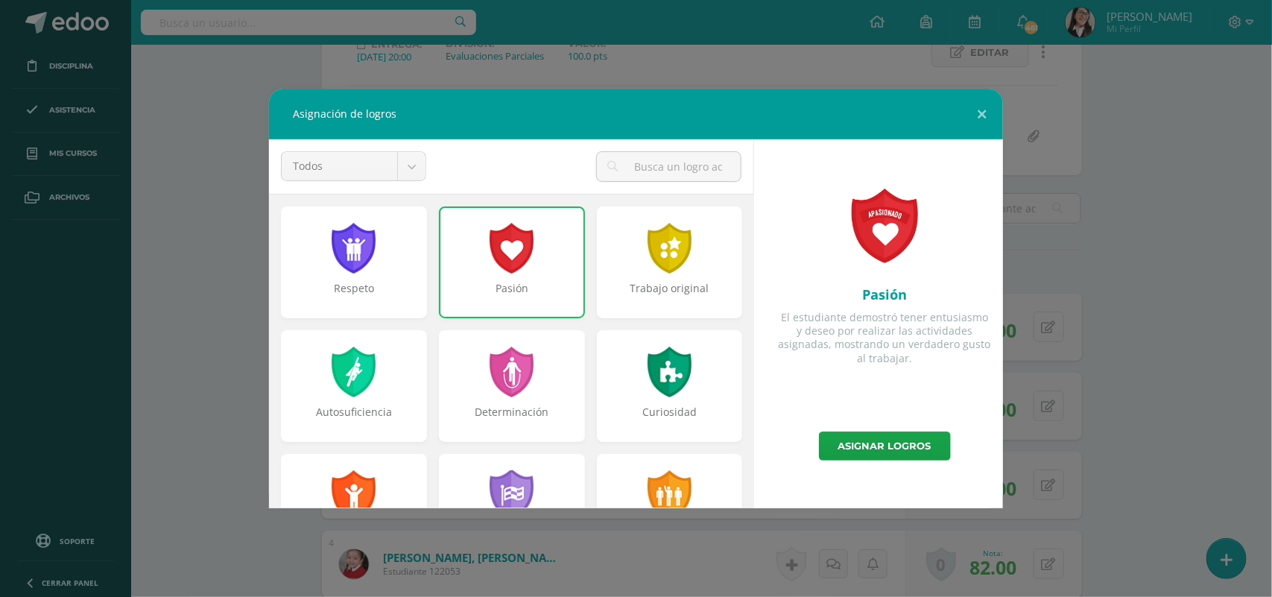
click at [907, 453] on link "Asignar logros" at bounding box center [885, 446] width 132 height 29
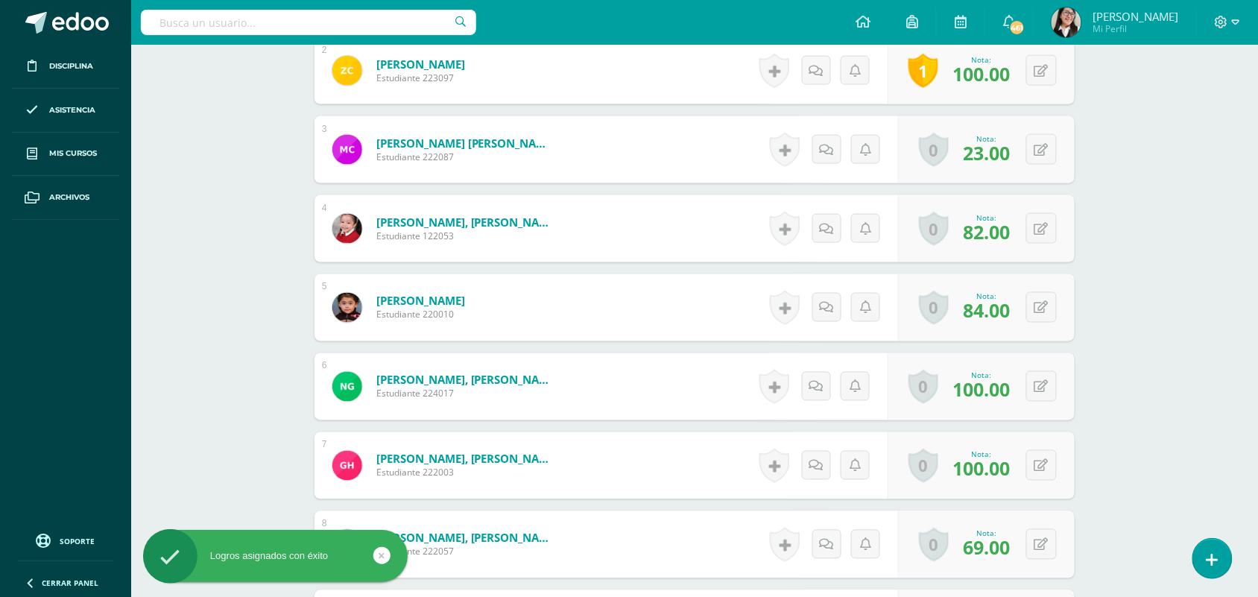
scroll to position [572, 0]
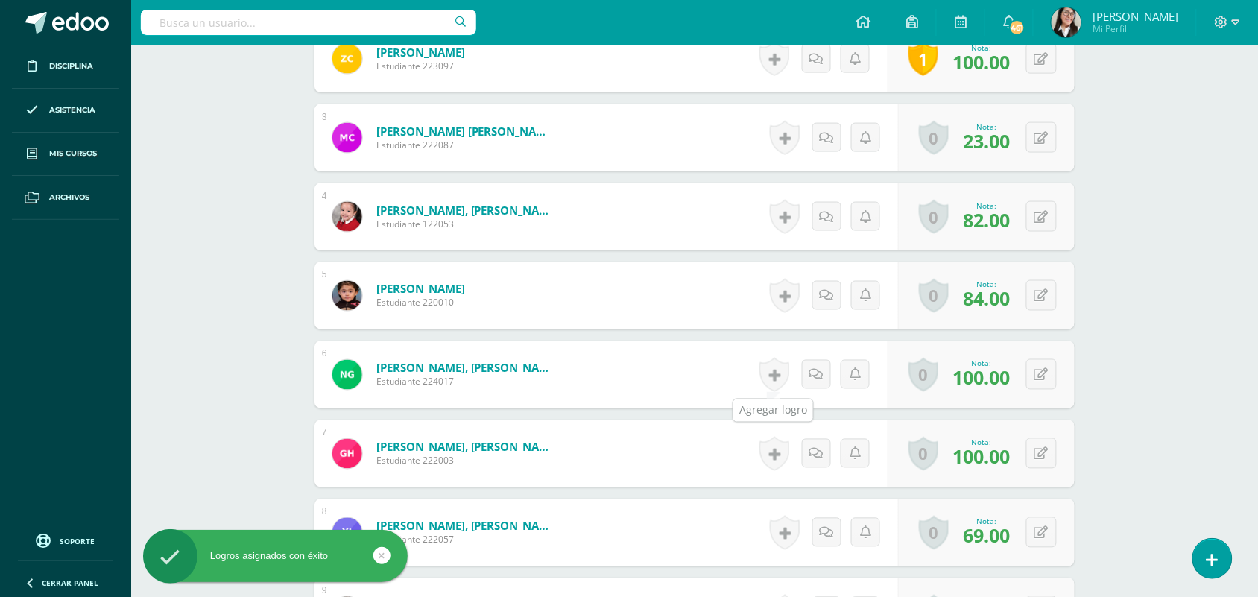
click at [770, 373] on link at bounding box center [775, 375] width 30 height 34
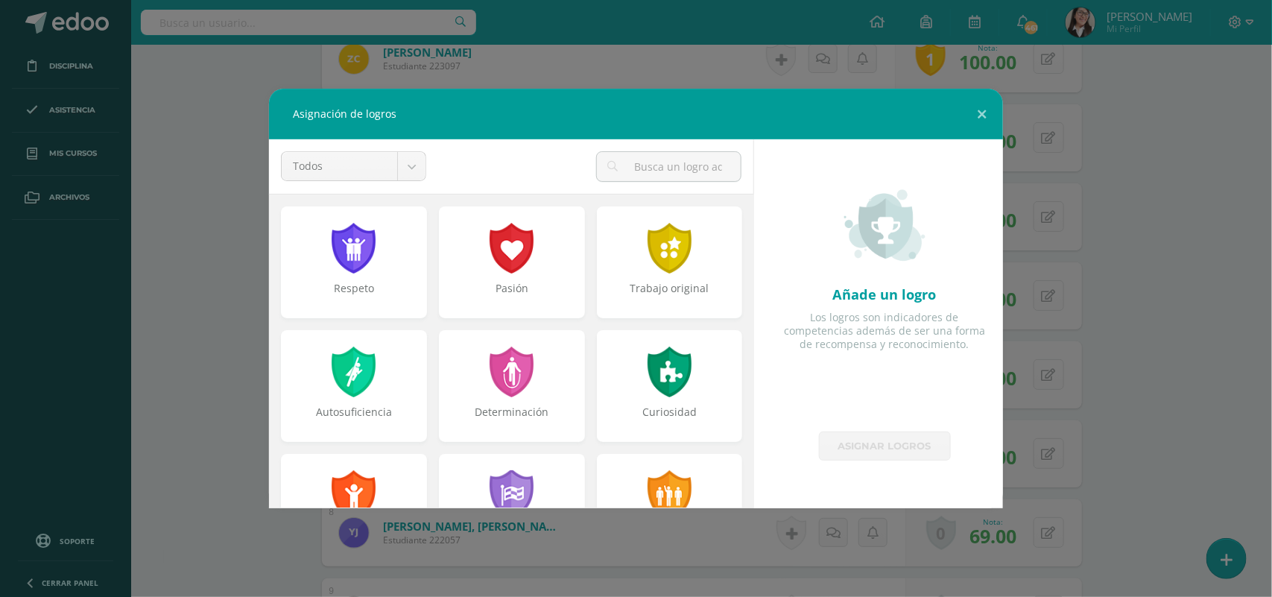
click at [493, 265] on div at bounding box center [512, 248] width 48 height 51
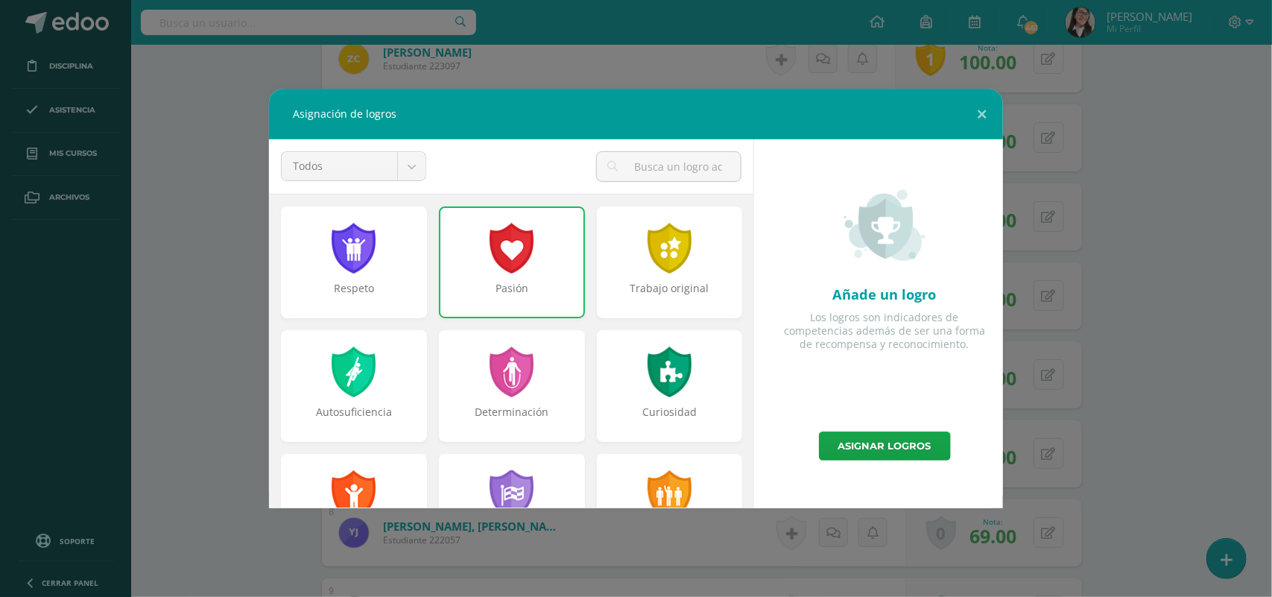
click at [857, 444] on link "Asignar logros" at bounding box center [885, 446] width 132 height 29
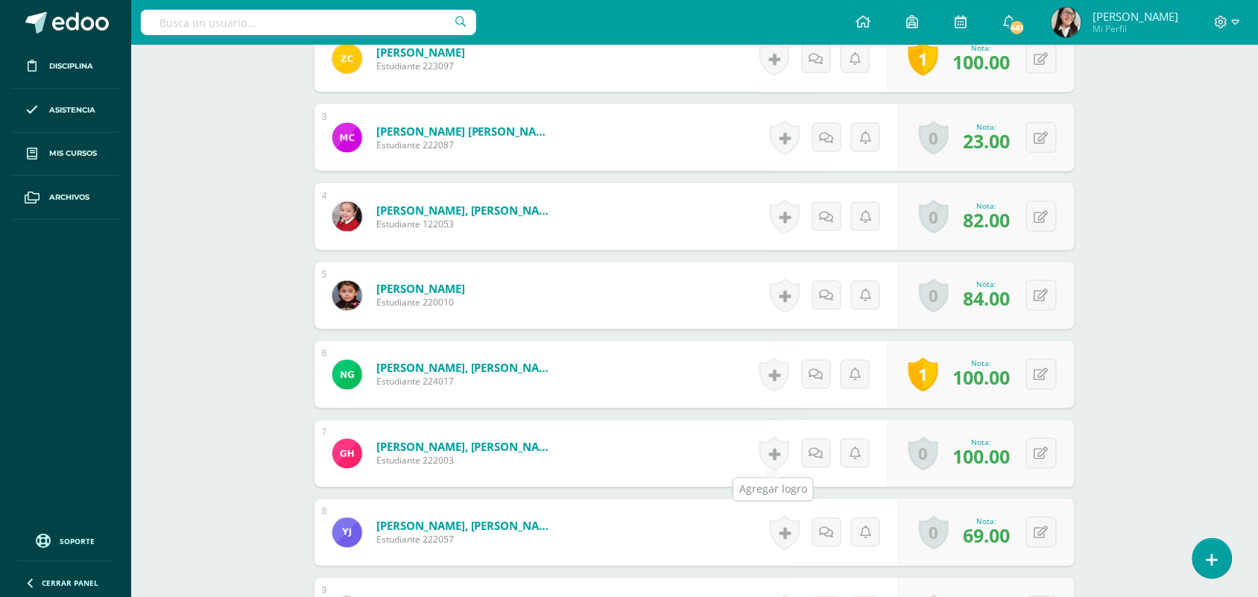
click at [779, 460] on link at bounding box center [775, 454] width 30 height 34
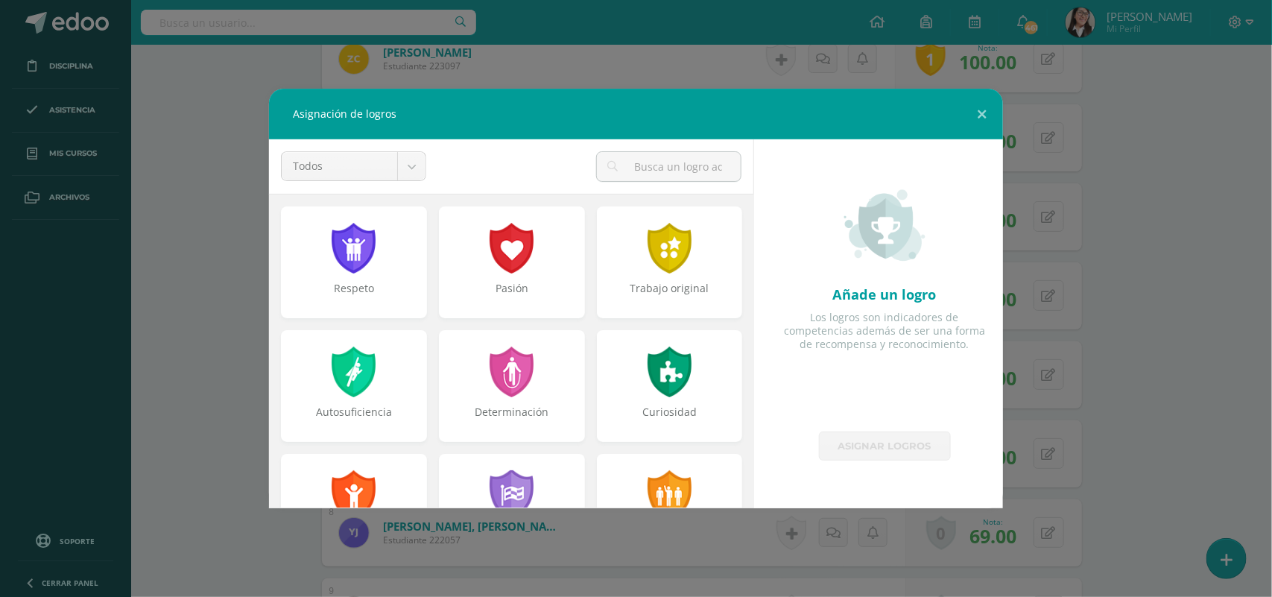
click at [556, 296] on div "Pasión" at bounding box center [512, 296] width 143 height 30
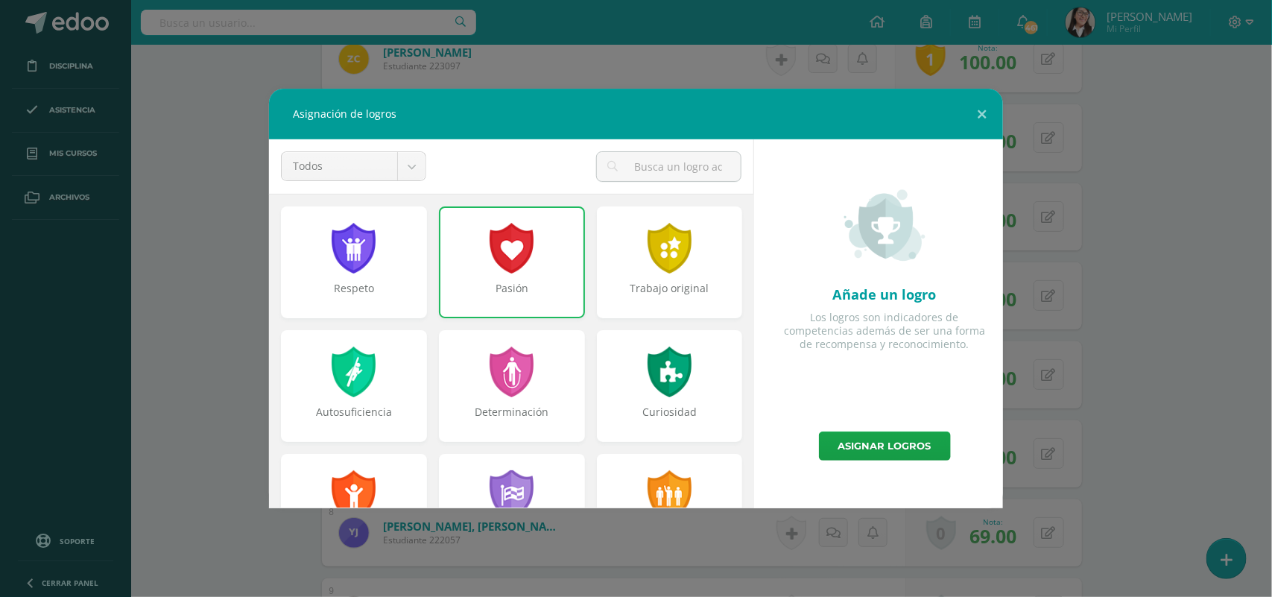
click at [892, 441] on link "Asignar logros" at bounding box center [885, 446] width 132 height 29
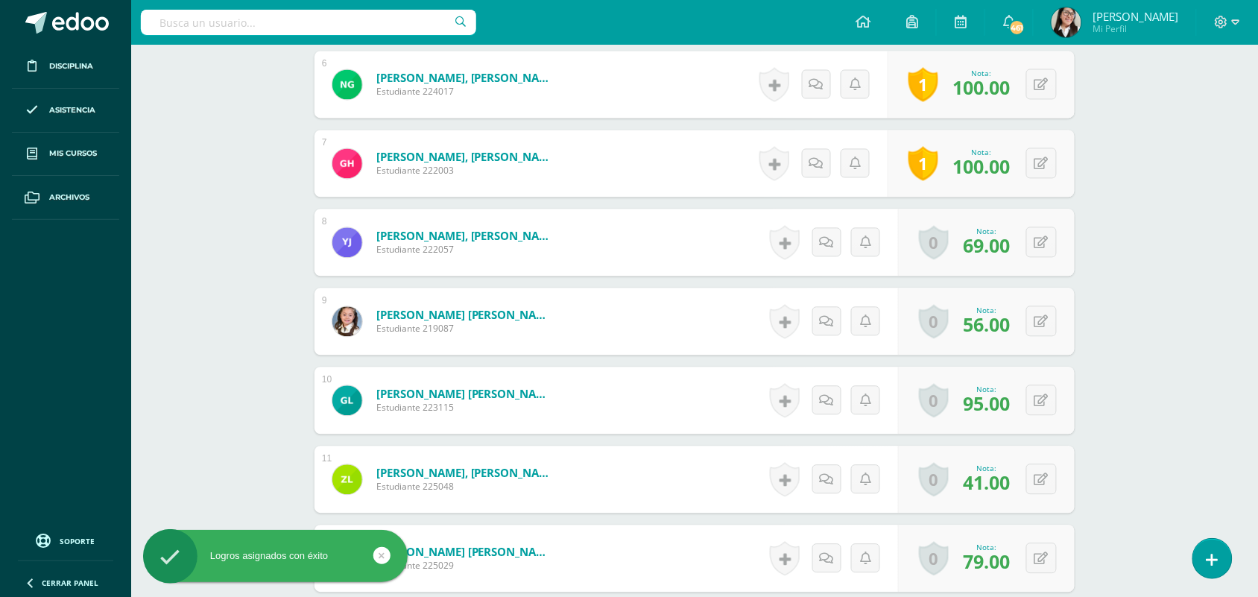
scroll to position [906, 0]
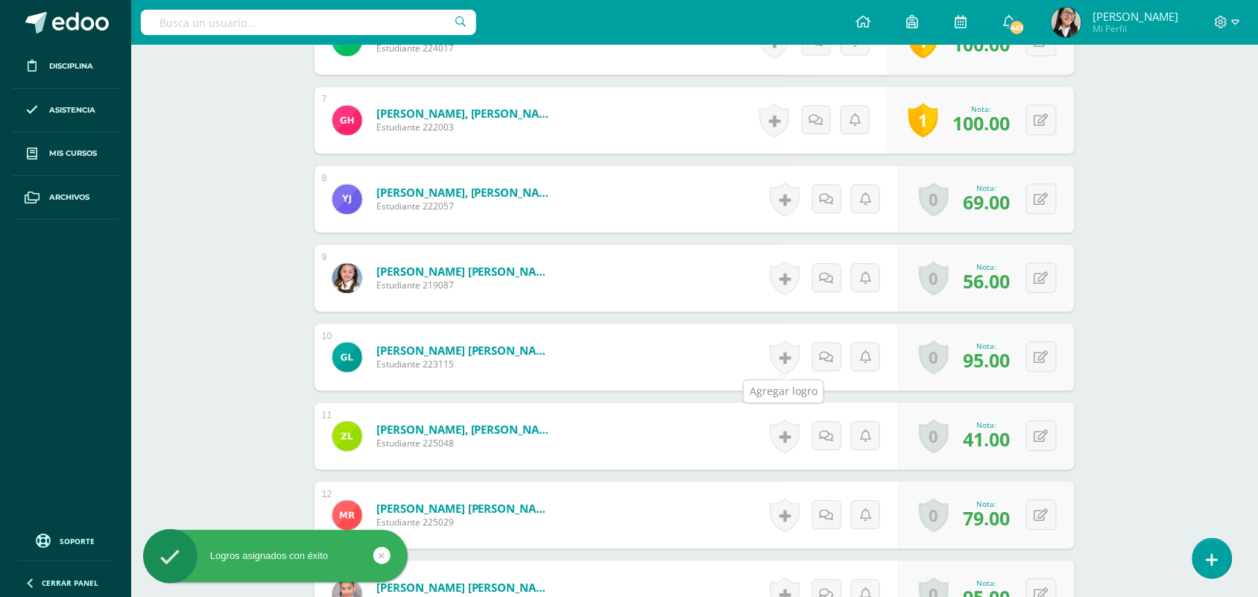
click at [780, 360] on link at bounding box center [785, 357] width 30 height 34
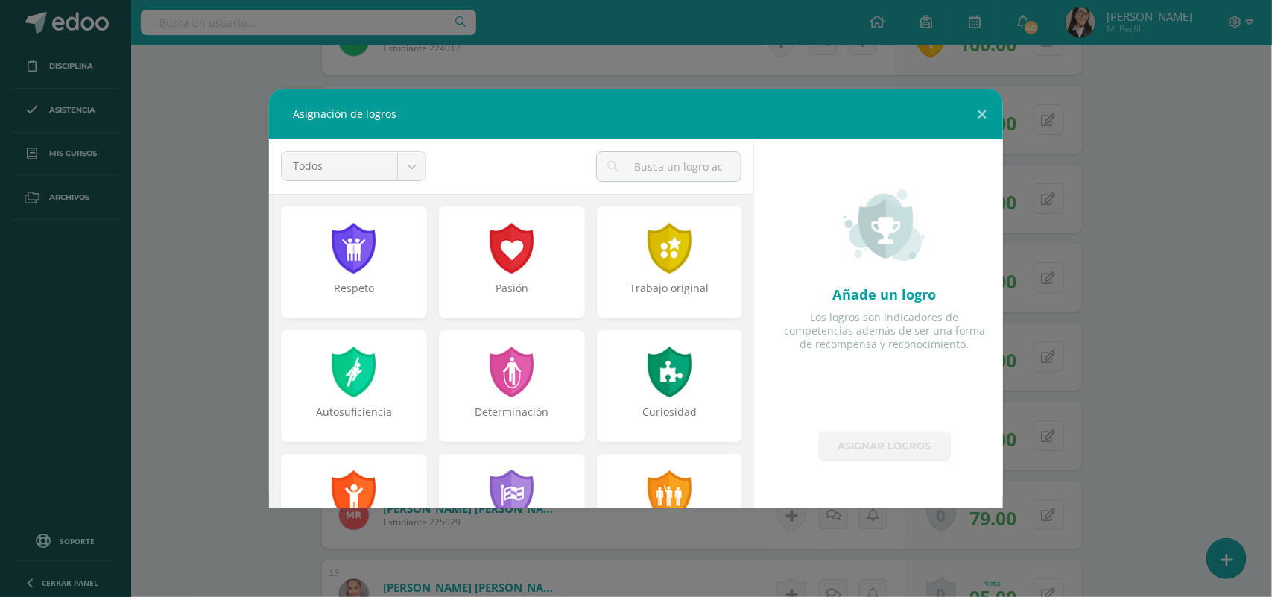
click at [541, 244] on div "Pasión" at bounding box center [512, 262] width 146 height 112
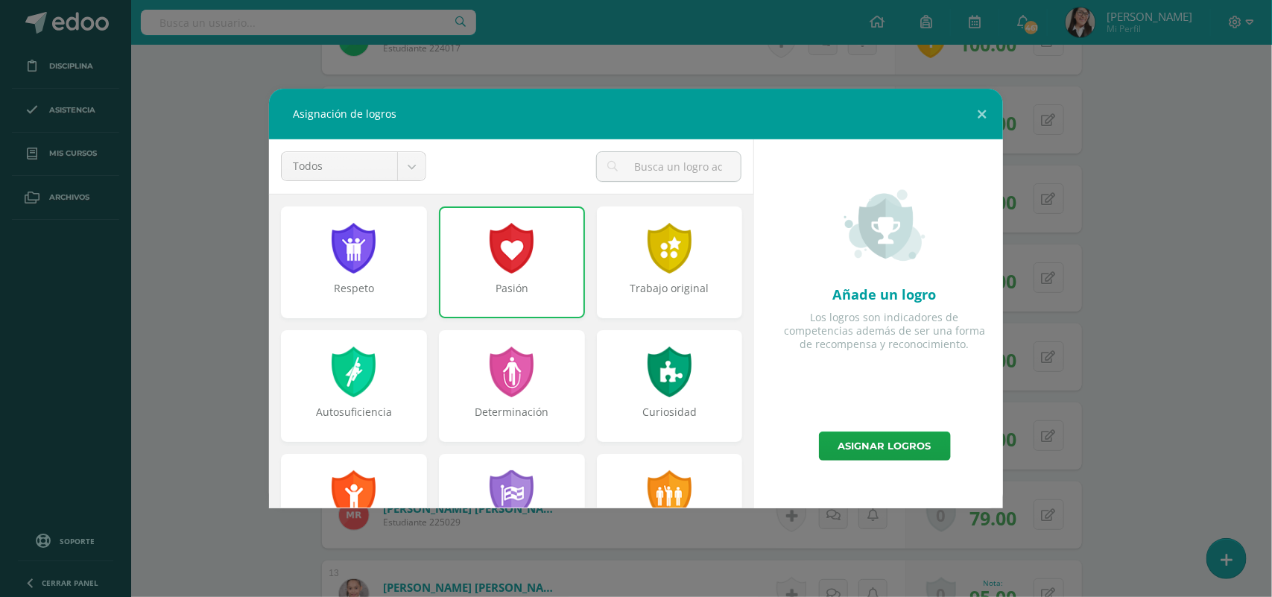
click at [902, 438] on link "Asignar logros" at bounding box center [885, 446] width 132 height 29
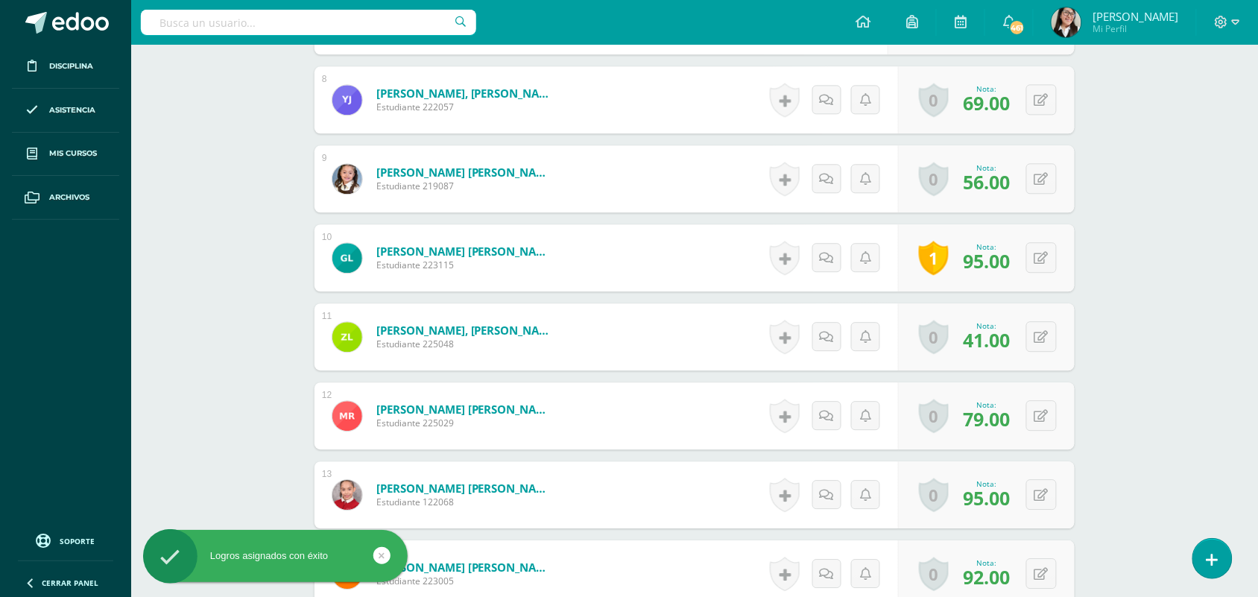
scroll to position [1041, 0]
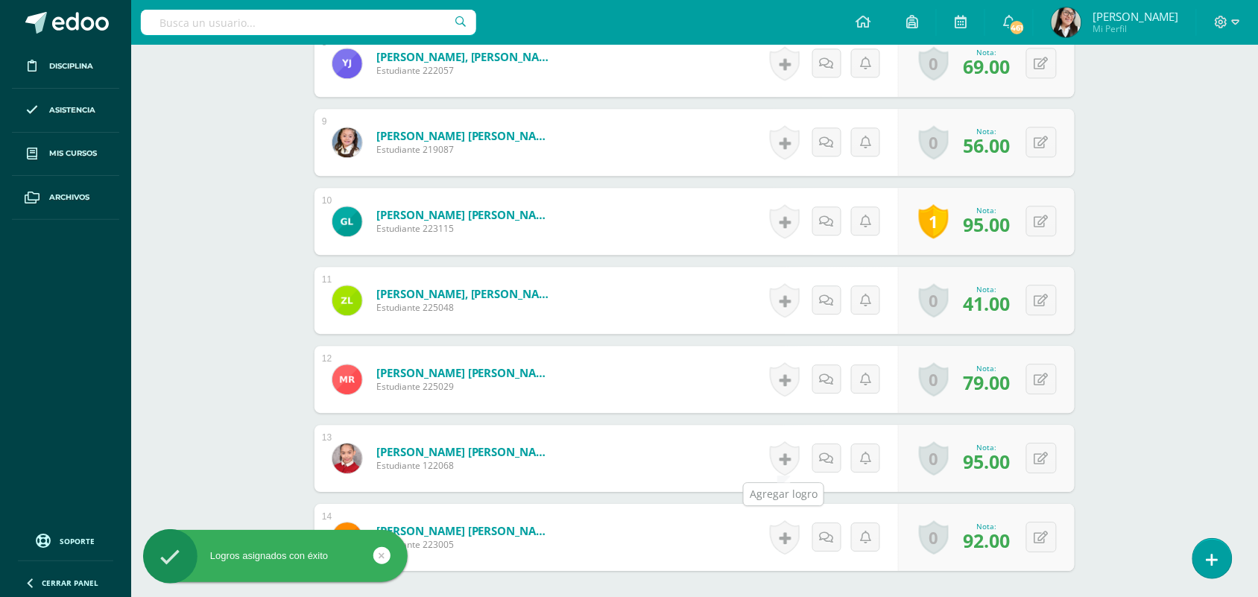
click at [790, 459] on link at bounding box center [785, 458] width 30 height 34
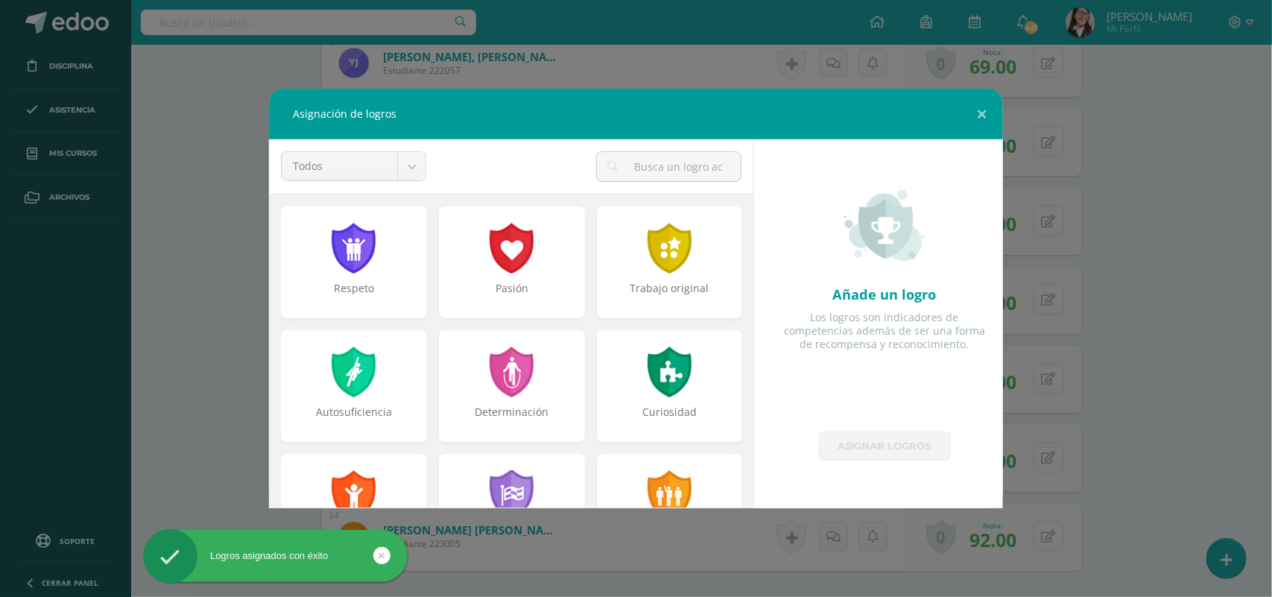
click at [522, 299] on div "Pasión" at bounding box center [512, 296] width 143 height 30
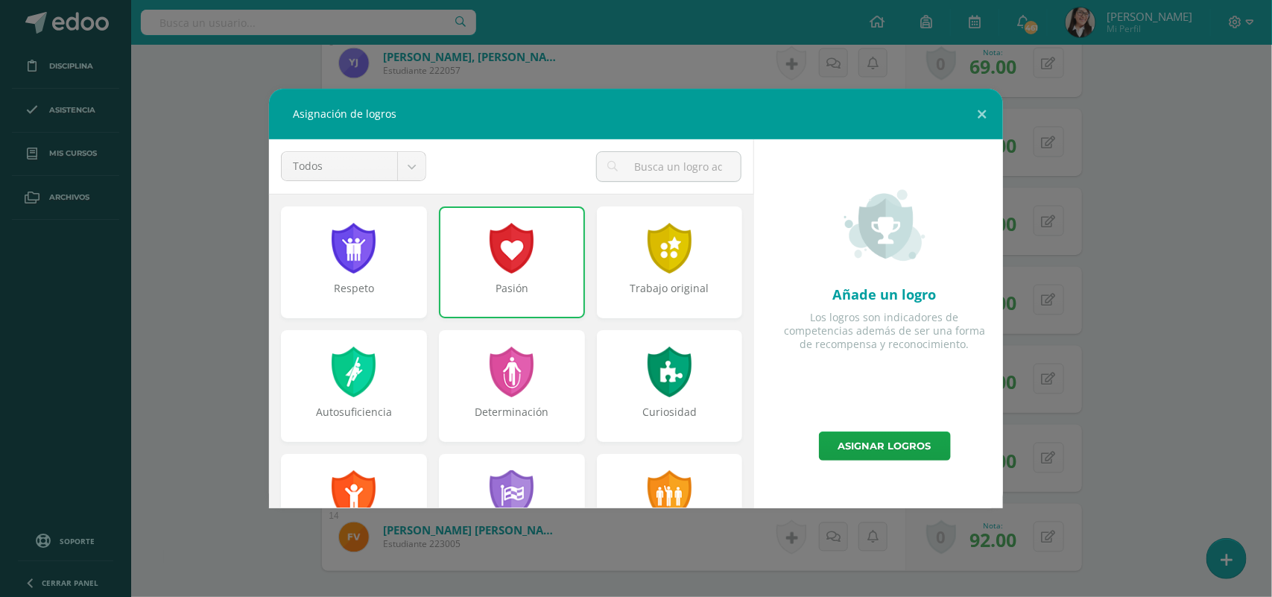
click at [892, 440] on link "Asignar logros" at bounding box center [885, 446] width 132 height 29
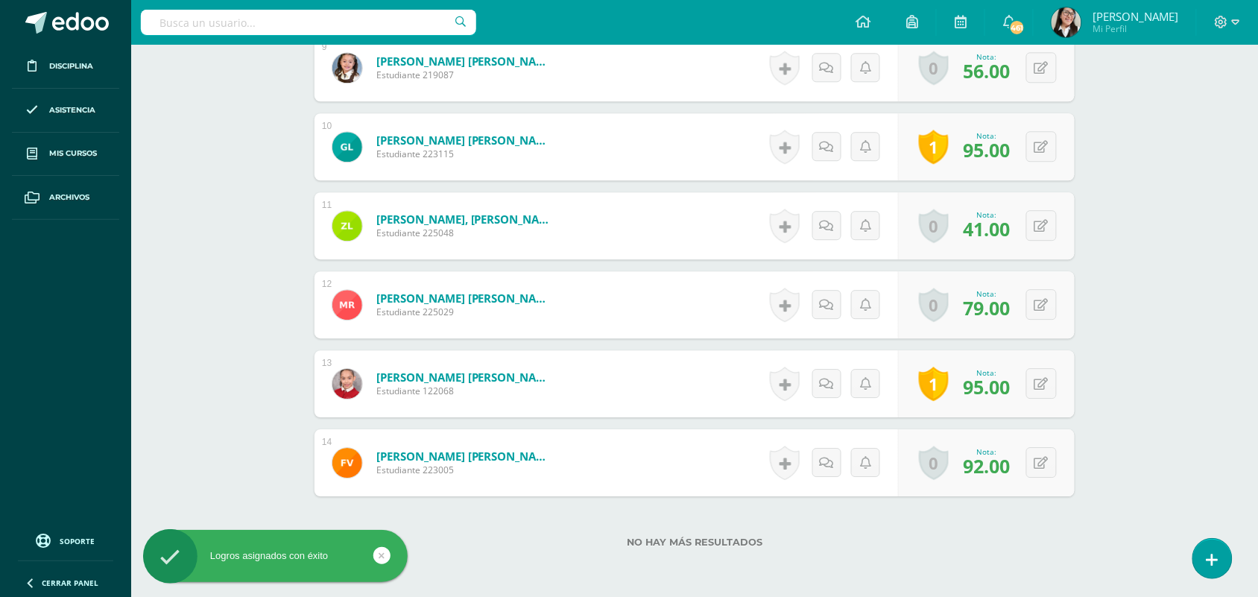
scroll to position [1186, 0]
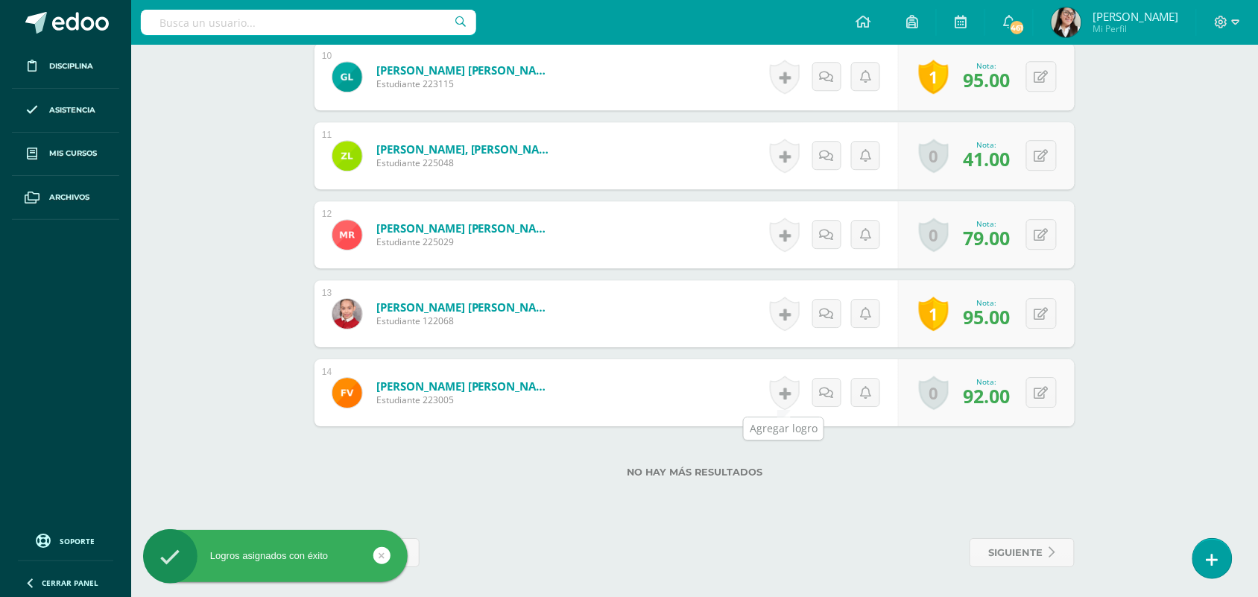
click at [788, 394] on link at bounding box center [785, 393] width 30 height 34
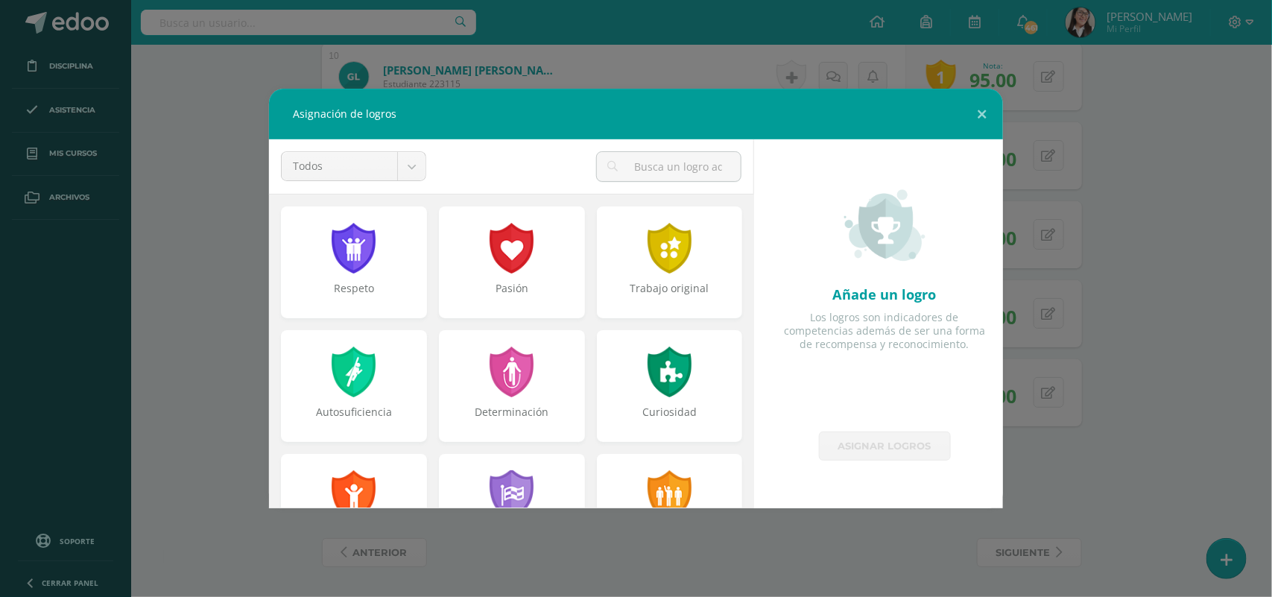
click at [538, 261] on div "Pasión" at bounding box center [512, 262] width 146 height 112
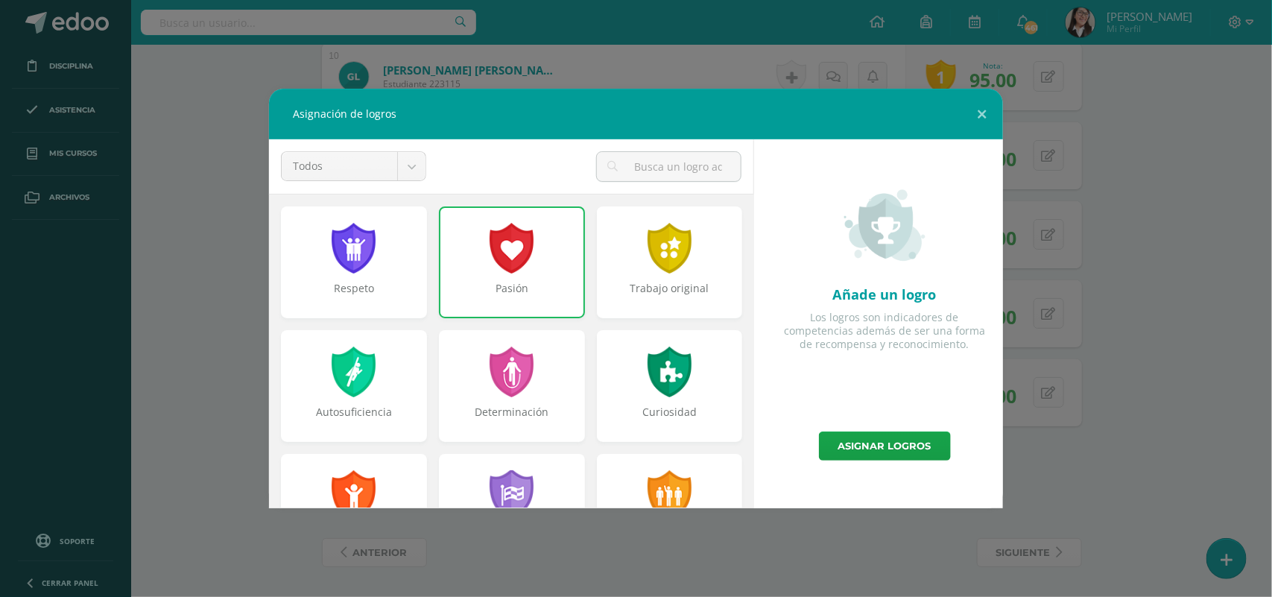
click at [907, 447] on link "Asignar logros" at bounding box center [885, 446] width 132 height 29
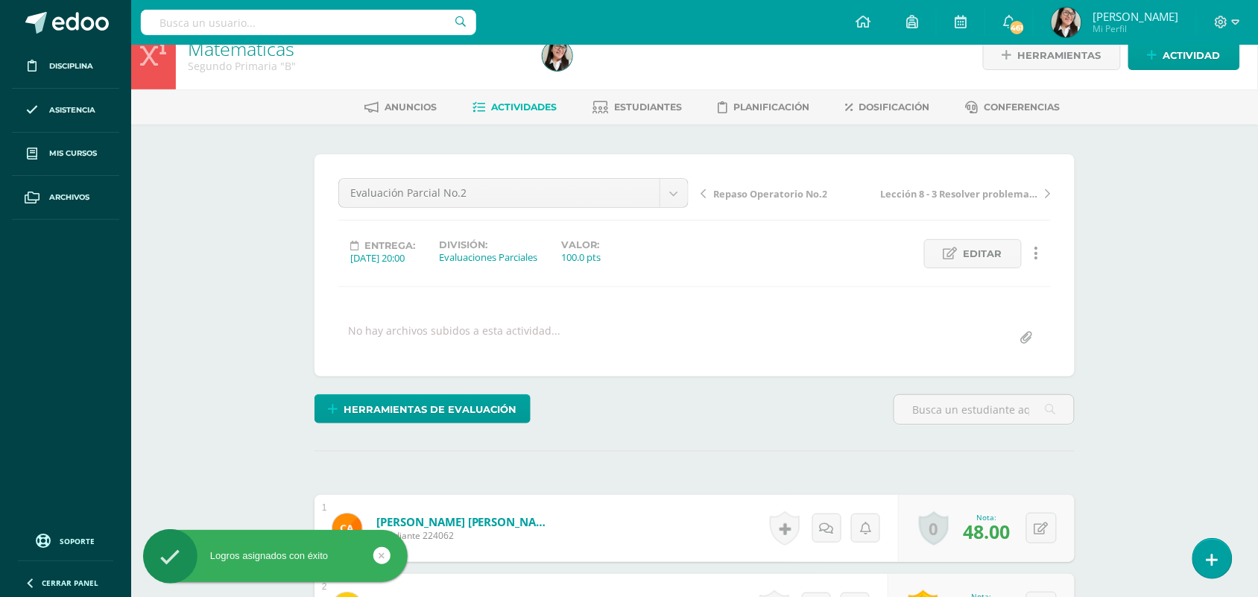
scroll to position [0, 0]
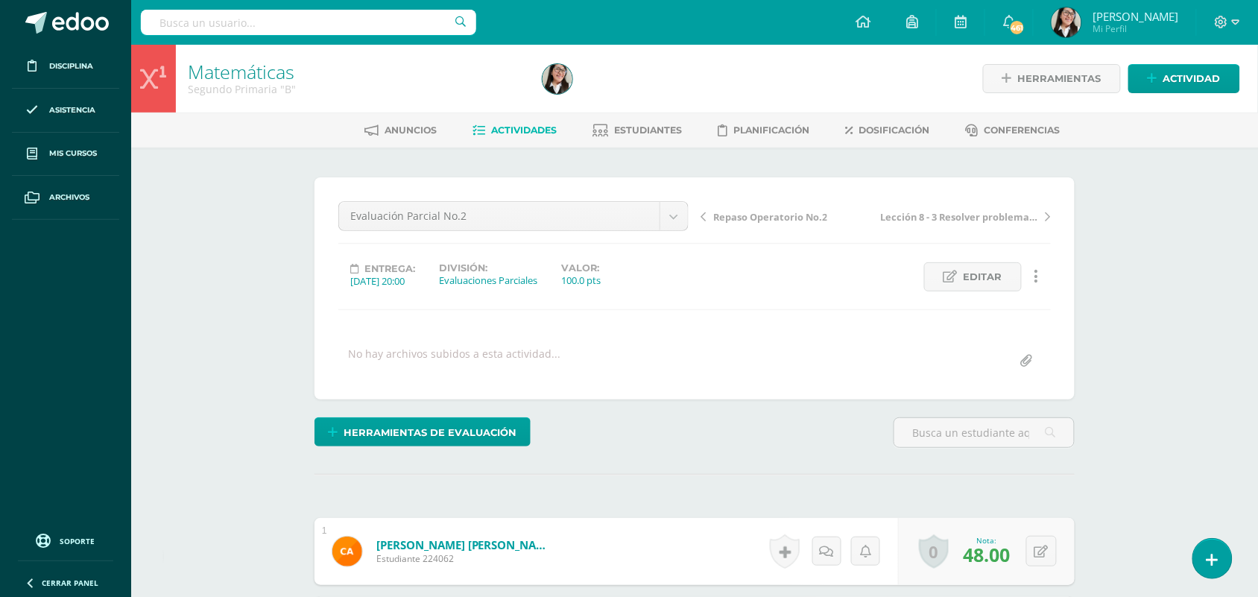
click at [530, 131] on span "Actividades" at bounding box center [525, 129] width 66 height 11
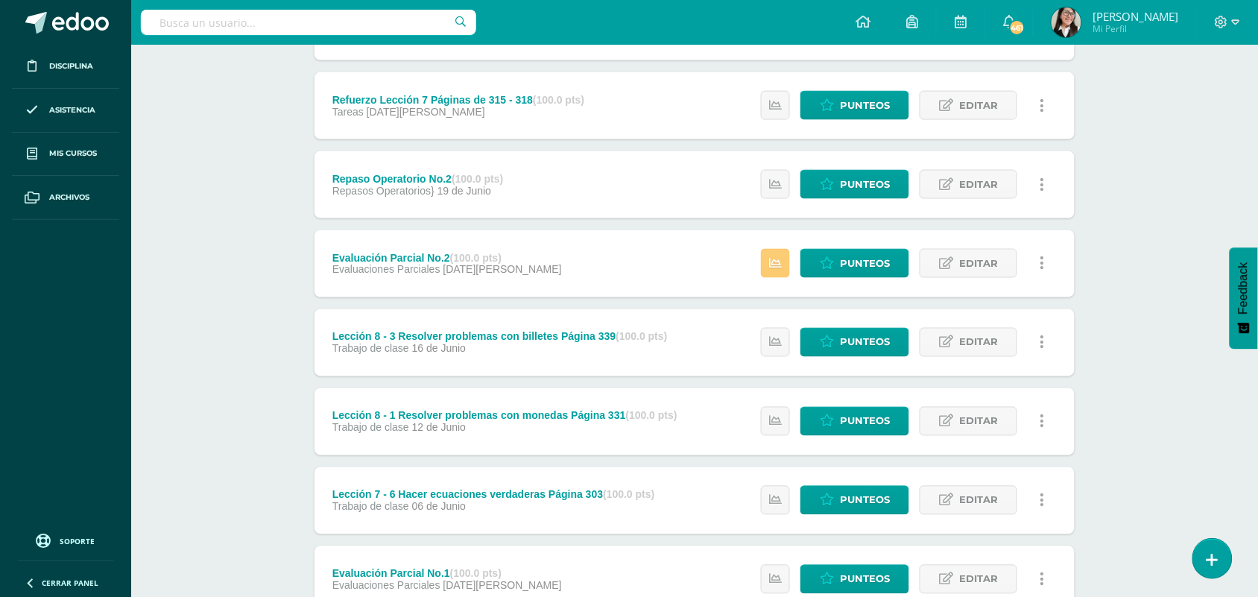
scroll to position [757, 0]
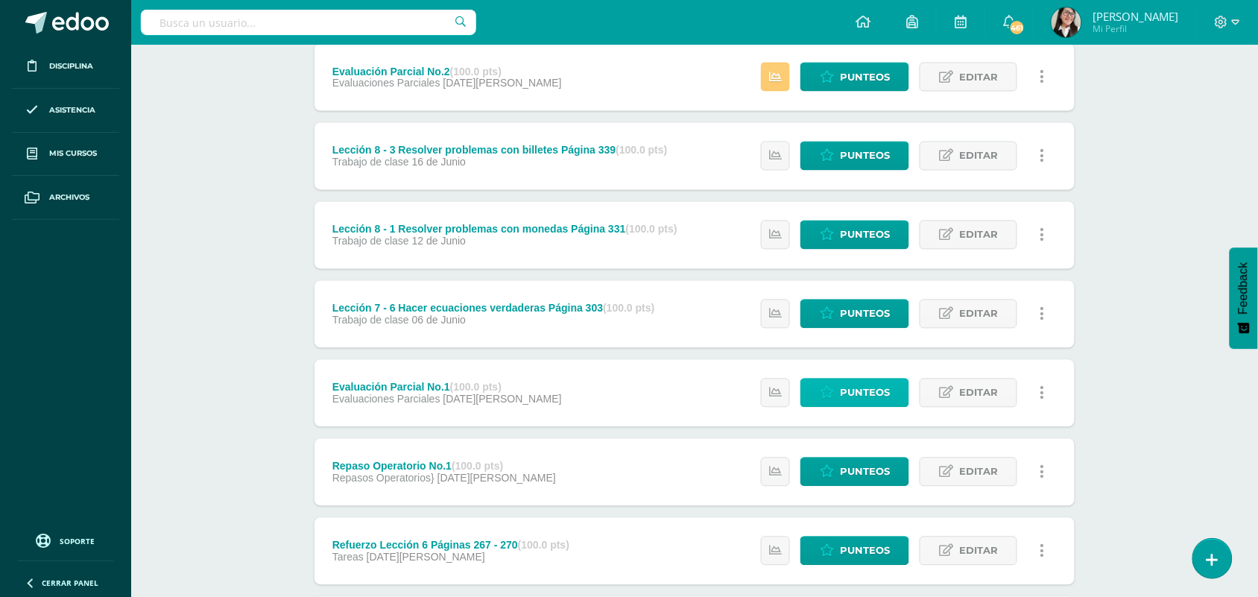
click at [840, 385] on link "Punteos" at bounding box center [855, 393] width 109 height 29
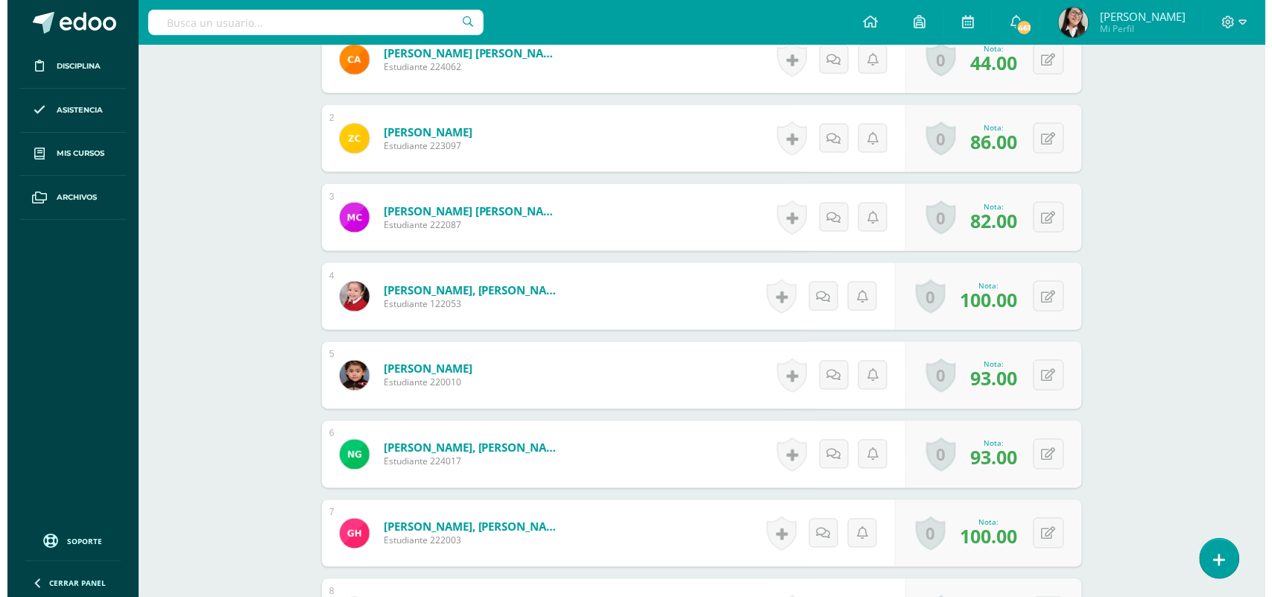
scroll to position [493, 0]
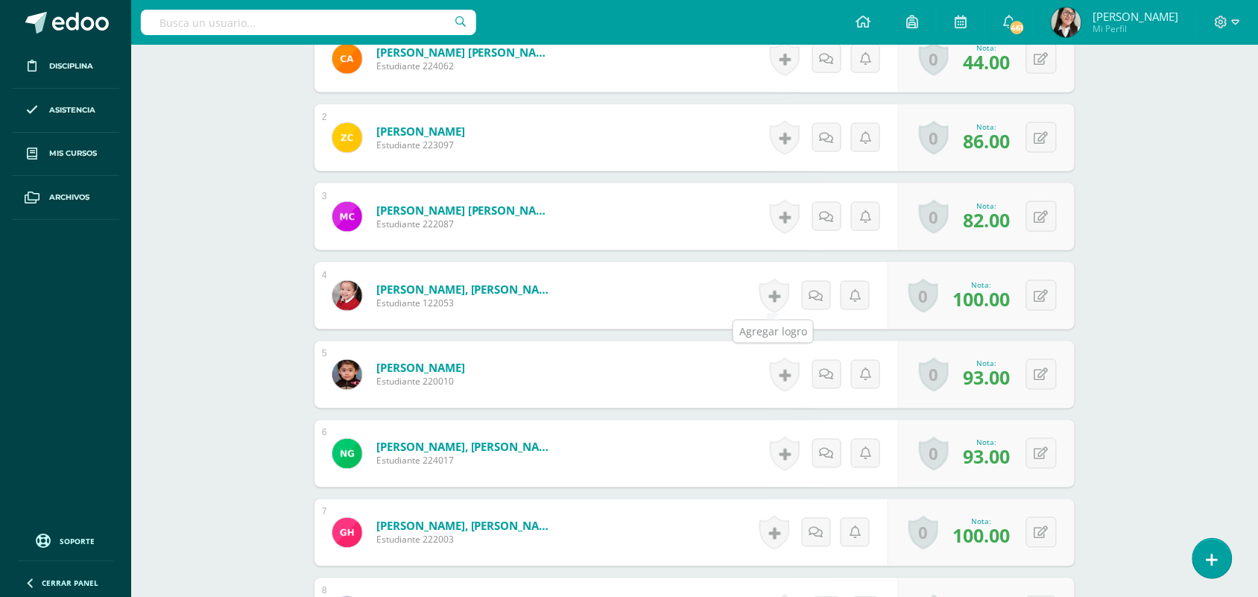
click at [769, 300] on link at bounding box center [775, 296] width 30 height 34
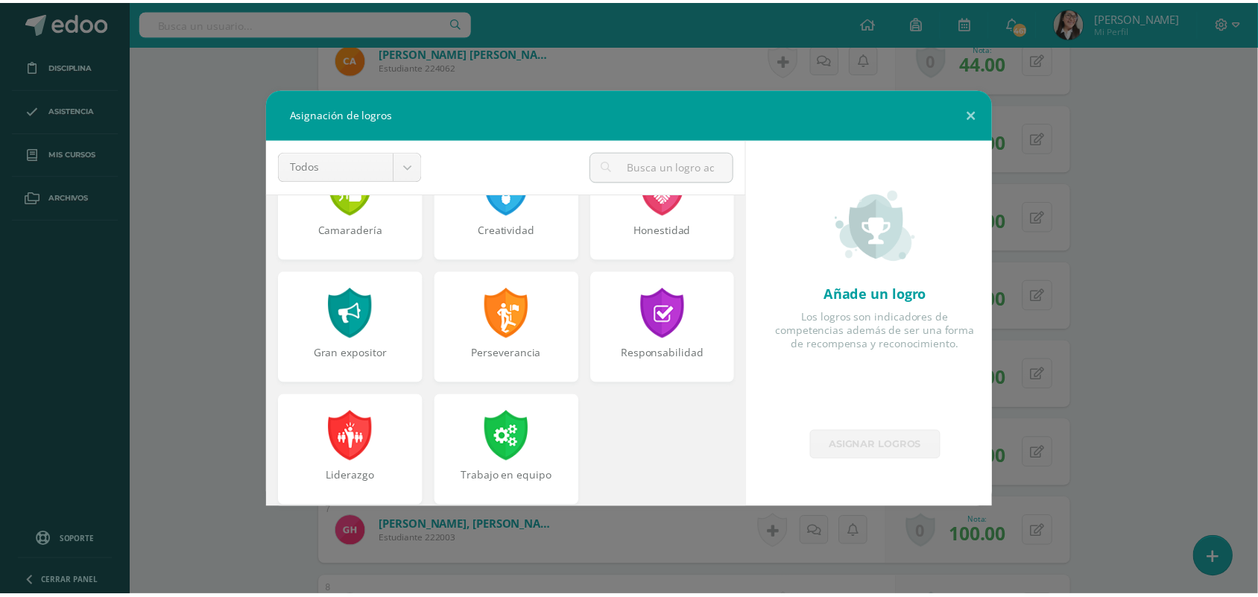
scroll to position [564, 0]
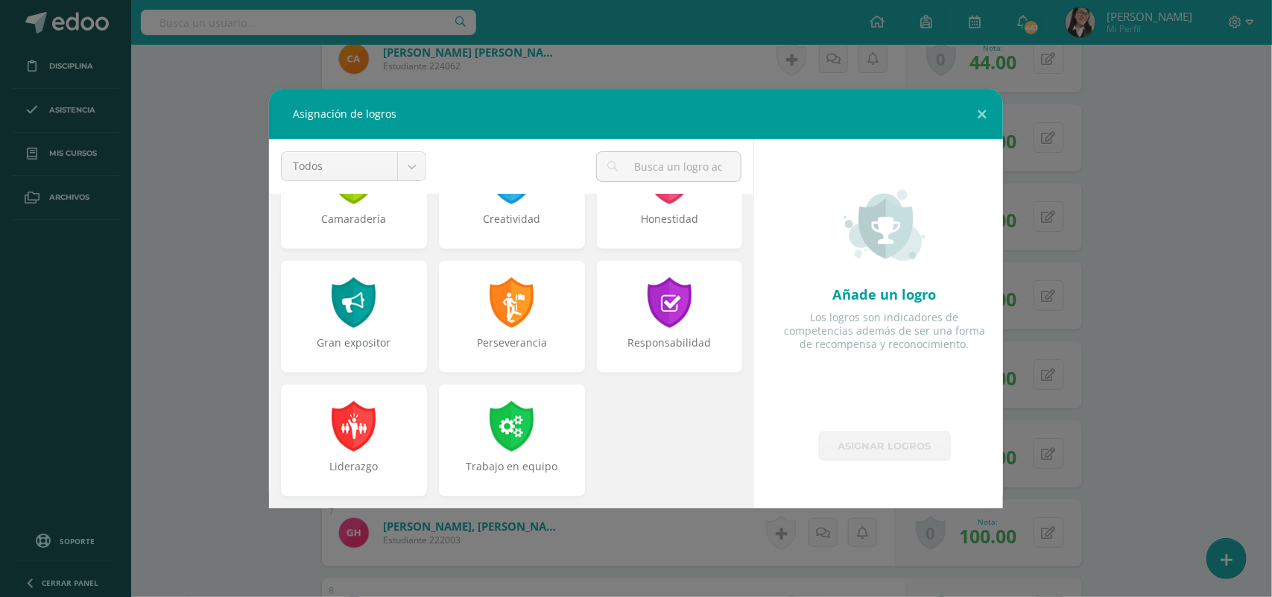
click at [672, 324] on div at bounding box center [670, 302] width 48 height 51
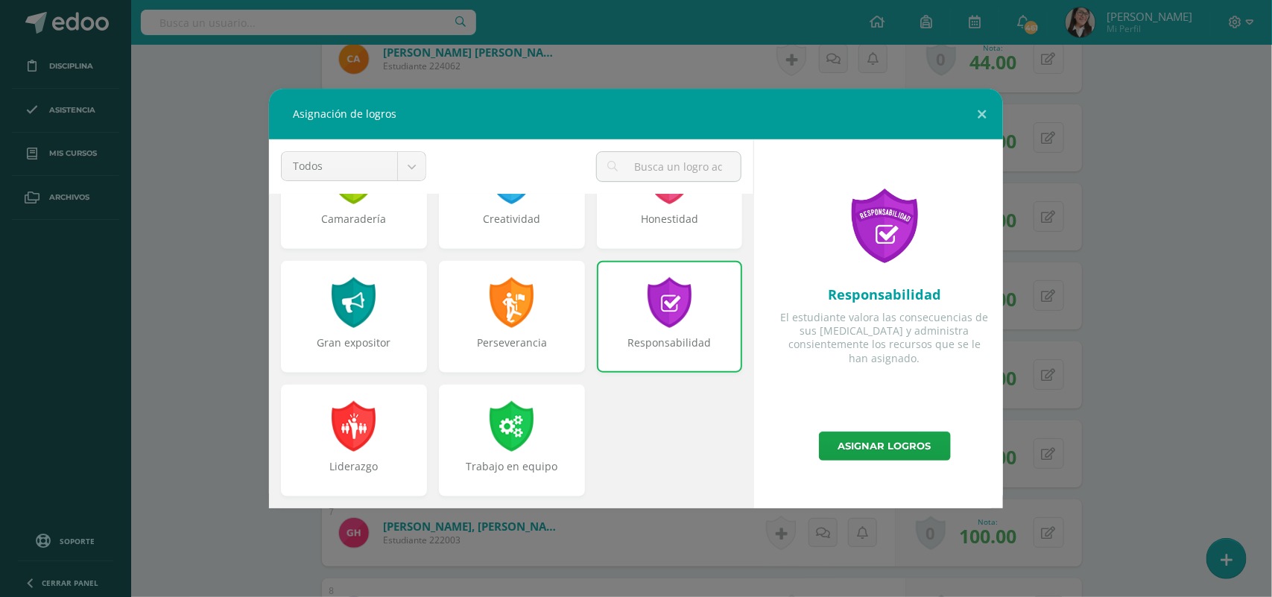
click at [891, 452] on link "Asignar logros" at bounding box center [885, 446] width 132 height 29
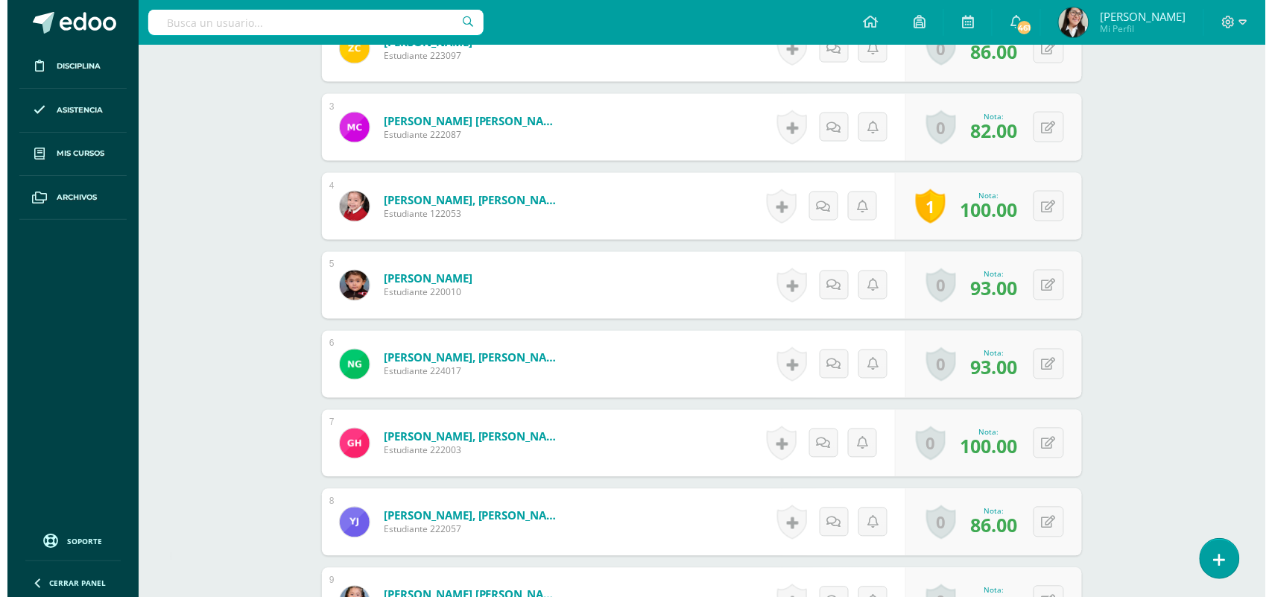
scroll to position [572, 0]
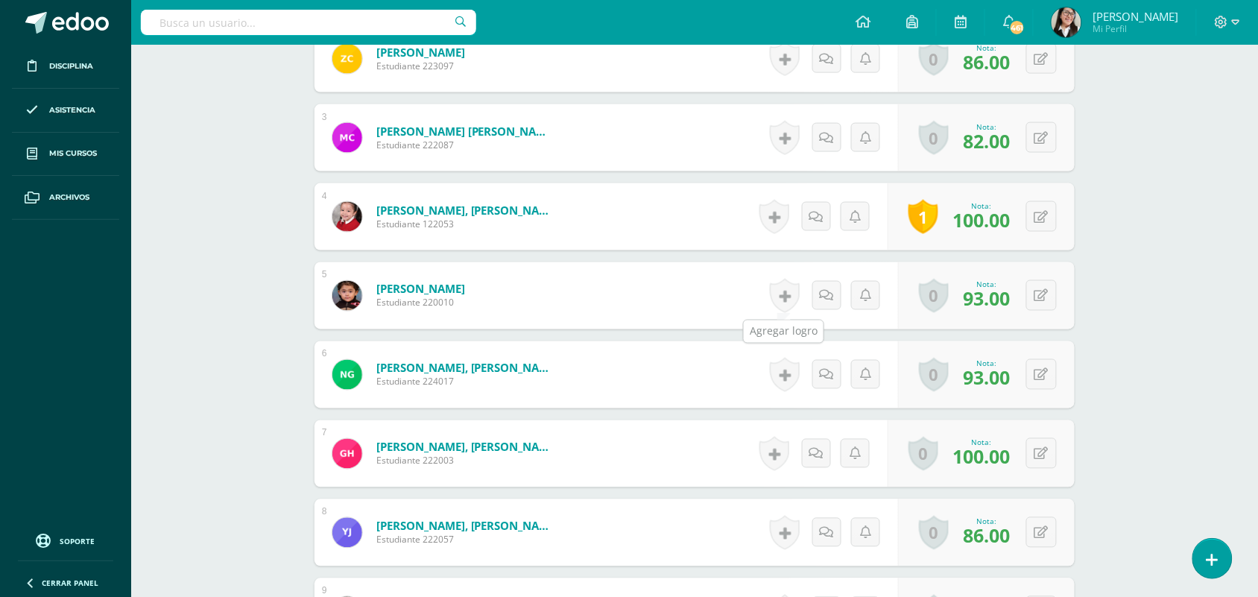
click at [777, 292] on link at bounding box center [785, 296] width 30 height 34
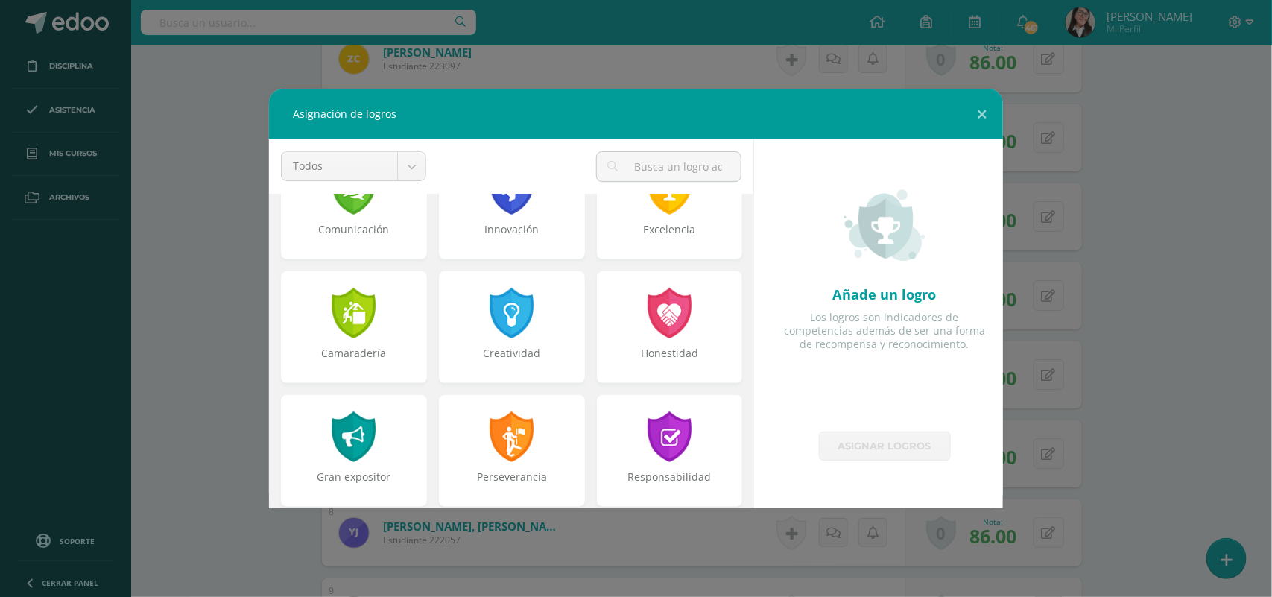
scroll to position [496, 0]
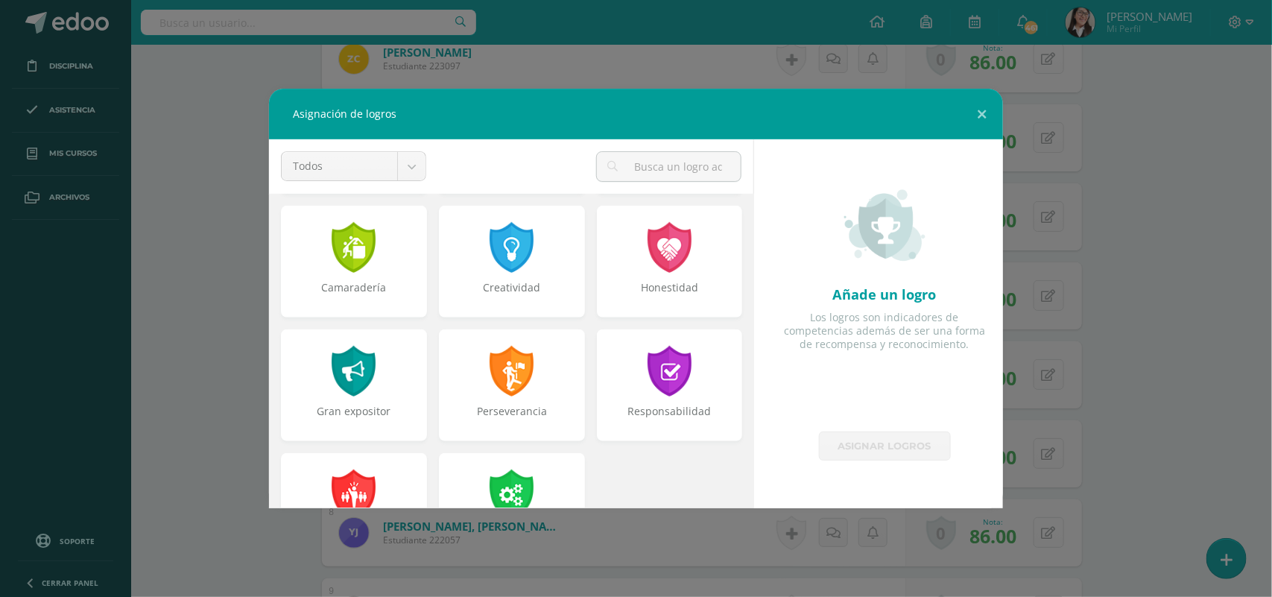
click at [601, 408] on div "Responsabilidad" at bounding box center [670, 419] width 143 height 30
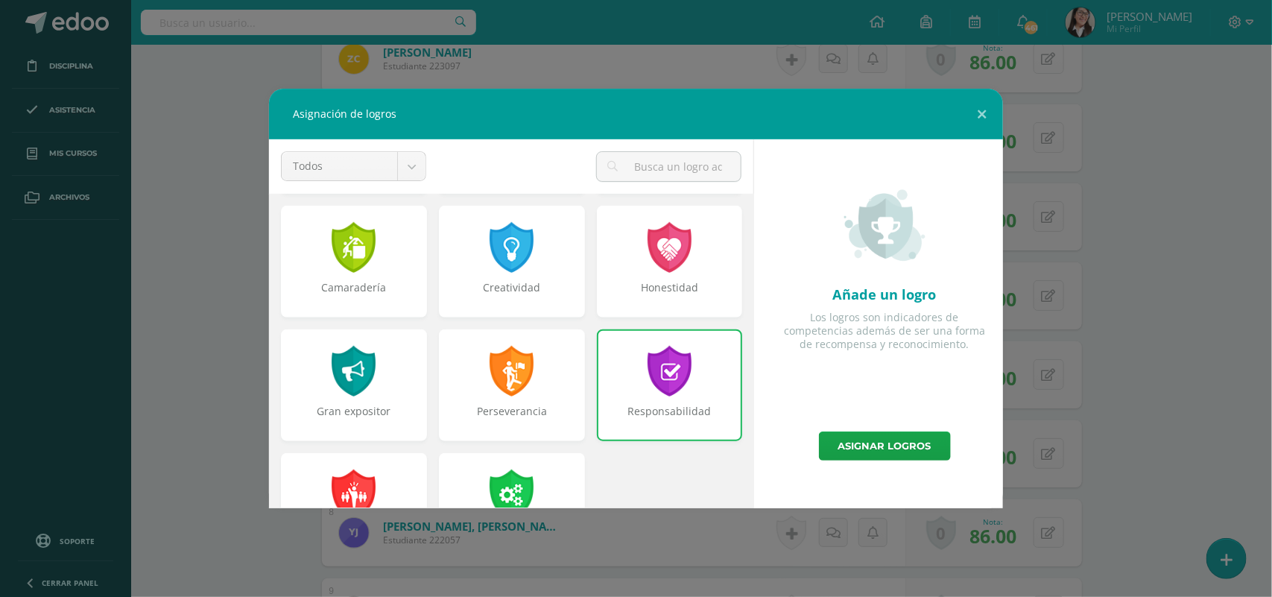
click at [906, 452] on link "Asignar logros" at bounding box center [885, 446] width 132 height 29
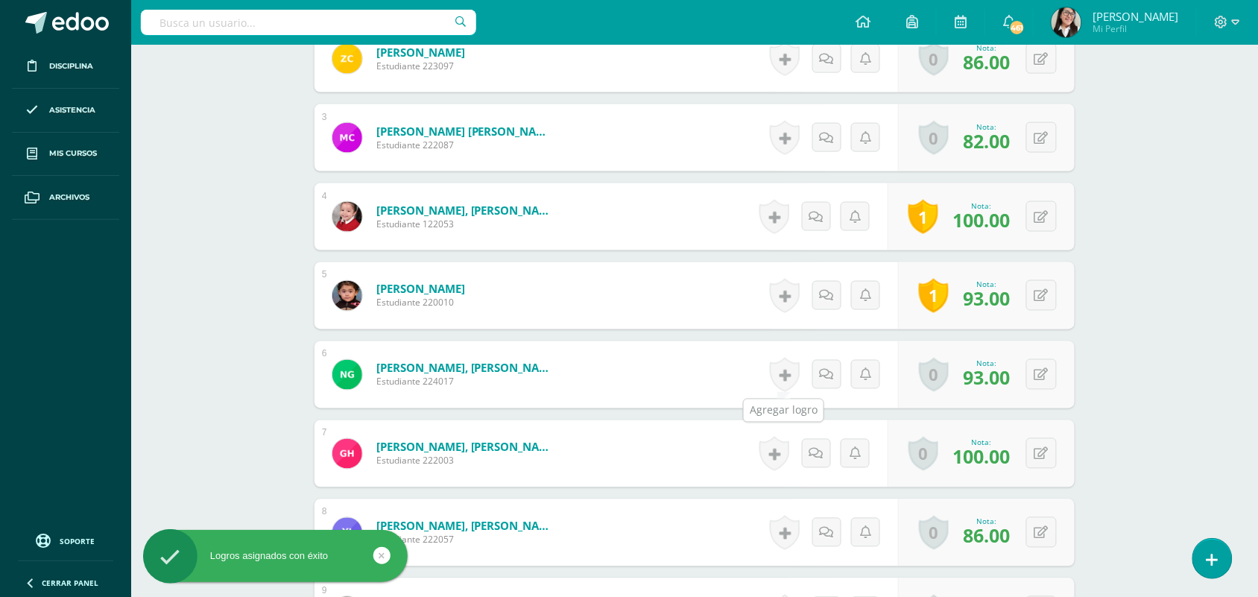
click at [784, 384] on link at bounding box center [785, 375] width 30 height 34
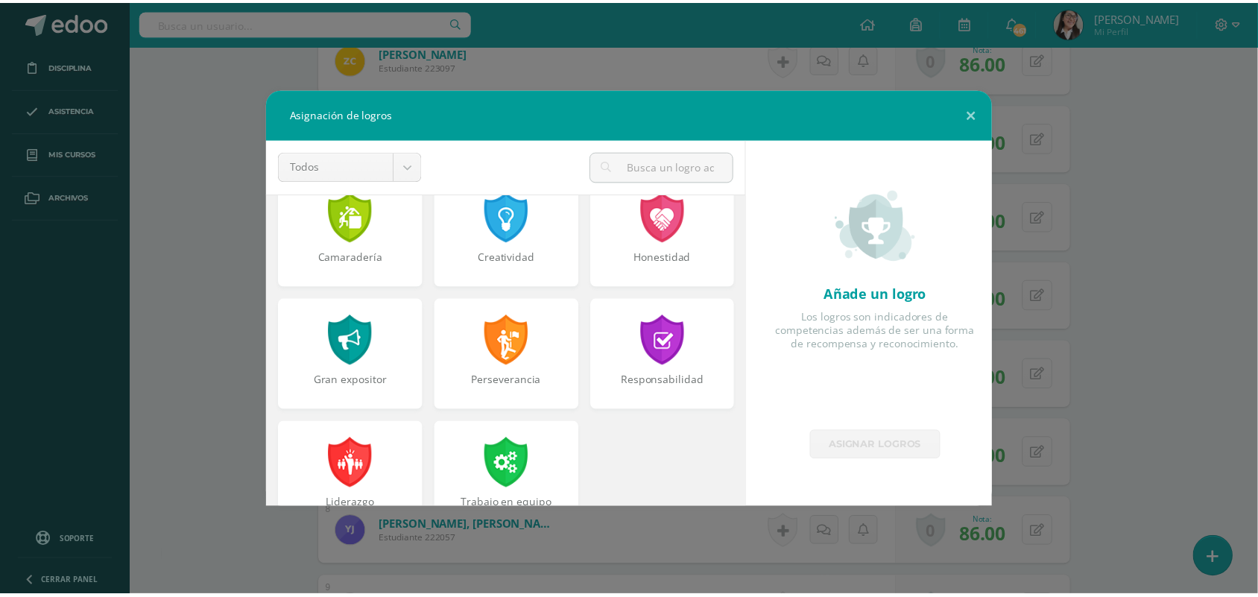
scroll to position [531, 0]
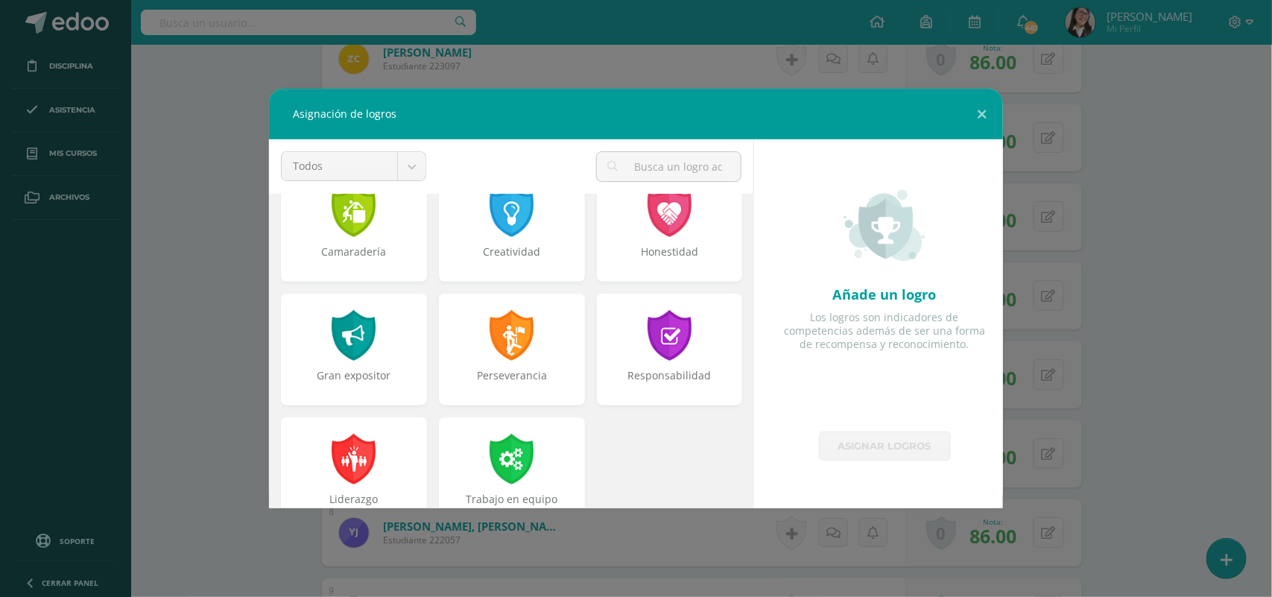
click at [682, 370] on div "Responsabilidad" at bounding box center [670, 383] width 143 height 30
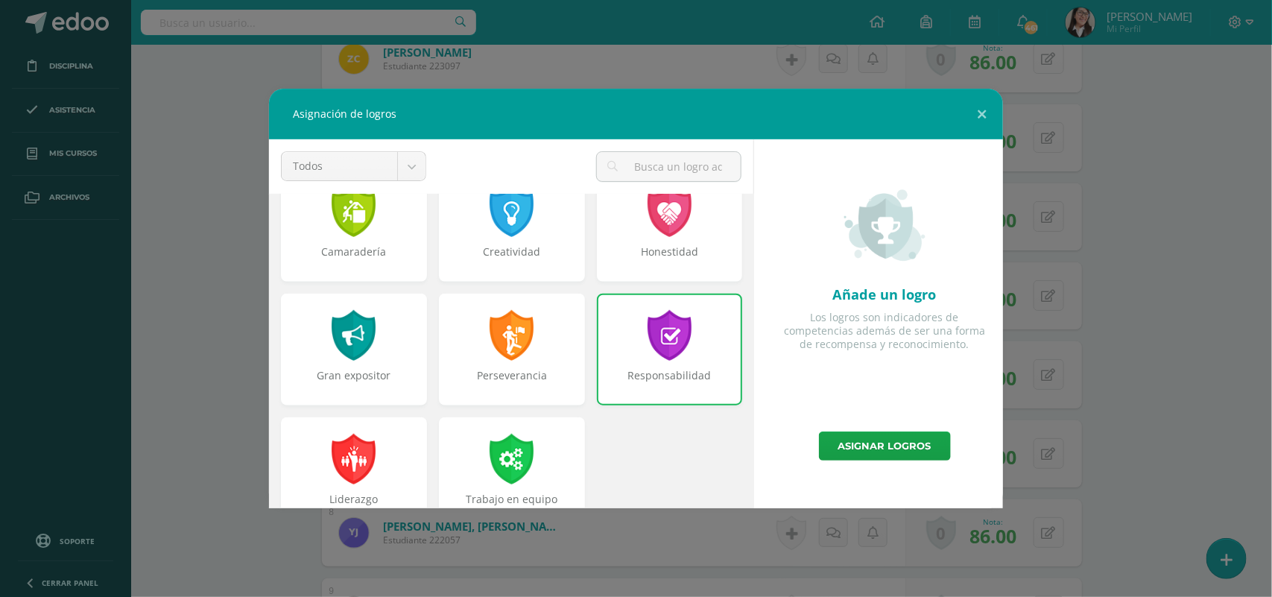
click at [841, 435] on link "Asignar logros" at bounding box center [885, 446] width 132 height 29
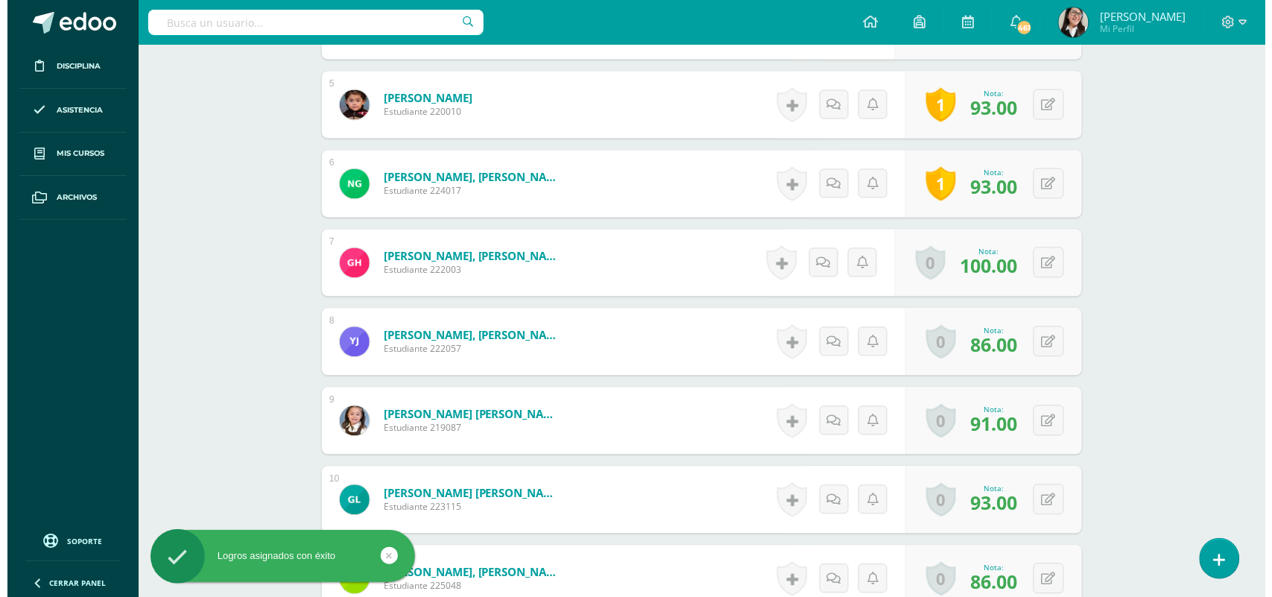
scroll to position [766, 0]
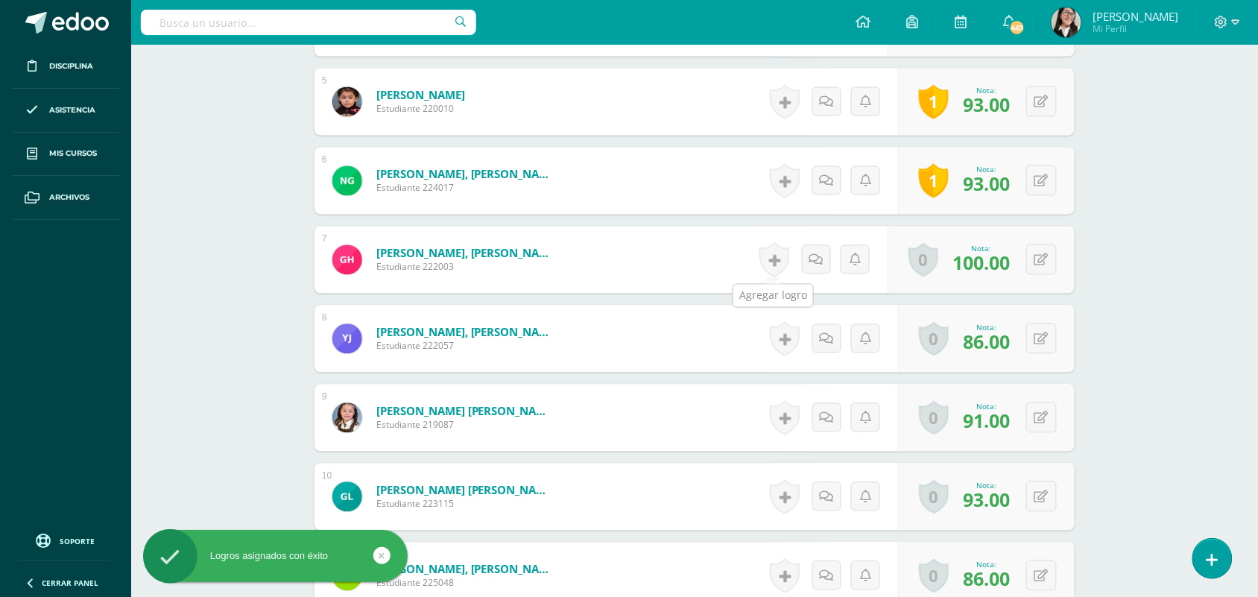
click at [770, 257] on link at bounding box center [775, 260] width 30 height 34
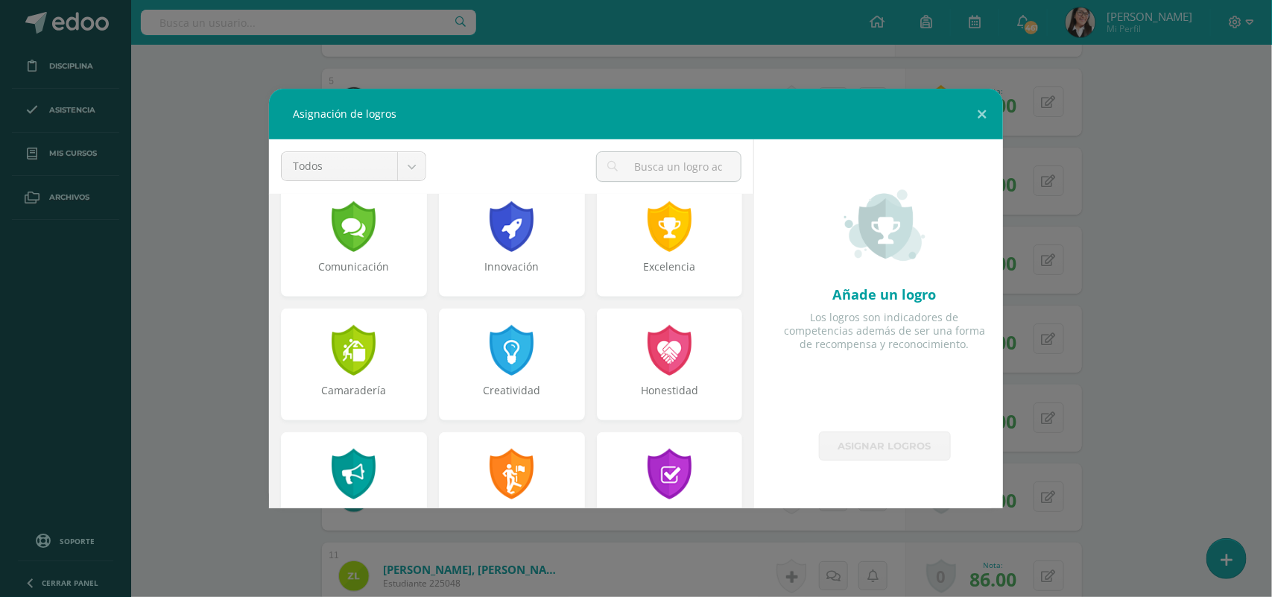
scroll to position [395, 0]
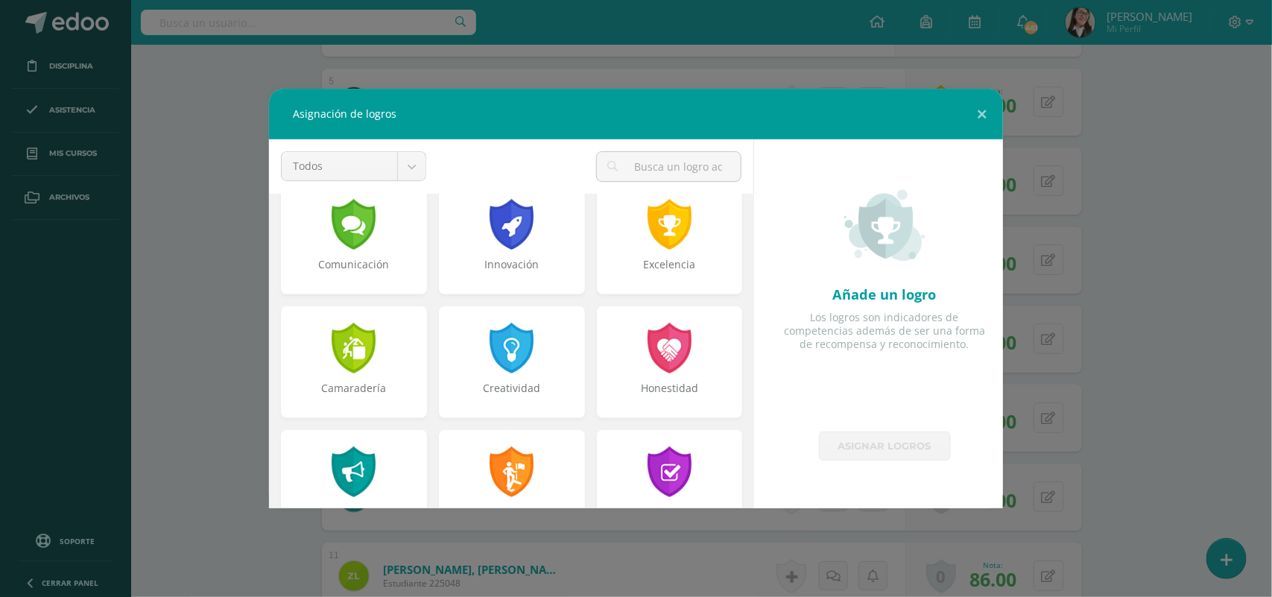
click at [684, 476] on div at bounding box center [670, 472] width 48 height 51
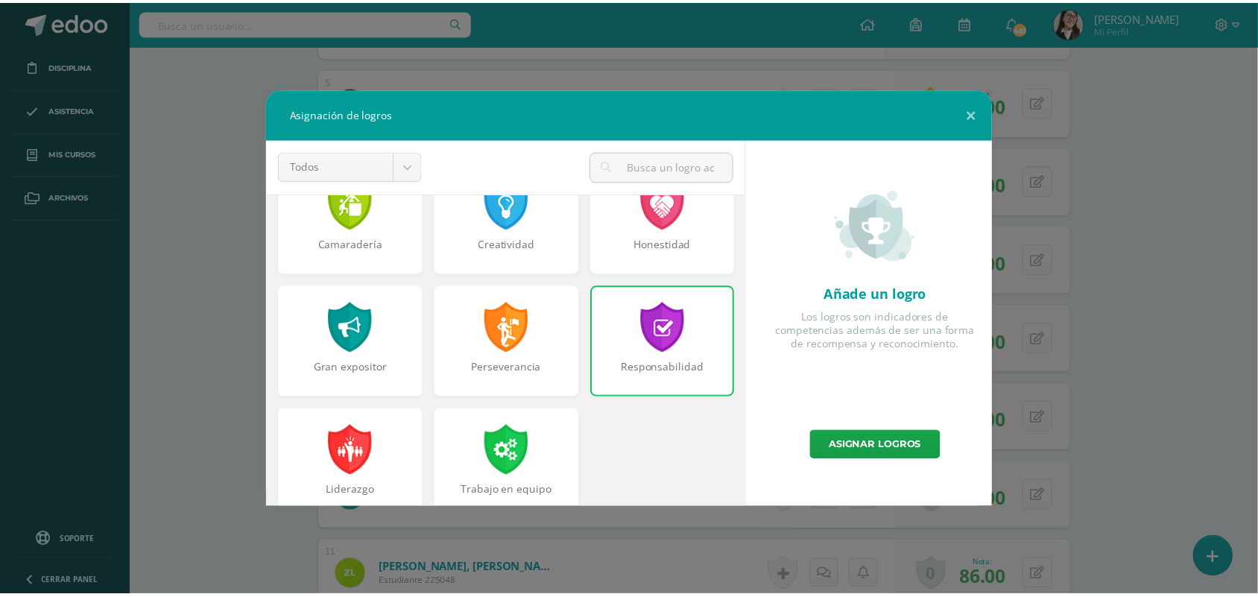
scroll to position [548, 0]
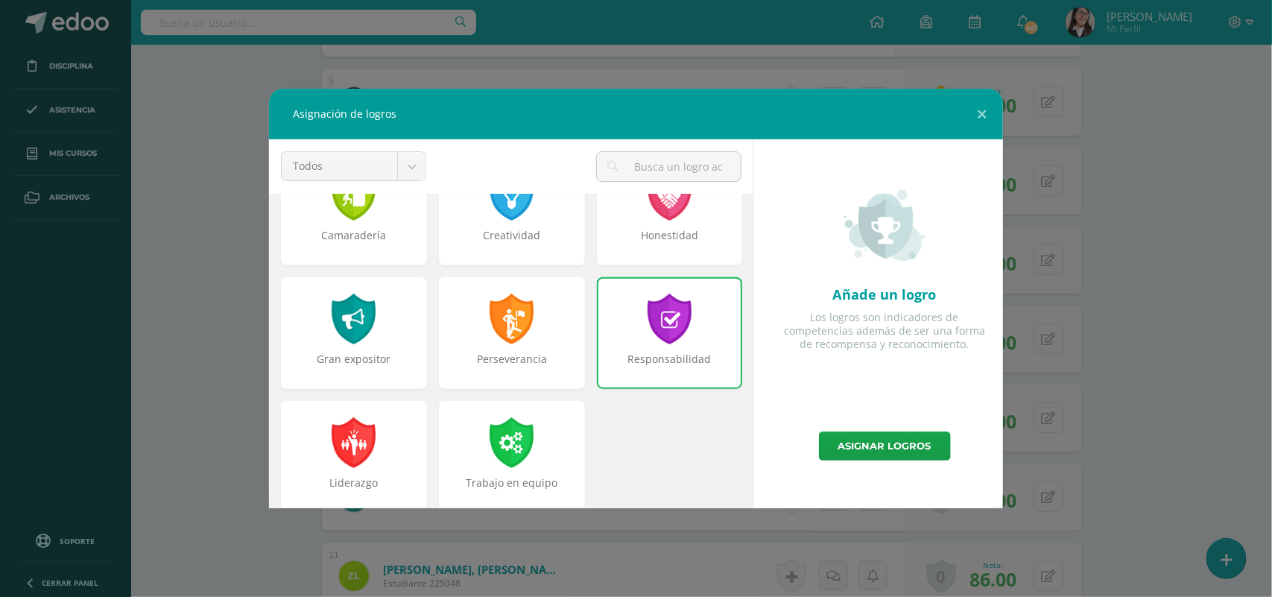
click at [895, 453] on link "Asignar logros" at bounding box center [885, 446] width 132 height 29
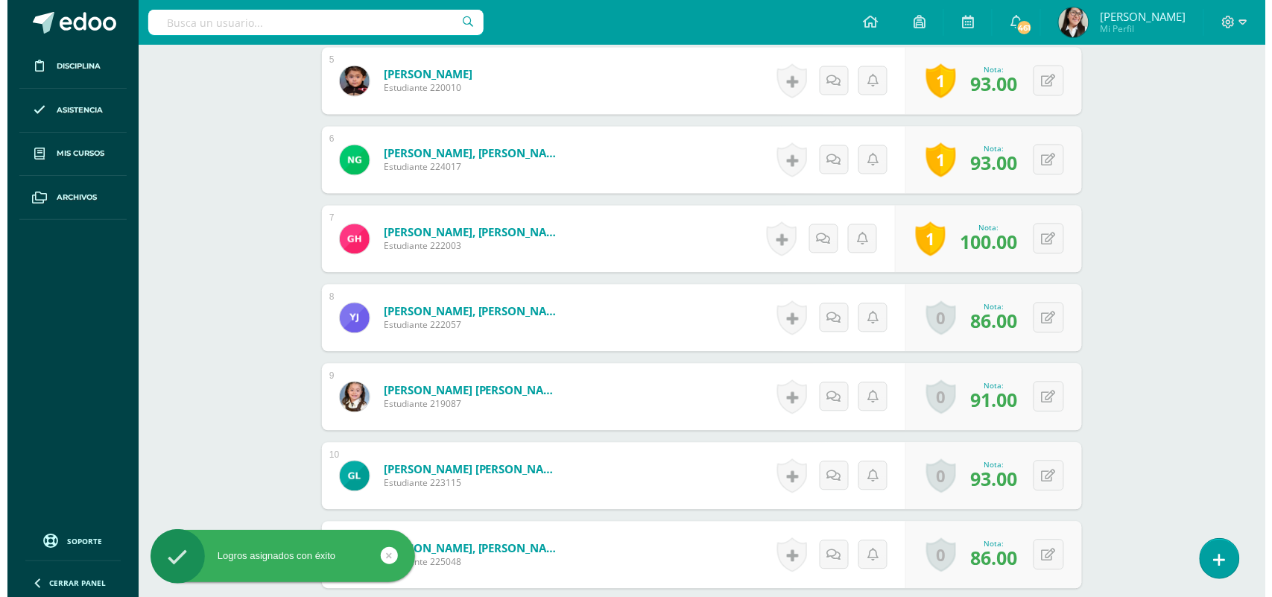
scroll to position [836, 0]
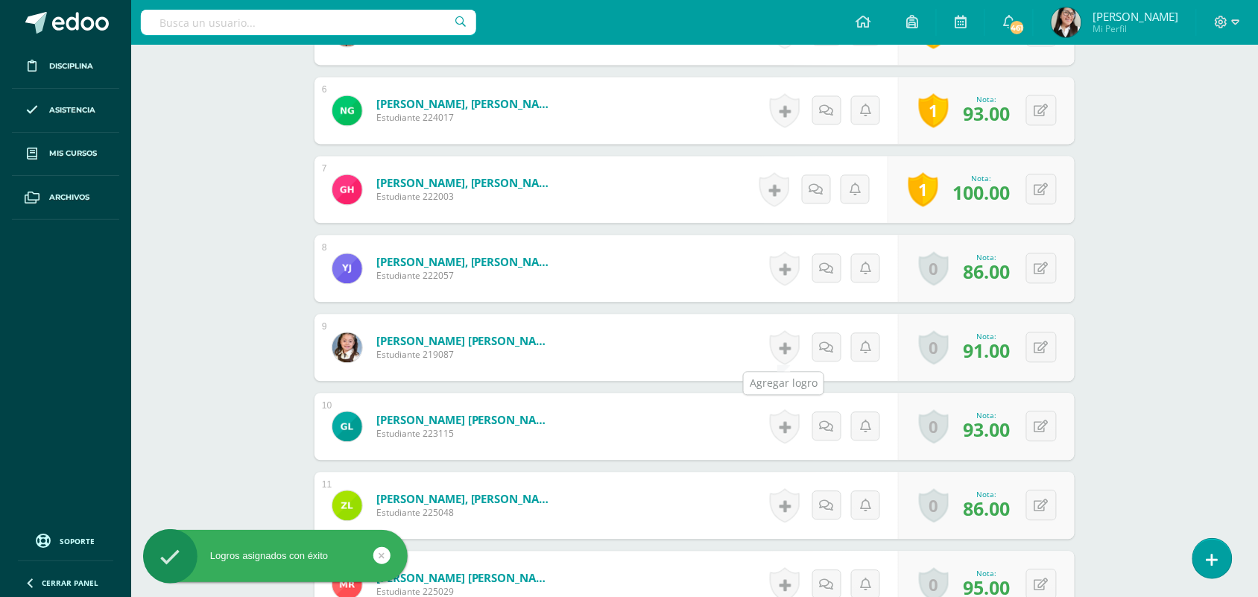
click at [774, 349] on link at bounding box center [785, 348] width 30 height 34
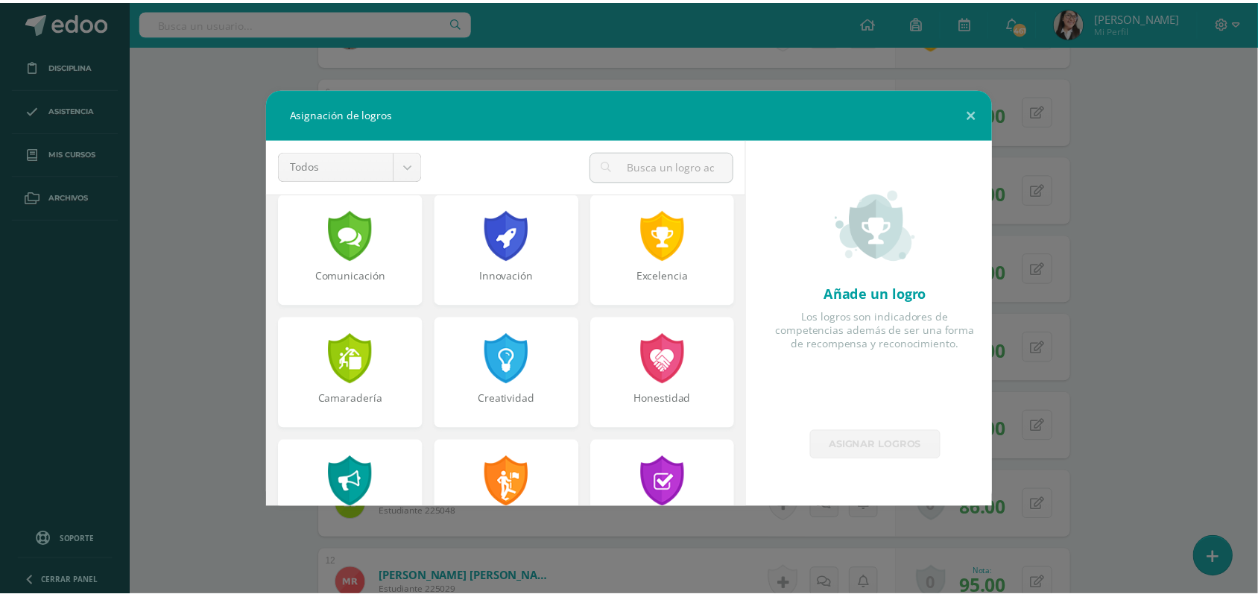
scroll to position [455, 0]
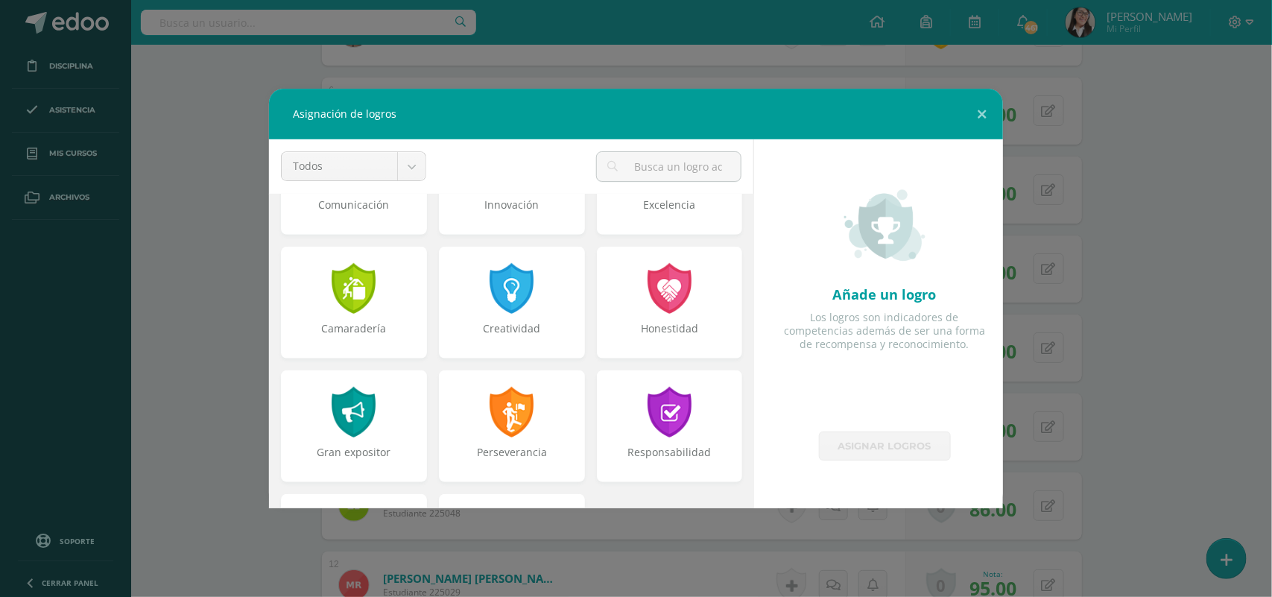
click at [697, 396] on div "Responsabilidad" at bounding box center [670, 426] width 146 height 112
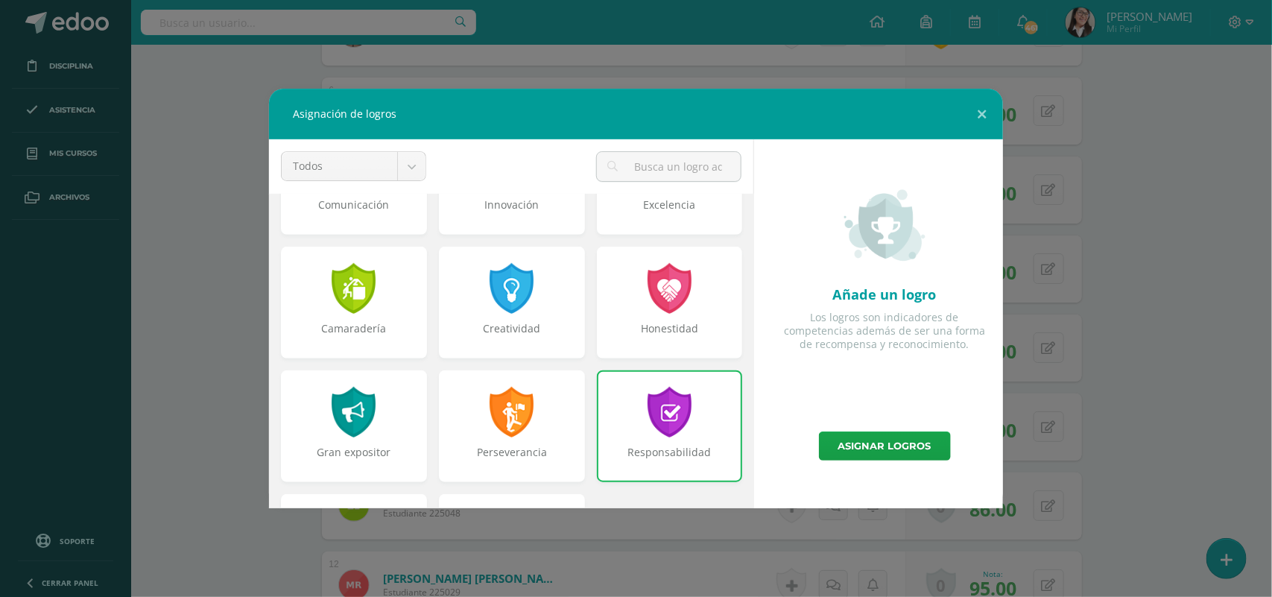
click at [863, 441] on link "Asignar logros" at bounding box center [885, 446] width 132 height 29
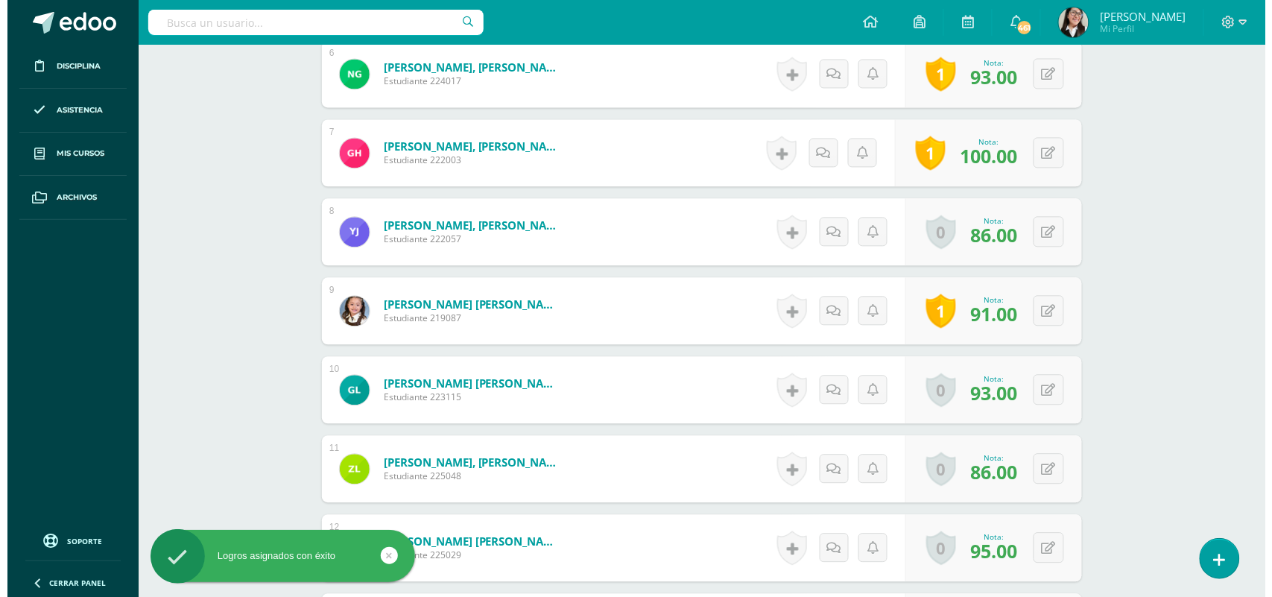
scroll to position [917, 0]
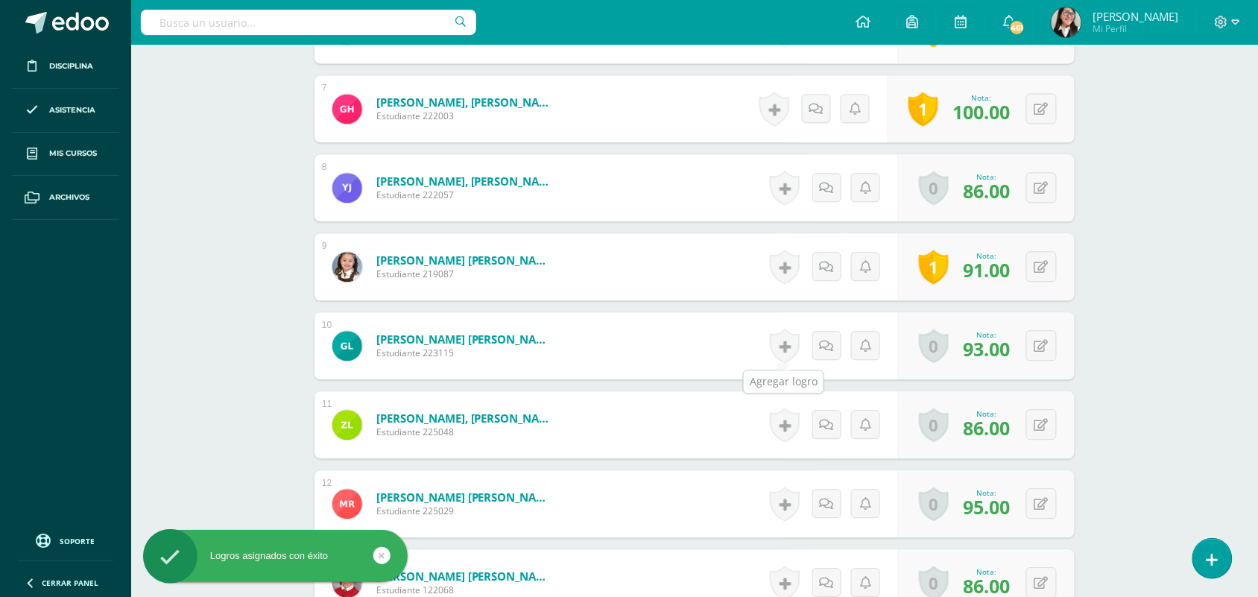
click at [781, 347] on link at bounding box center [785, 346] width 30 height 34
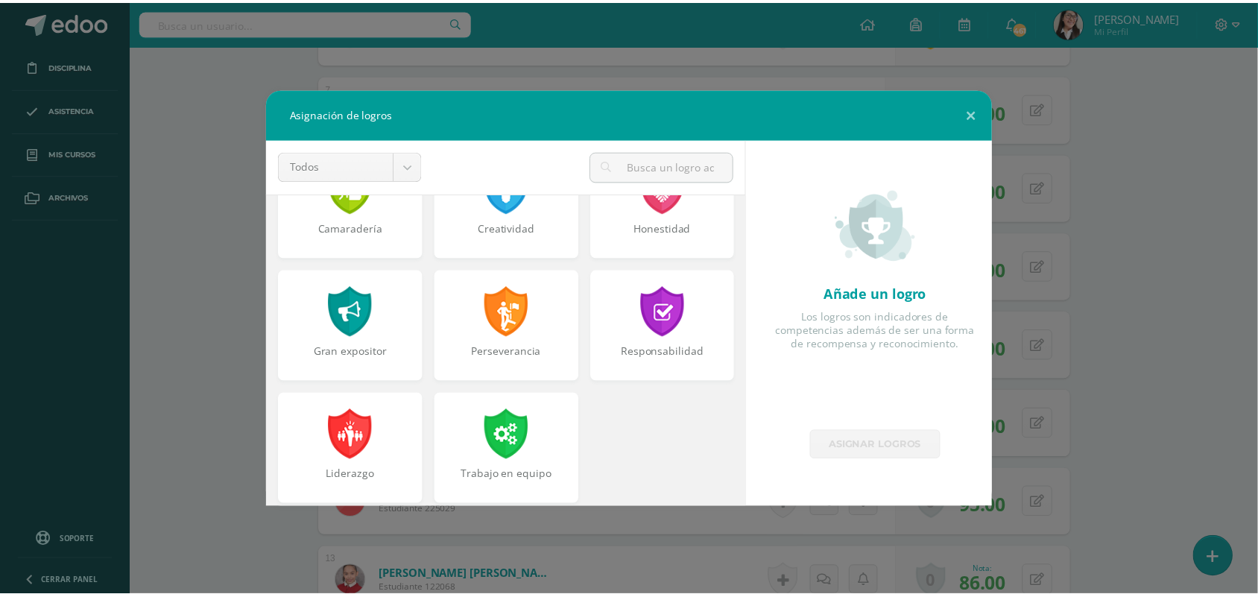
scroll to position [564, 0]
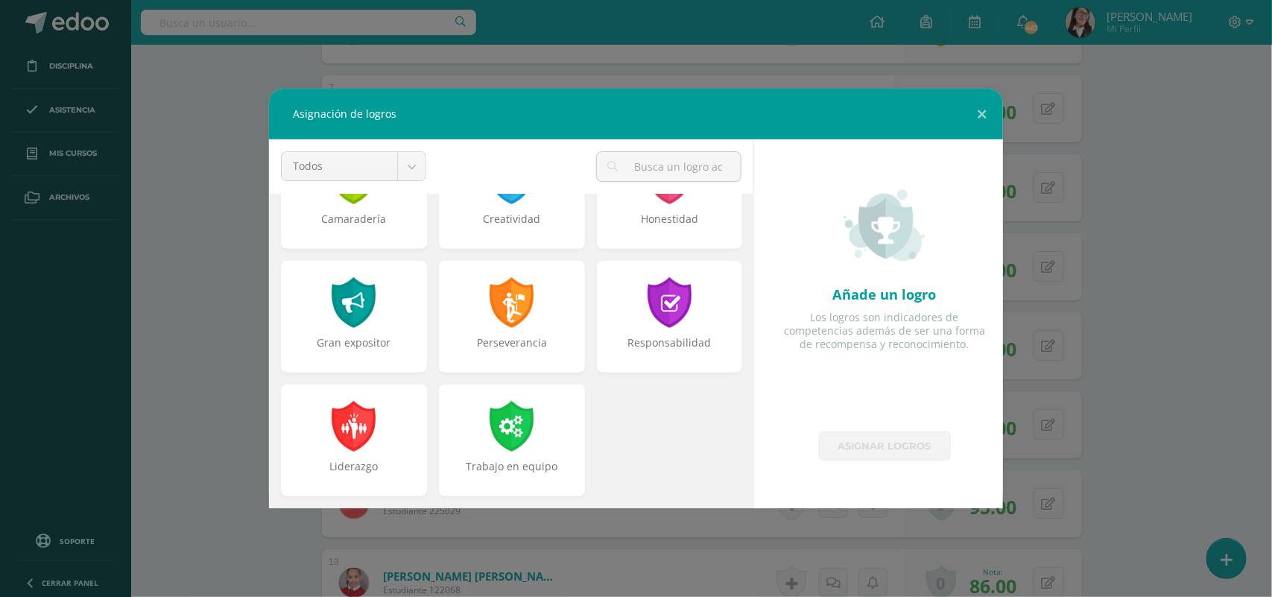
click at [704, 329] on div "Responsabilidad" at bounding box center [670, 317] width 146 height 112
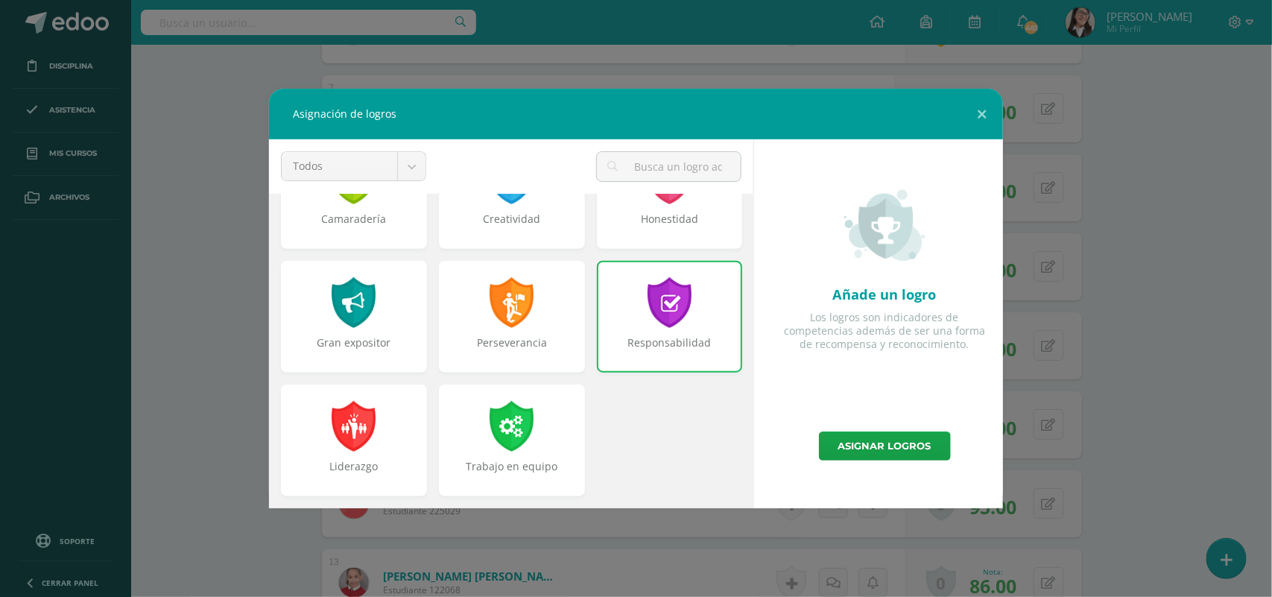
click at [833, 440] on link "Asignar logros" at bounding box center [885, 446] width 132 height 29
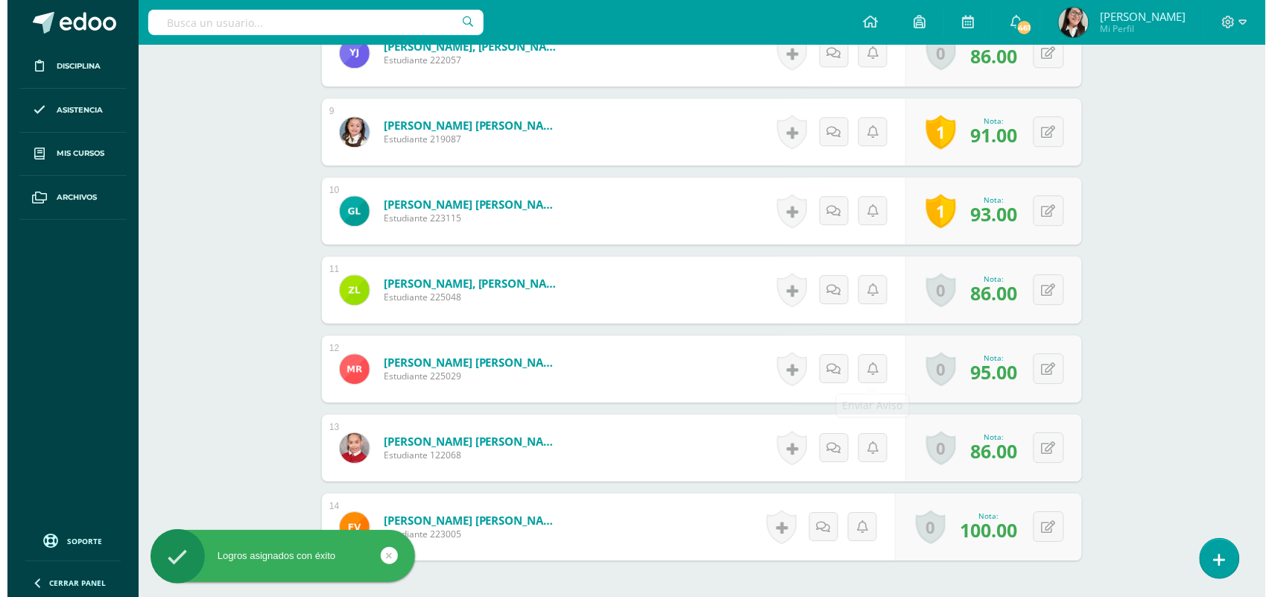
scroll to position [1074, 0]
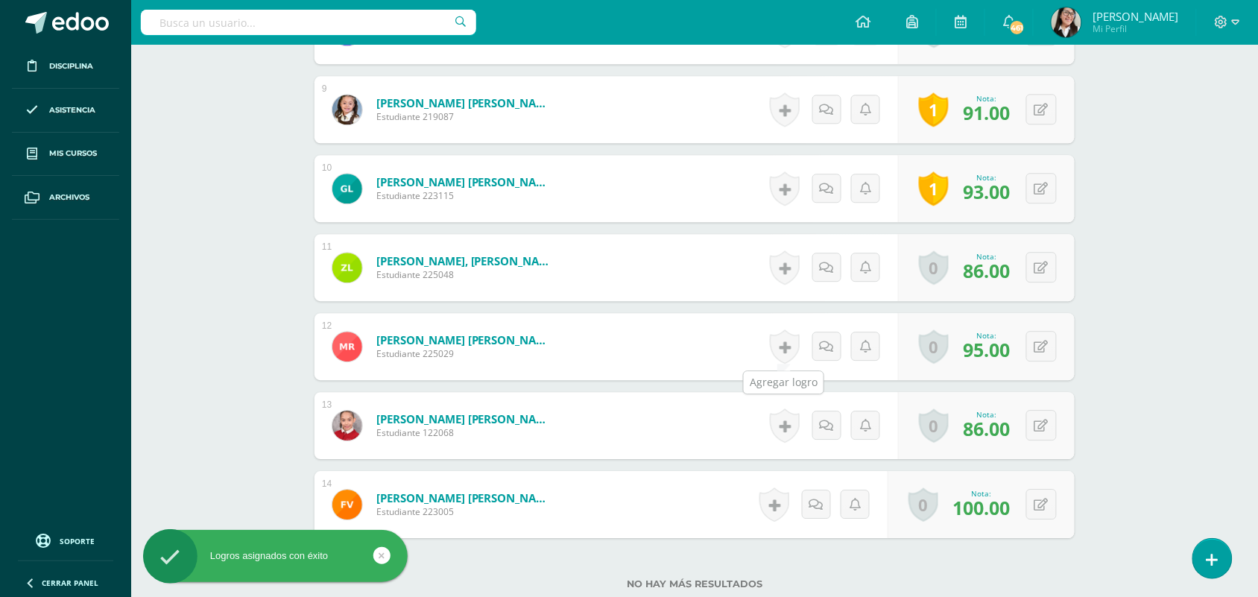
click at [783, 348] on link at bounding box center [785, 346] width 30 height 34
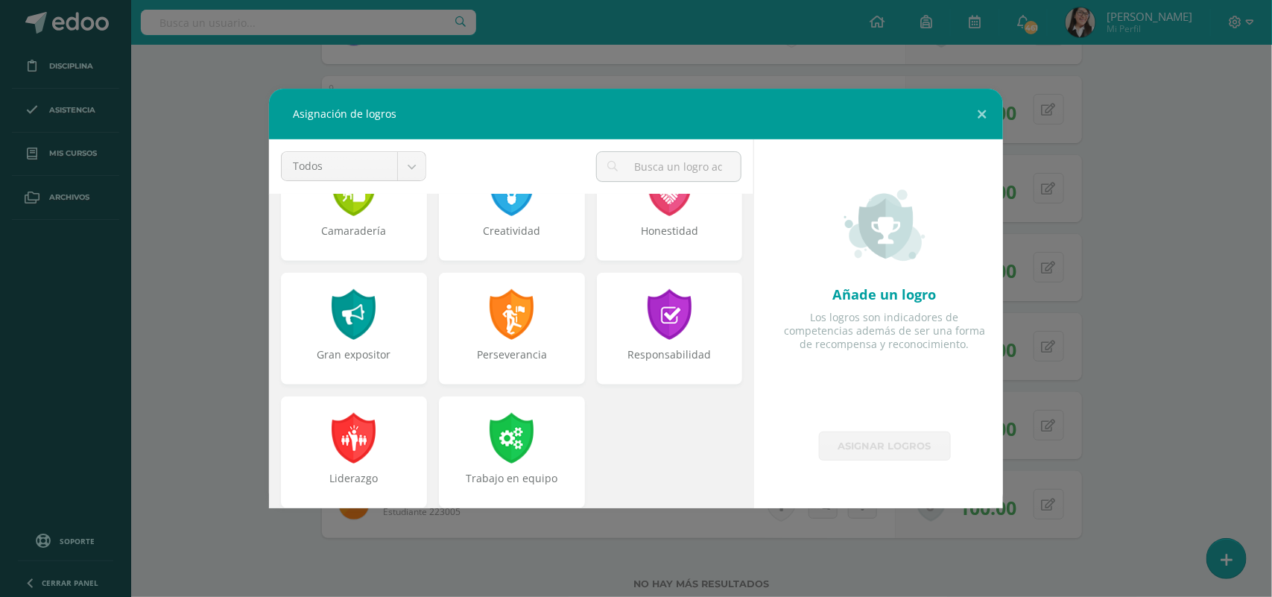
scroll to position [553, 0]
click at [683, 319] on div at bounding box center [670, 313] width 48 height 51
click at [698, 326] on div "Responsabilidad" at bounding box center [670, 328] width 146 height 112
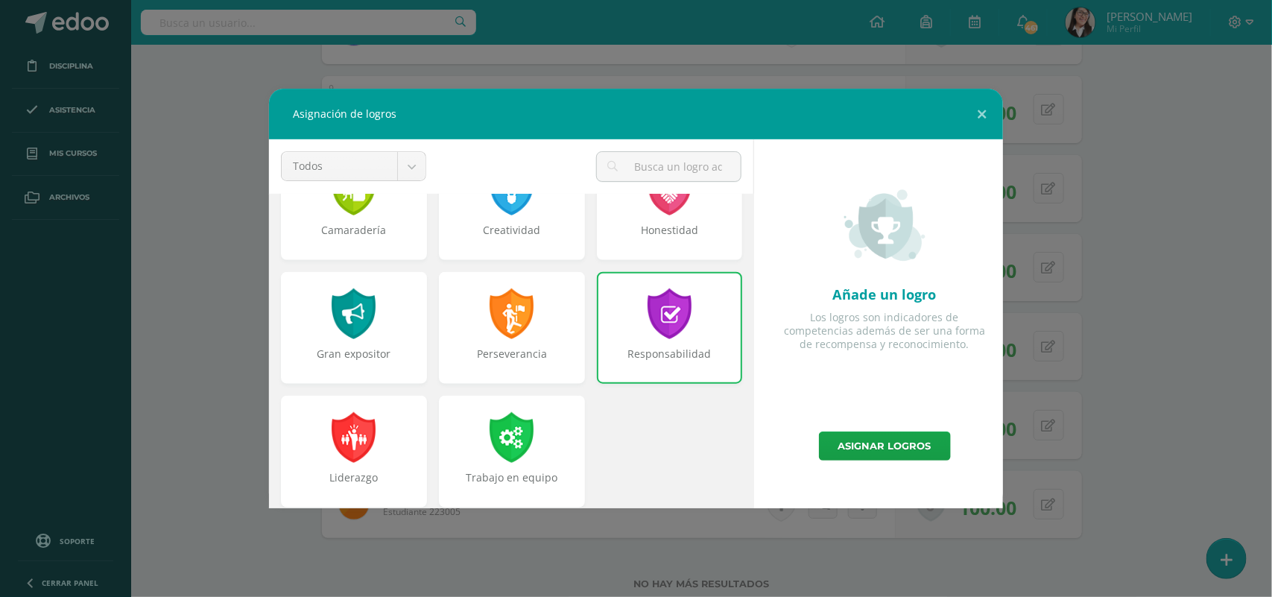
click at [856, 451] on link "Asignar logros" at bounding box center [885, 446] width 132 height 29
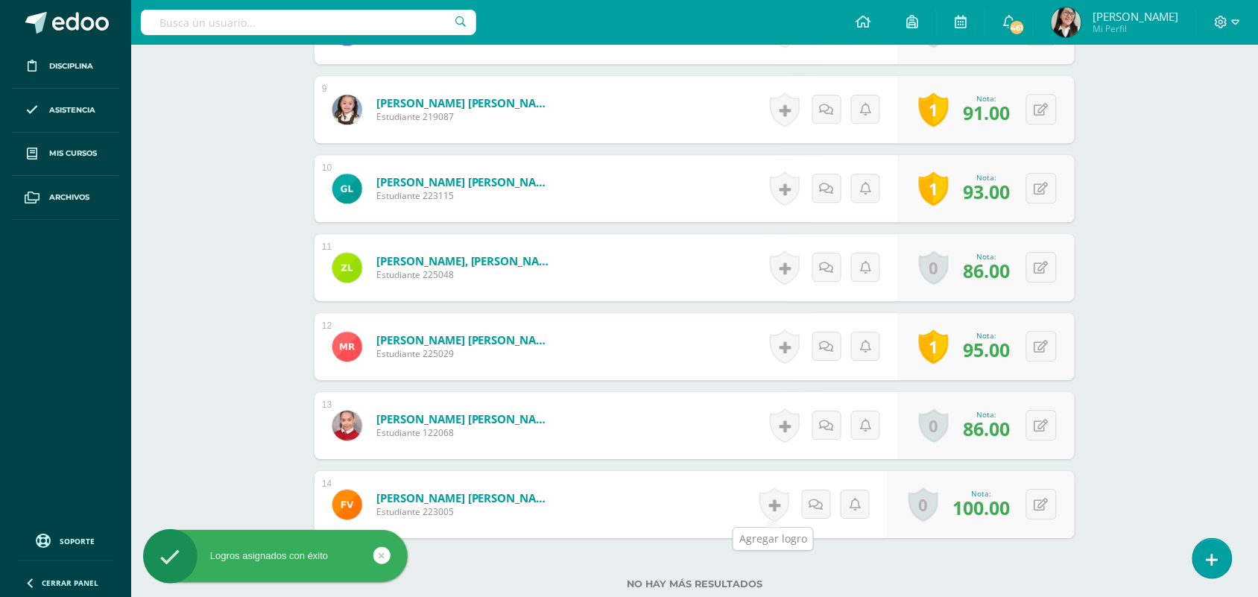
click at [779, 504] on link at bounding box center [775, 505] width 30 height 34
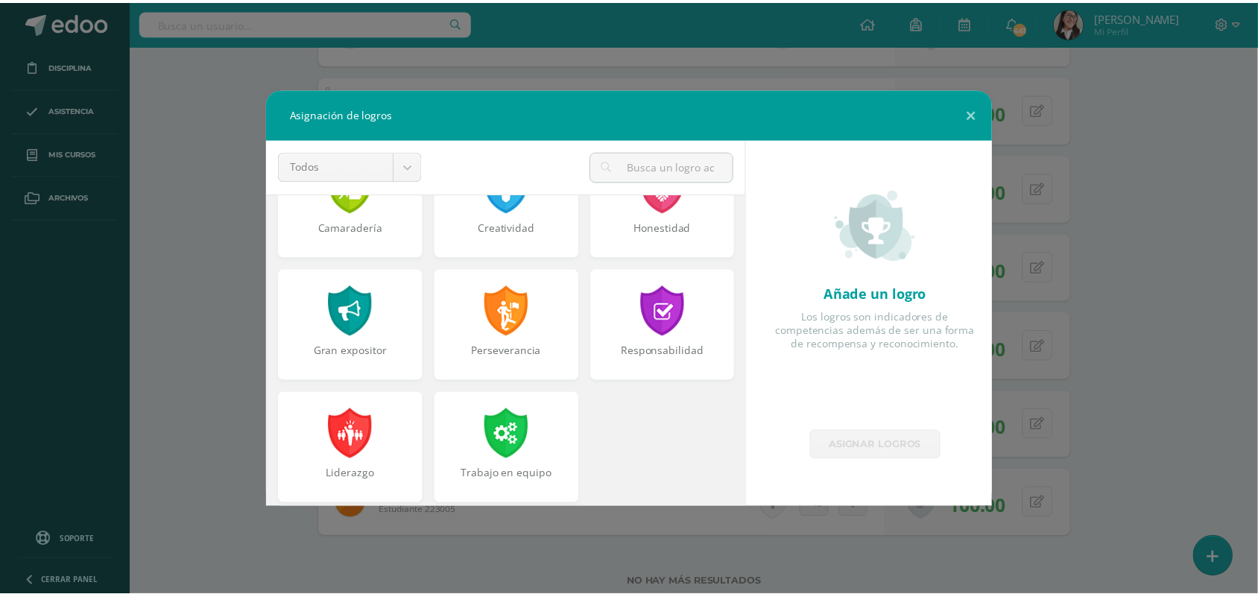
scroll to position [564, 0]
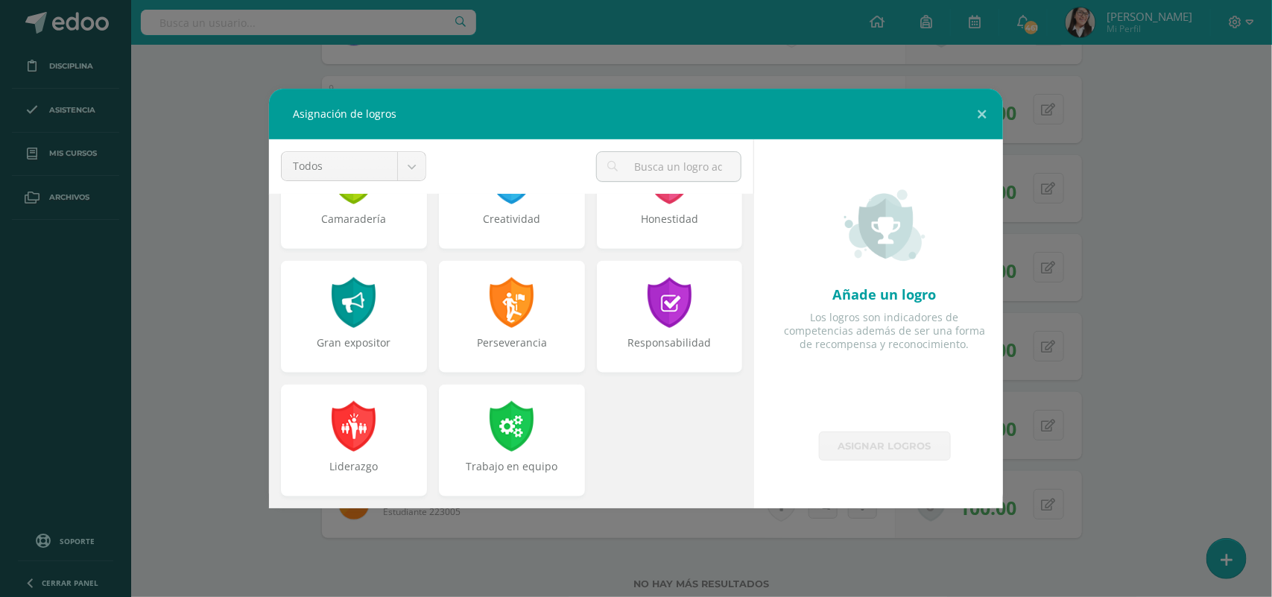
click at [694, 313] on div "Responsabilidad" at bounding box center [670, 317] width 146 height 112
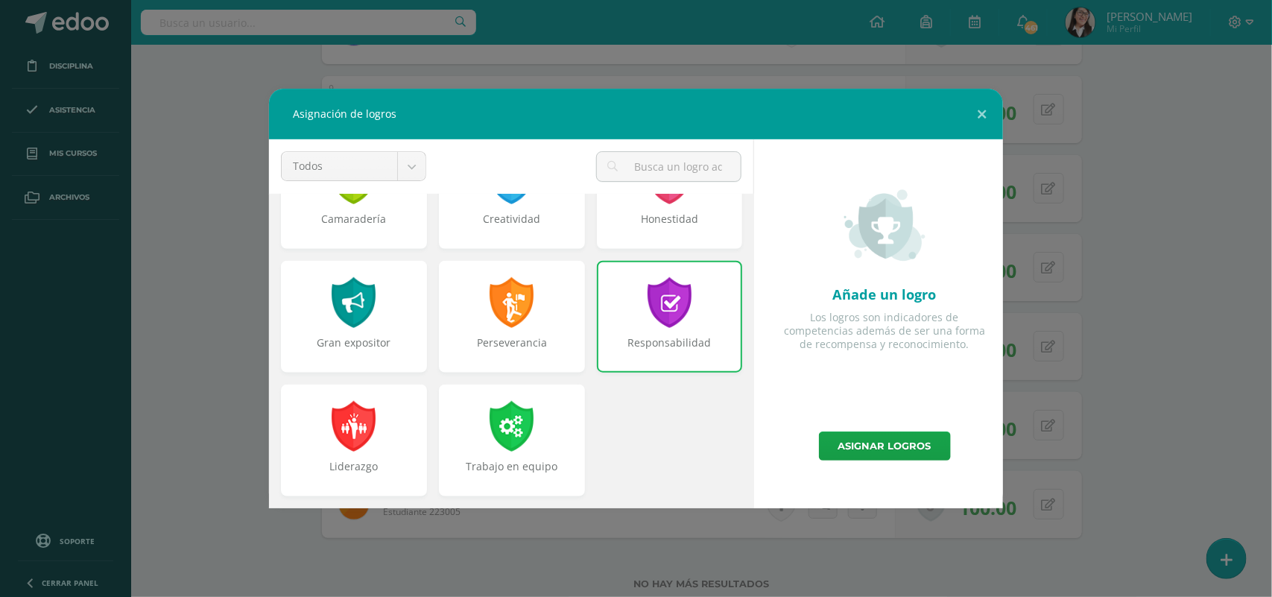
click at [826, 449] on link "Asignar logros" at bounding box center [885, 446] width 132 height 29
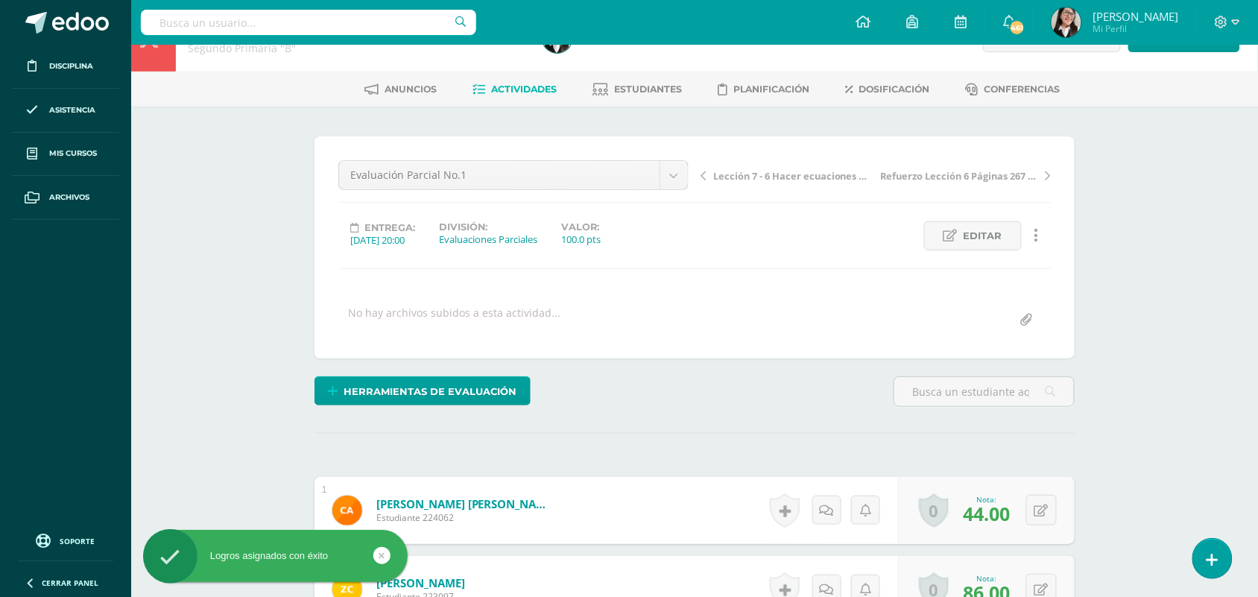
scroll to position [0, 0]
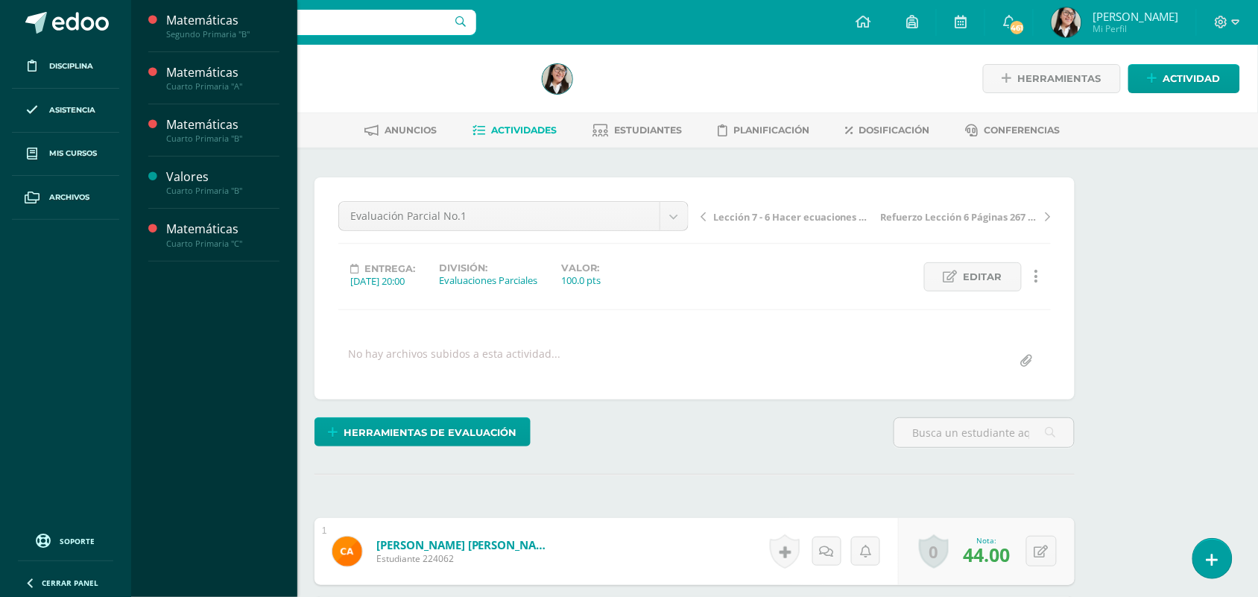
click at [214, 113] on span "Actividades" at bounding box center [211, 112] width 57 height 14
